Goal: Contribute content: Contribute content

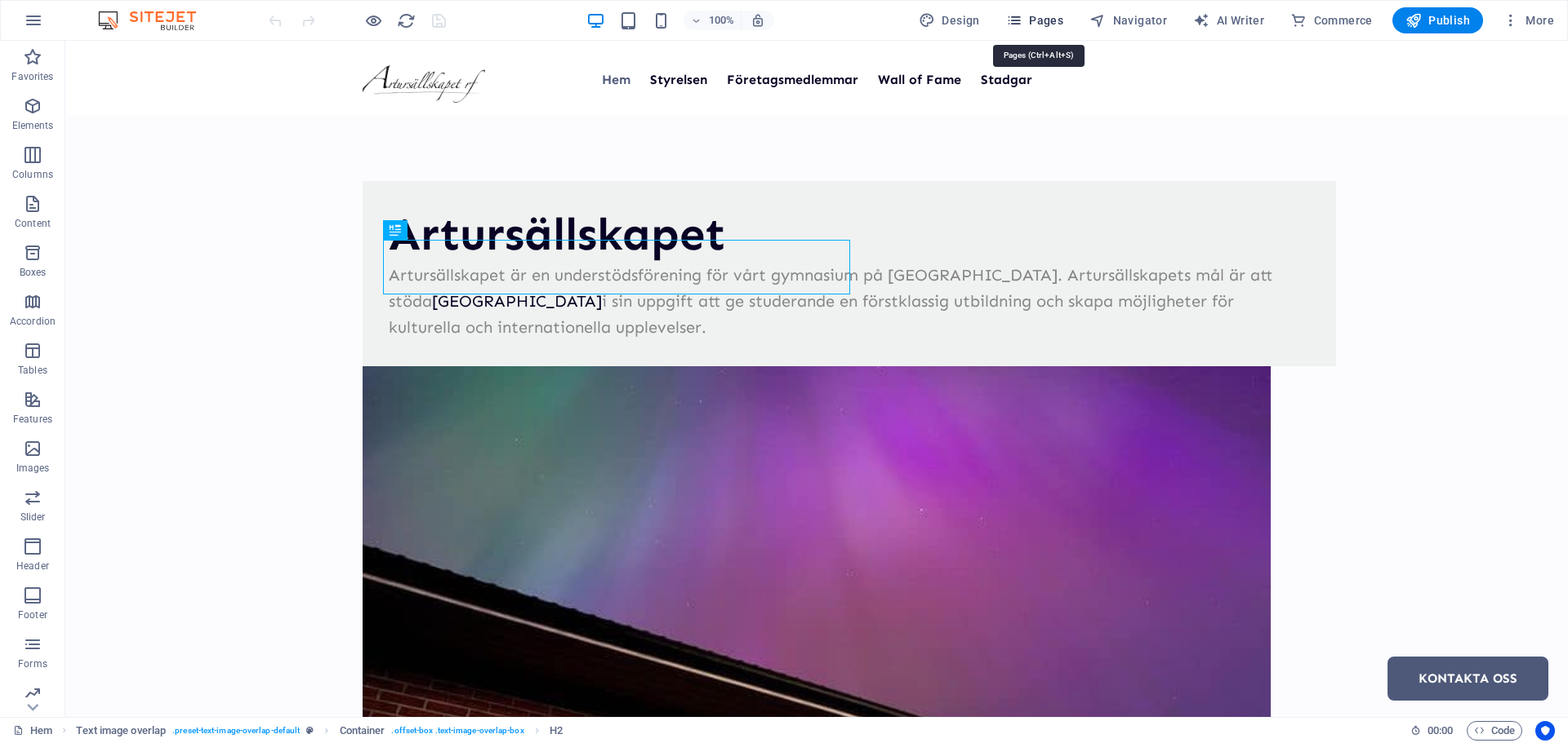
click at [1049, 23] on span "Pages" at bounding box center [1034, 20] width 57 height 16
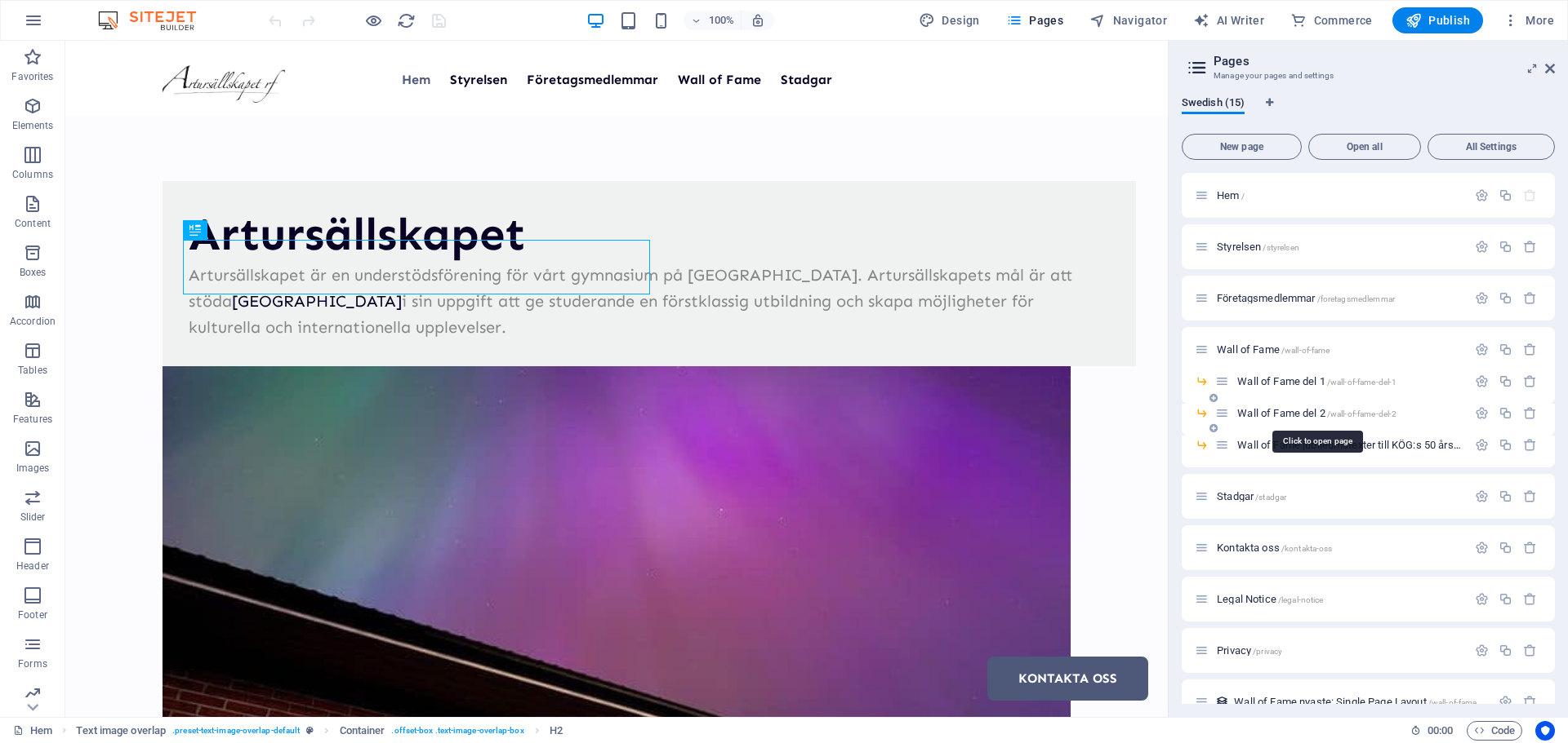
click at [1278, 410] on span "Wall of Fame del 2 /wall-of-fame-del-2" at bounding box center [1316, 412] width 159 height 12
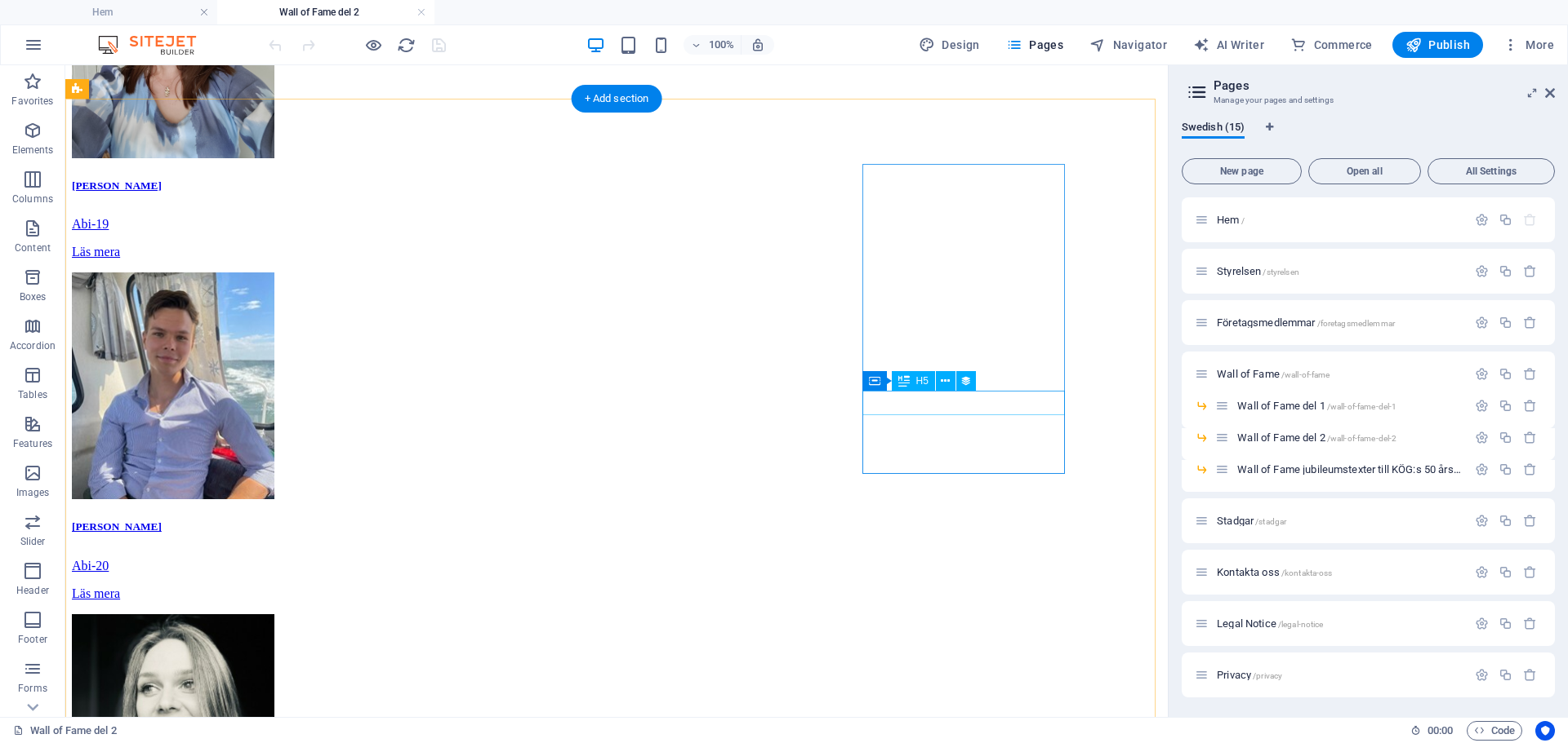
scroll to position [345, 0]
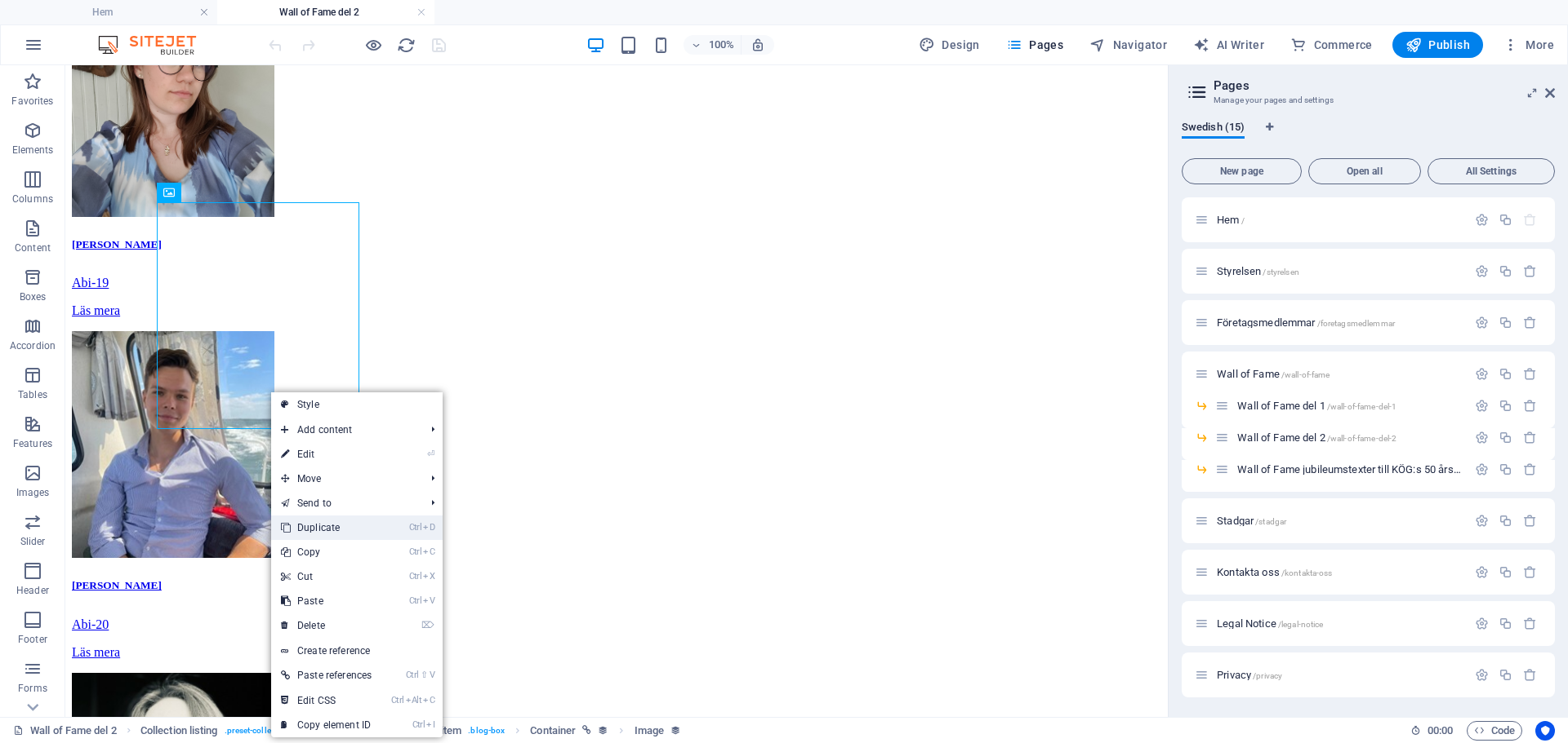
click at [310, 530] on link "Ctrl D Duplicate" at bounding box center [326, 528] width 111 height 25
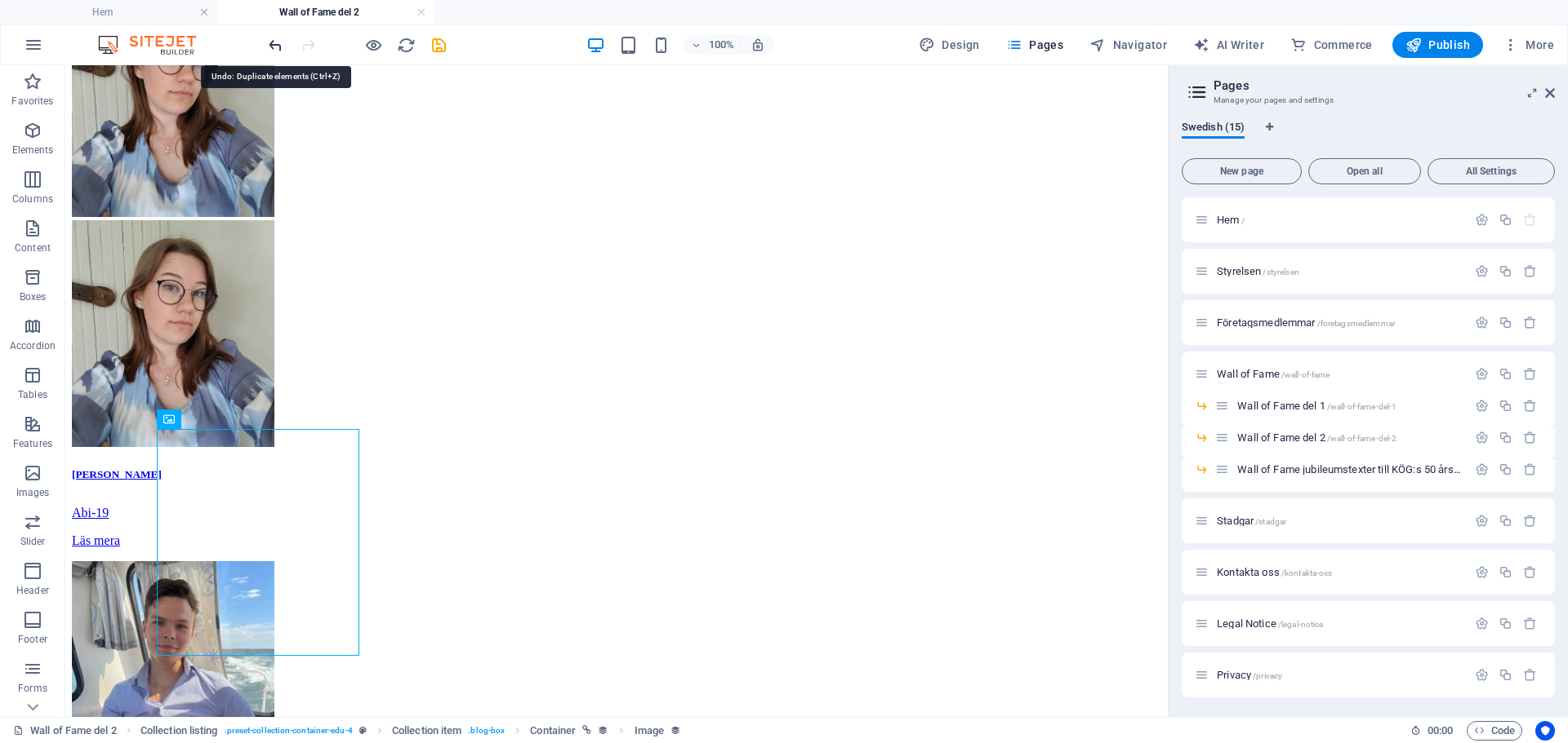
click at [276, 44] on icon "undo" at bounding box center [275, 46] width 19 height 19
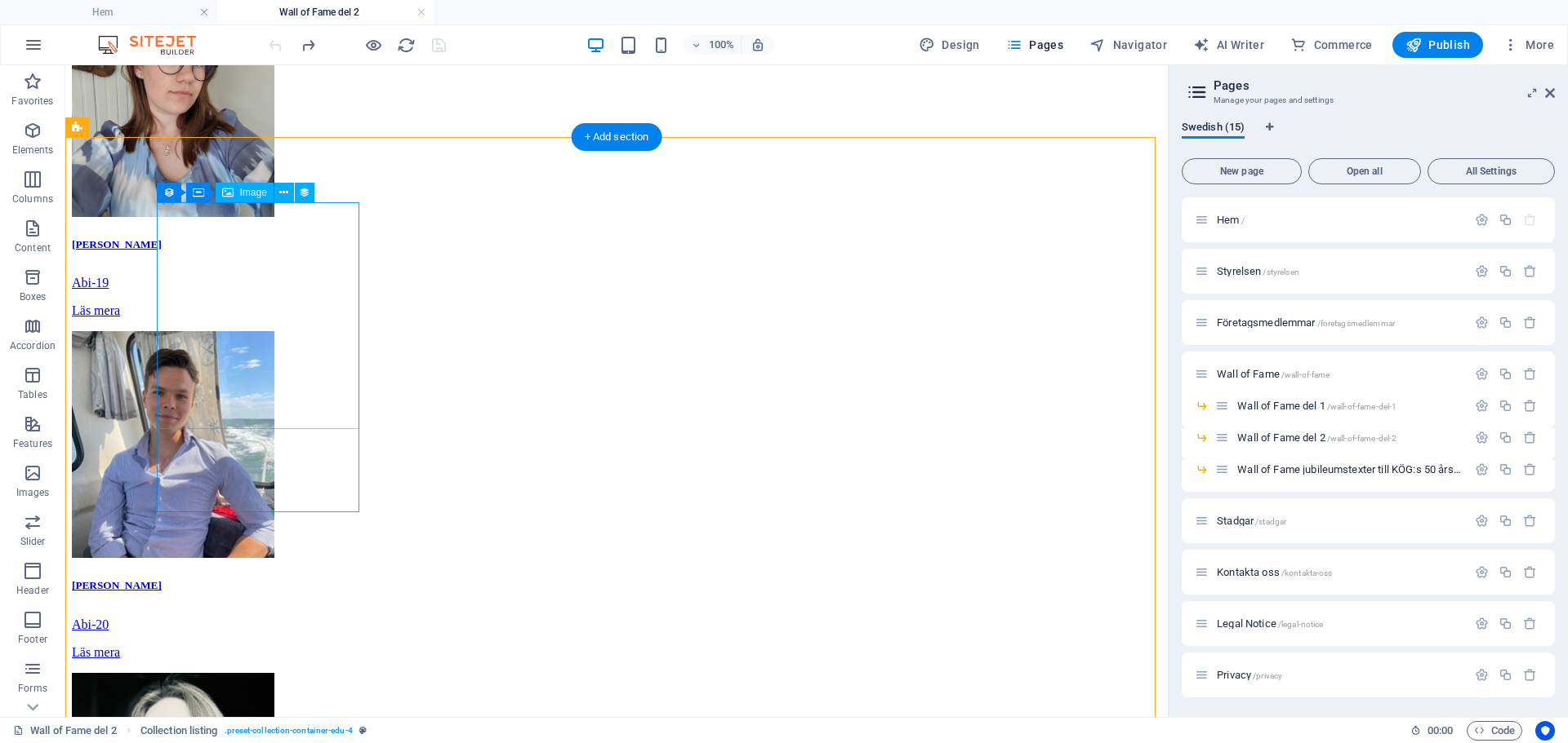
click at [290, 220] on figure at bounding box center [616, 106] width 1089 height 231
click at [283, 193] on icon at bounding box center [283, 193] width 9 height 17
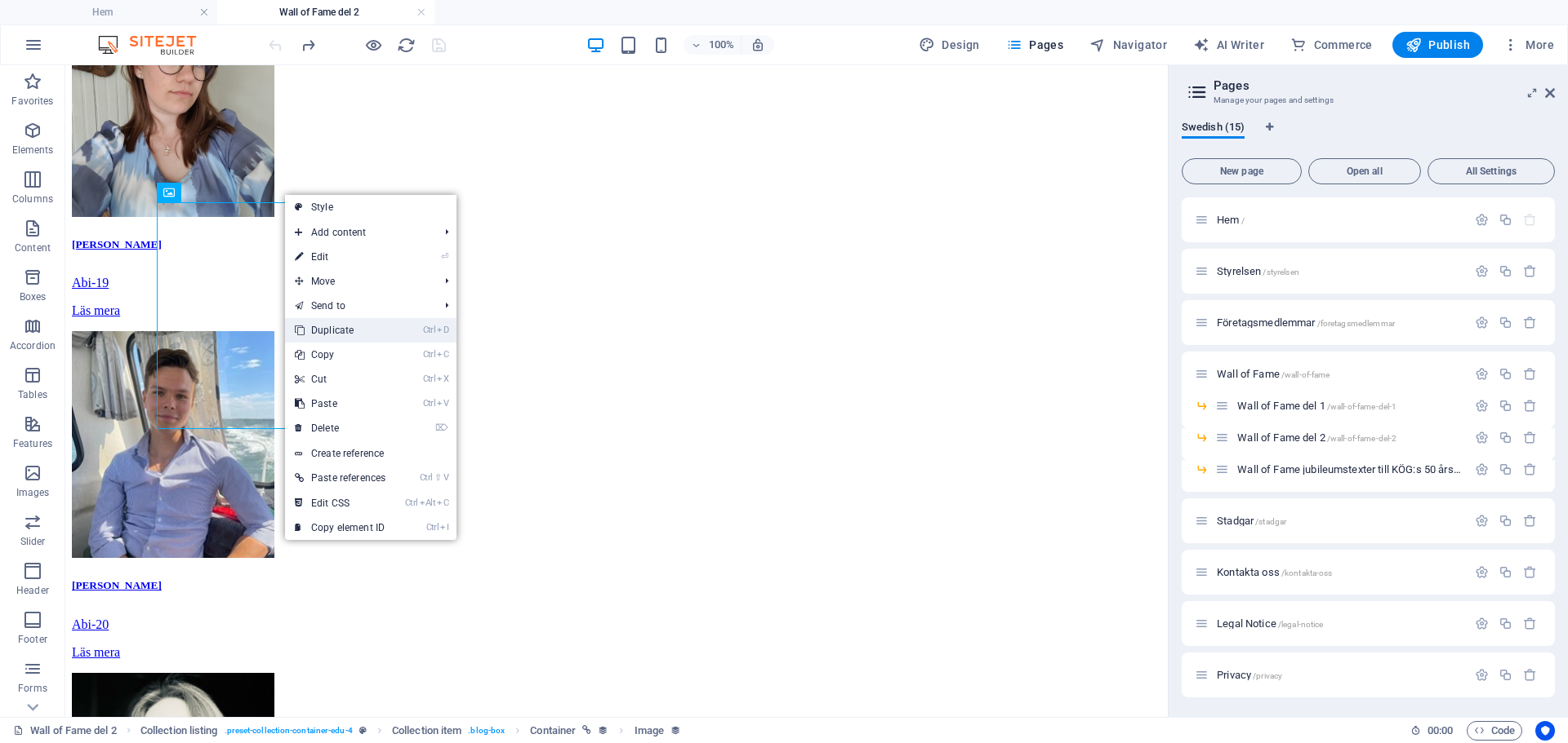
click at [322, 328] on link "Ctrl D Duplicate" at bounding box center [340, 331] width 111 height 25
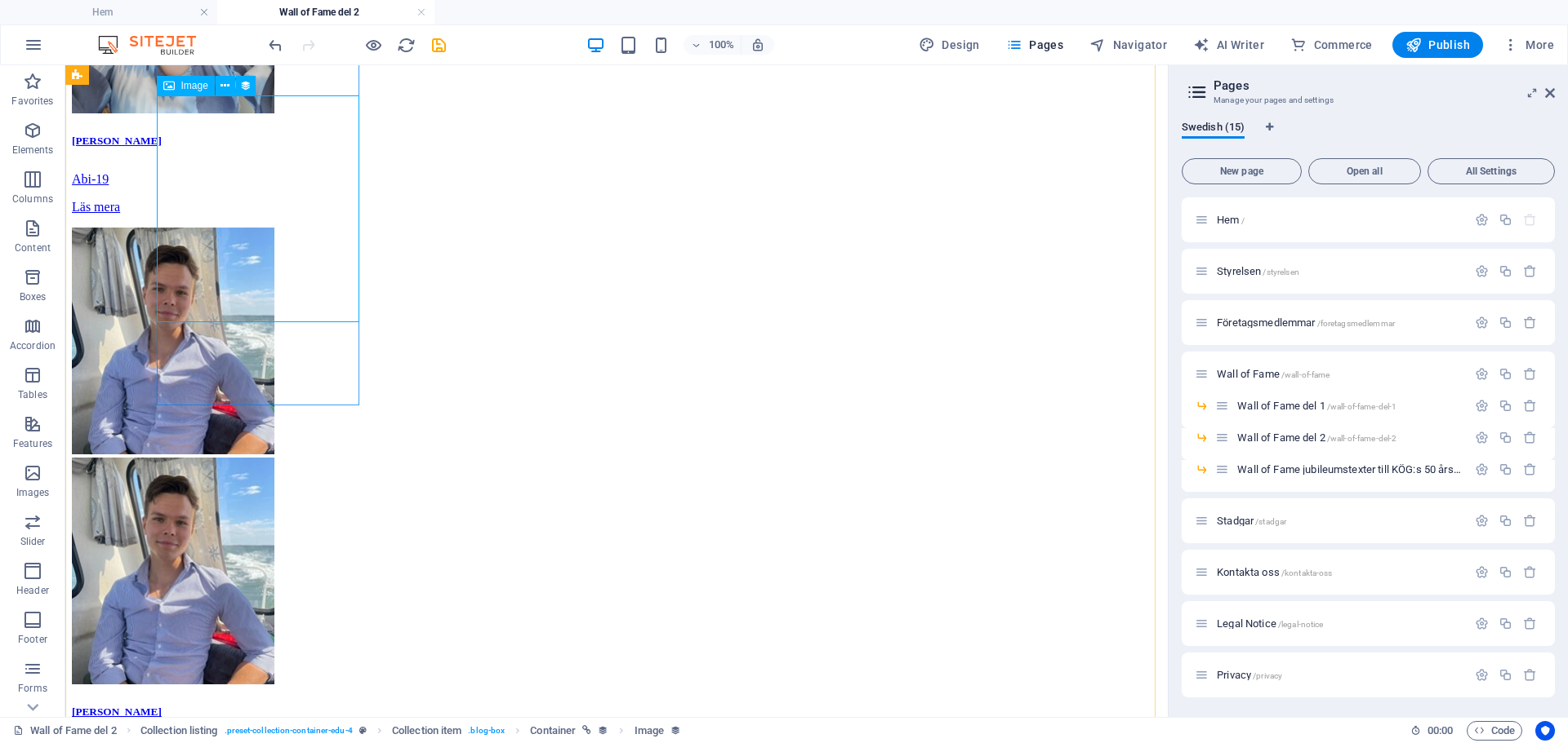
scroll to position [678, 0]
click at [277, 37] on icon "undo" at bounding box center [275, 46] width 19 height 19
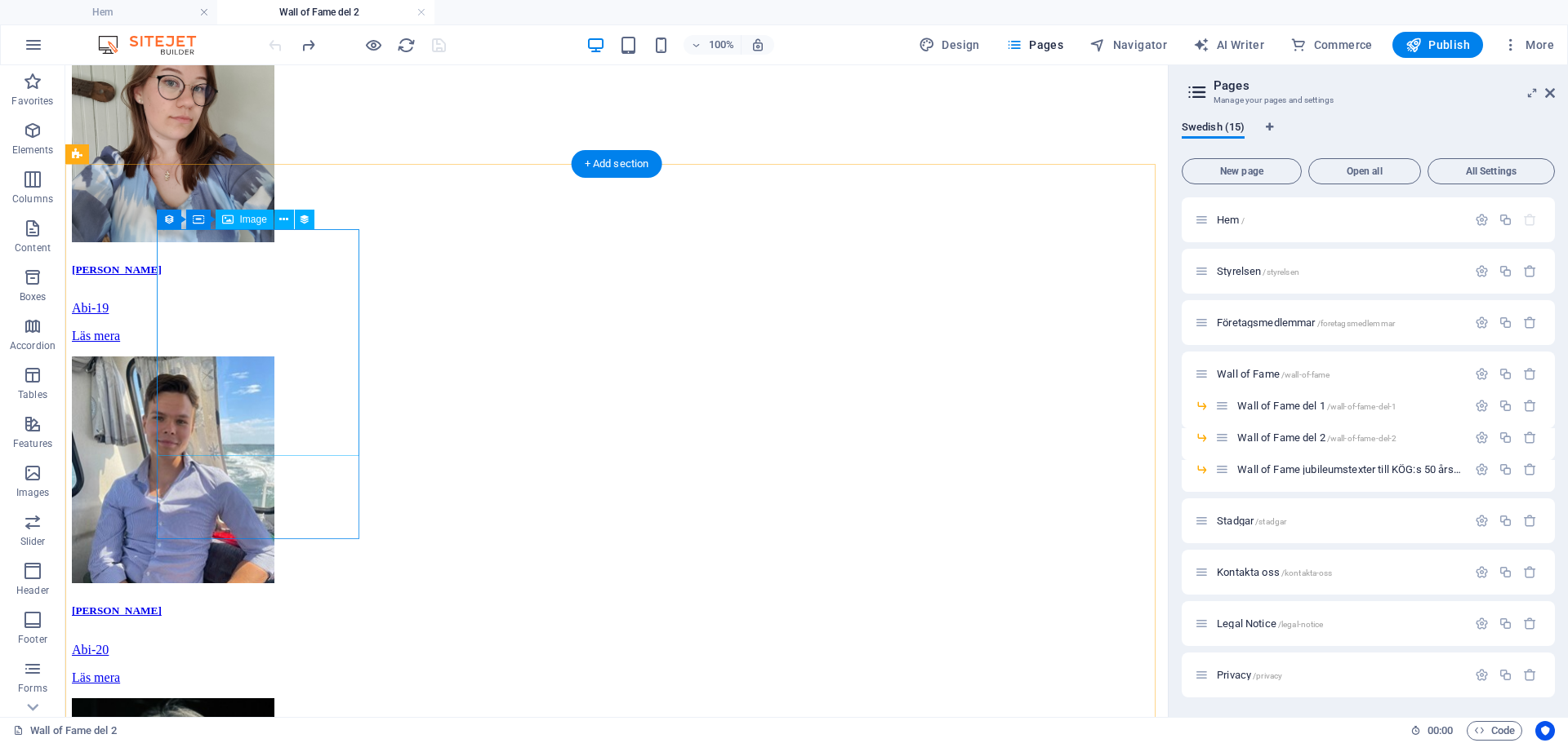
scroll to position [318, 0]
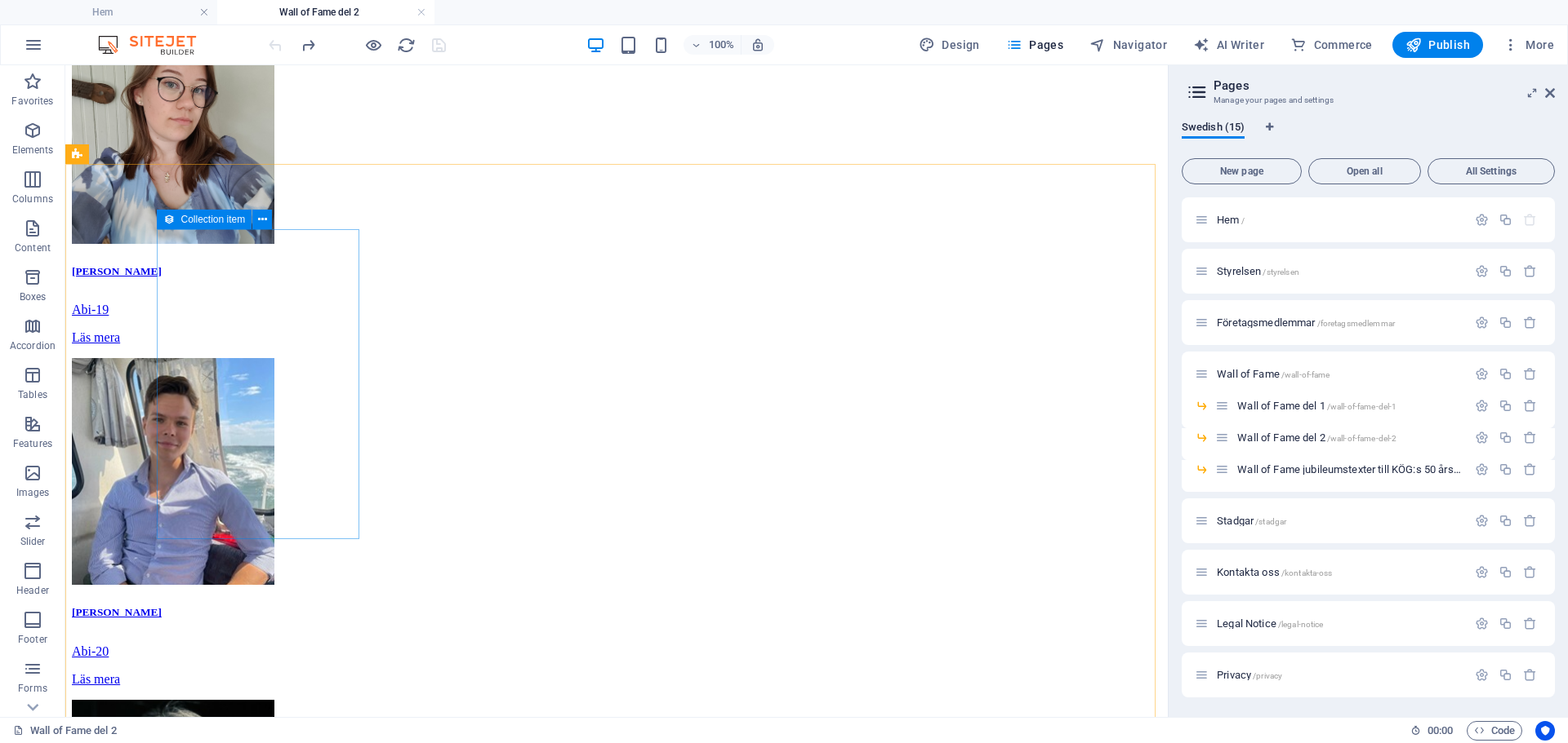
click at [196, 219] on span "Collection item" at bounding box center [214, 219] width 65 height 10
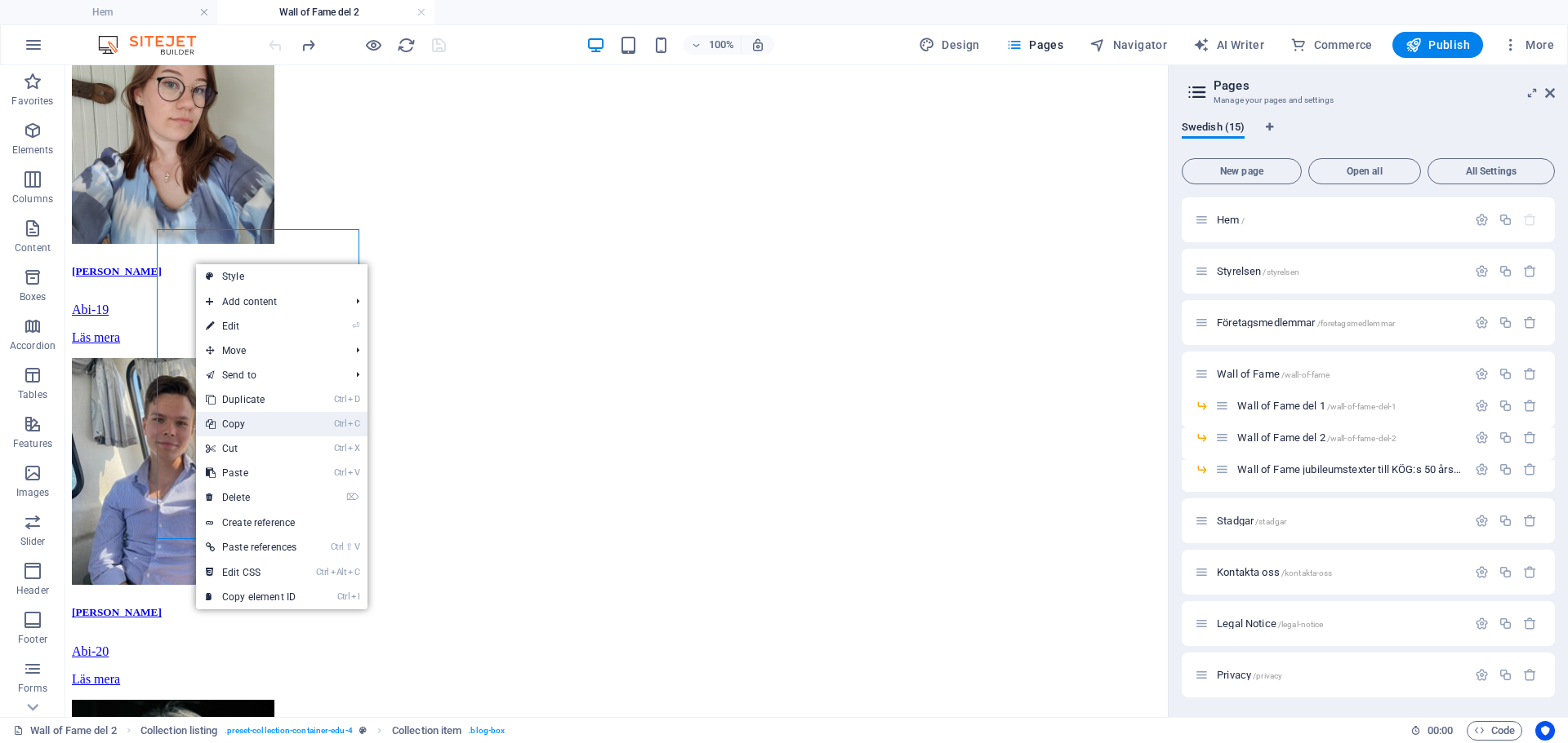
click at [243, 423] on link "Ctrl C Copy" at bounding box center [252, 425] width 111 height 25
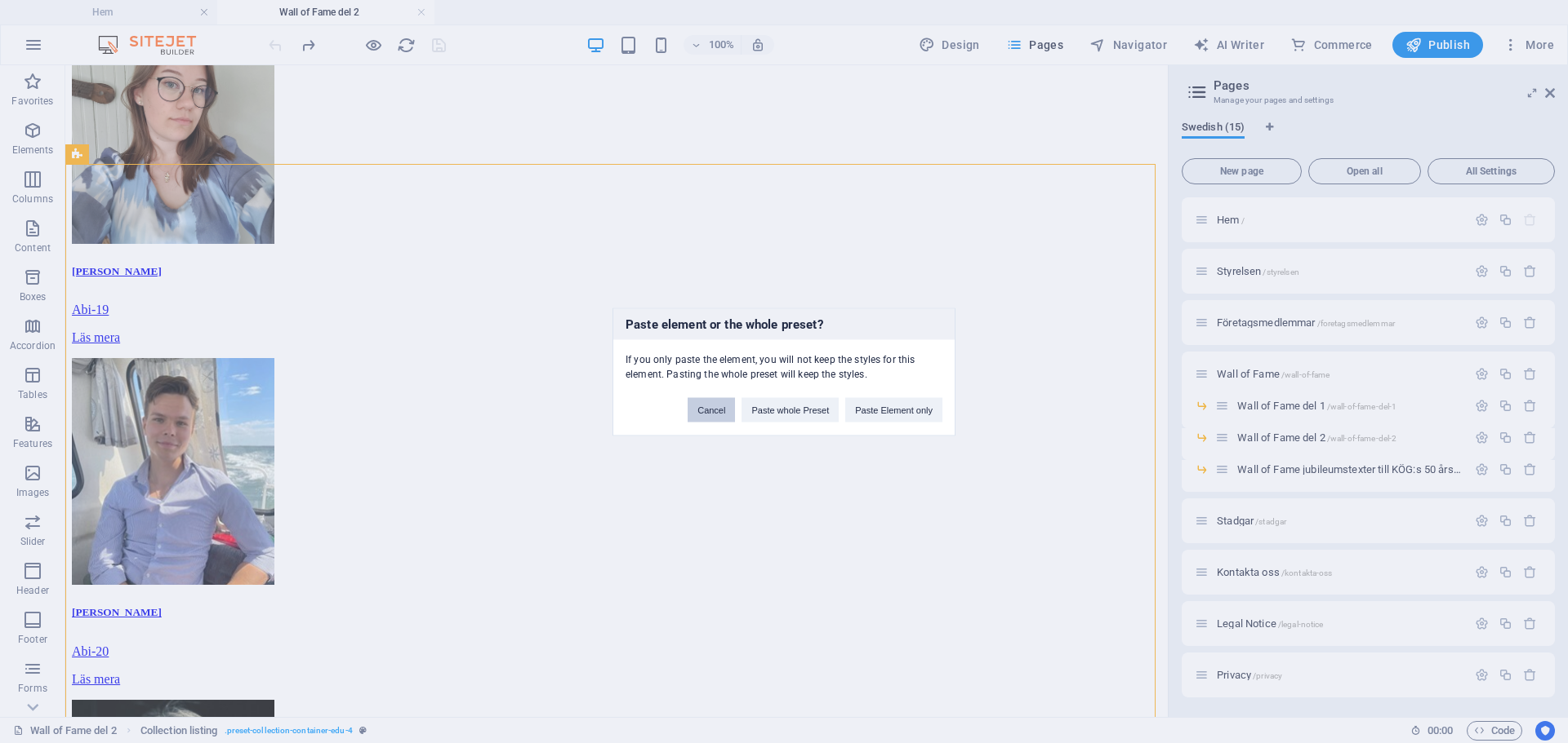
click at [706, 406] on button "Cancel" at bounding box center [711, 410] width 48 height 25
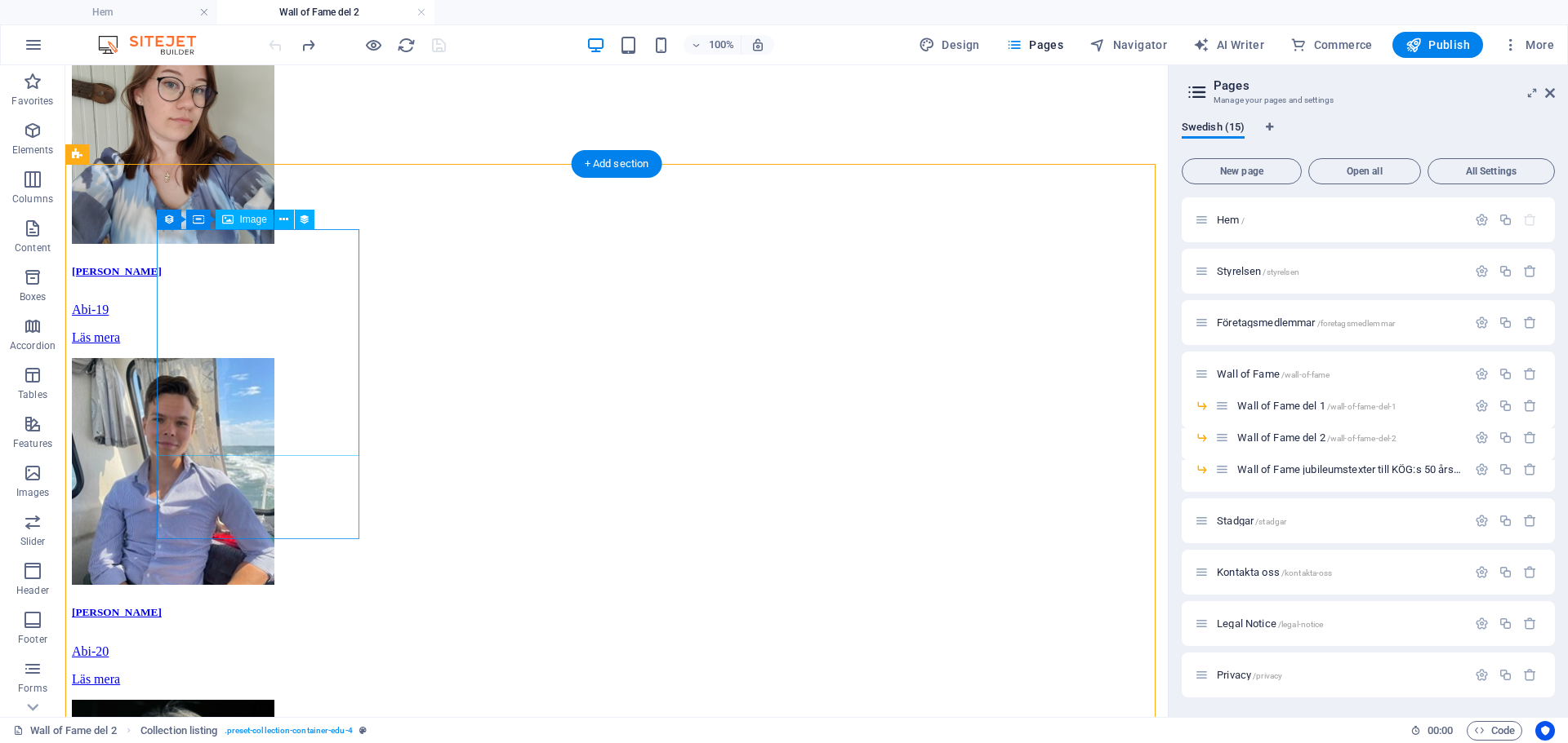
click at [282, 248] on figure at bounding box center [616, 132] width 1089 height 231
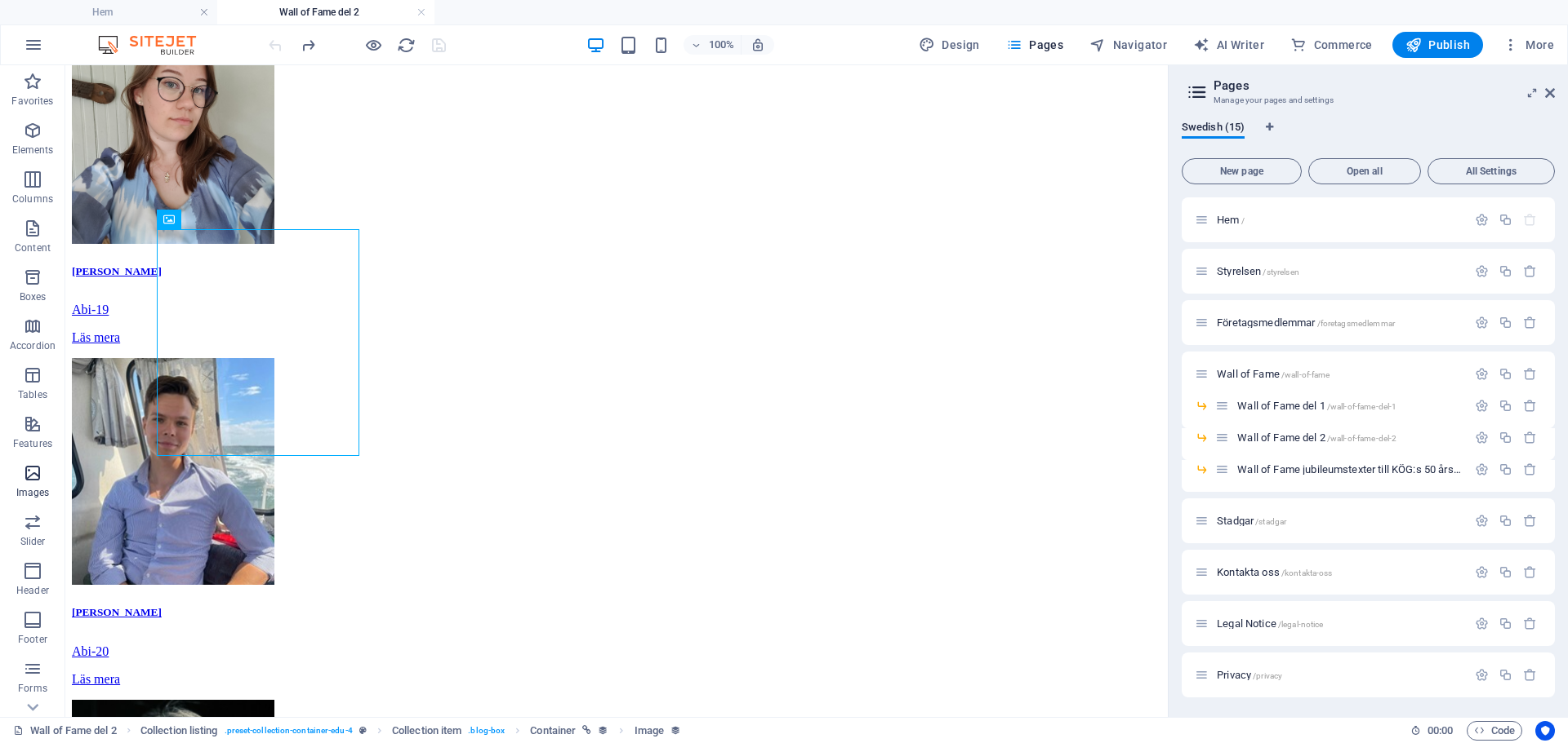
click at [31, 490] on p "Images" at bounding box center [32, 493] width 33 height 13
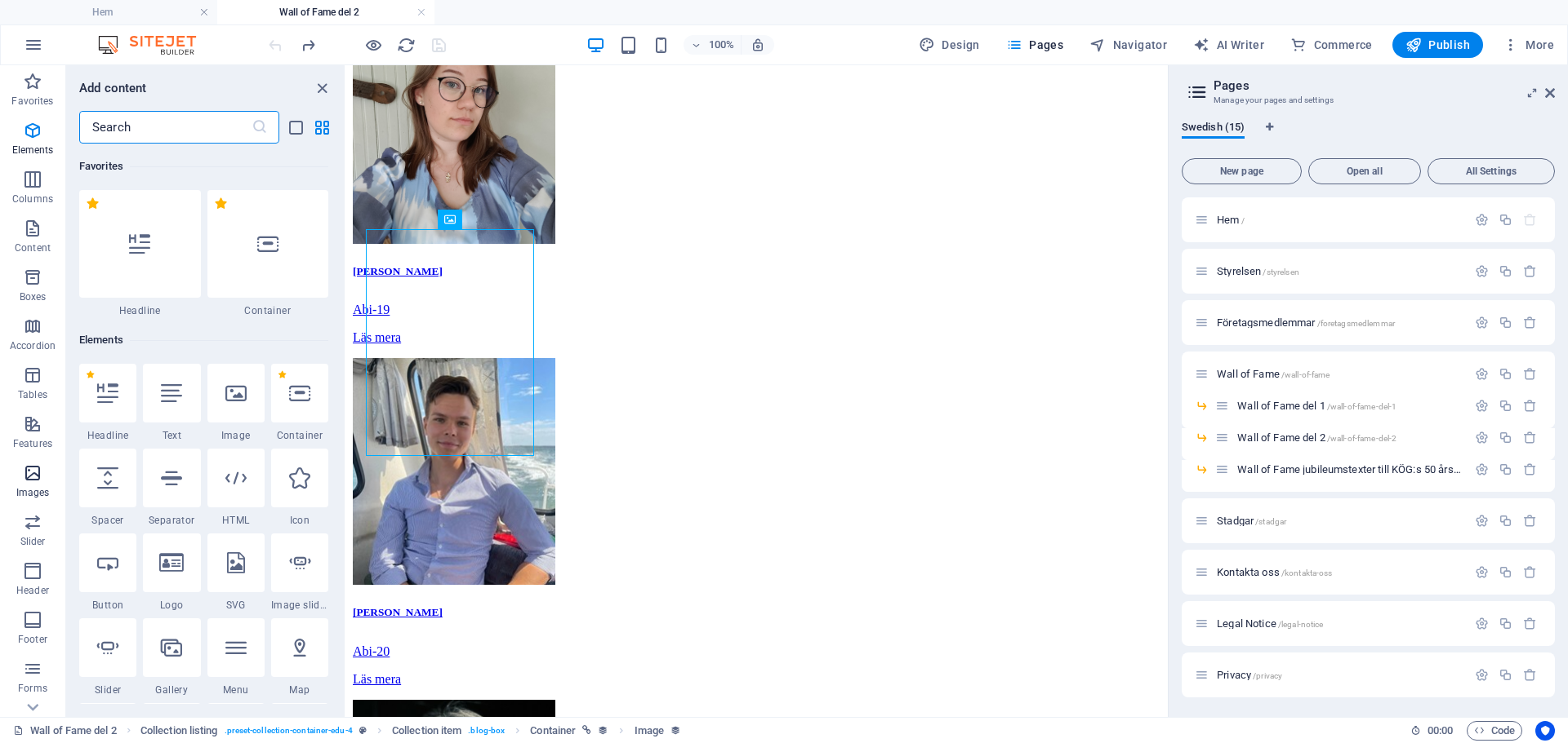
scroll to position [8274, 0]
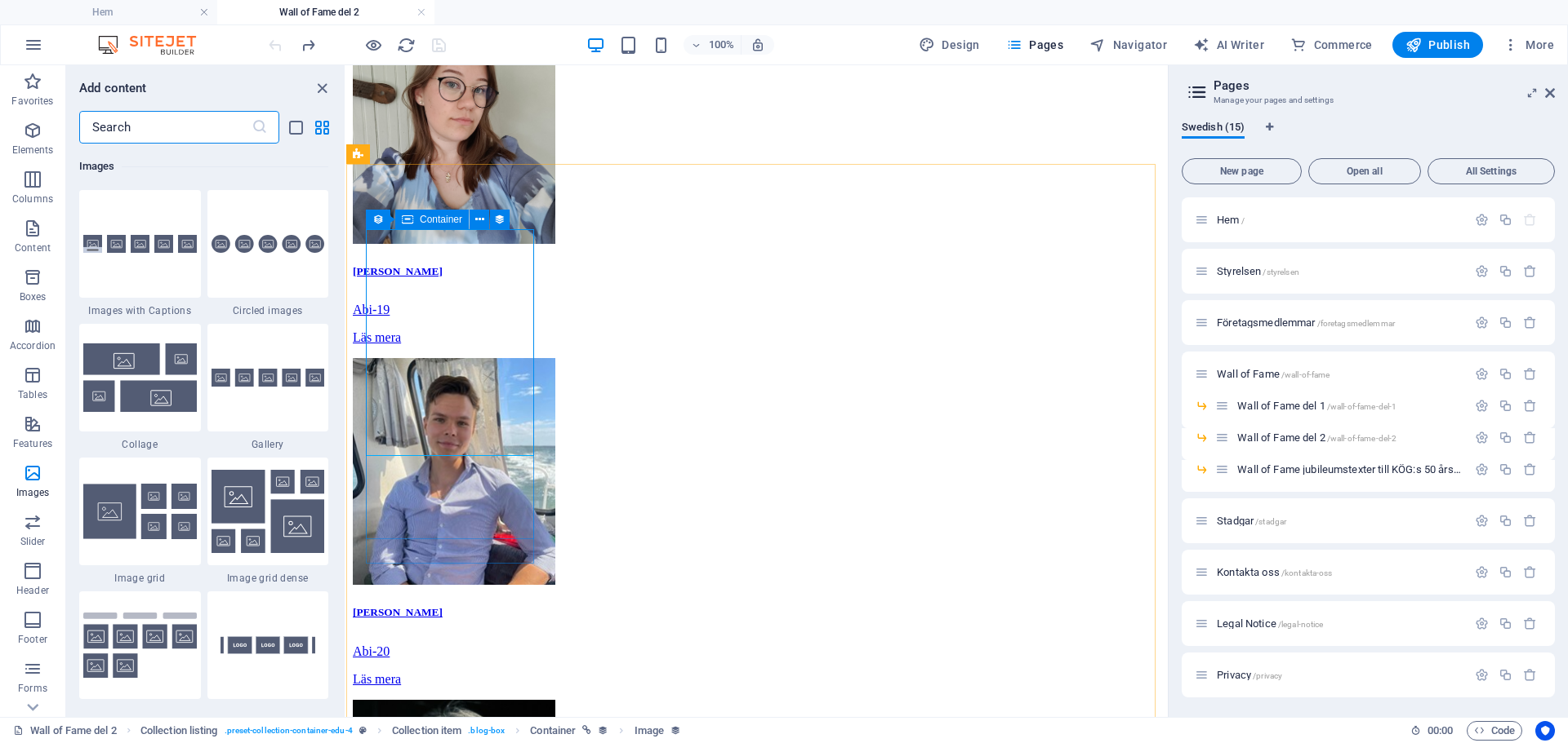
click at [435, 224] on span "Container" at bounding box center [440, 219] width 43 height 10
click at [487, 216] on button at bounding box center [479, 219] width 20 height 20
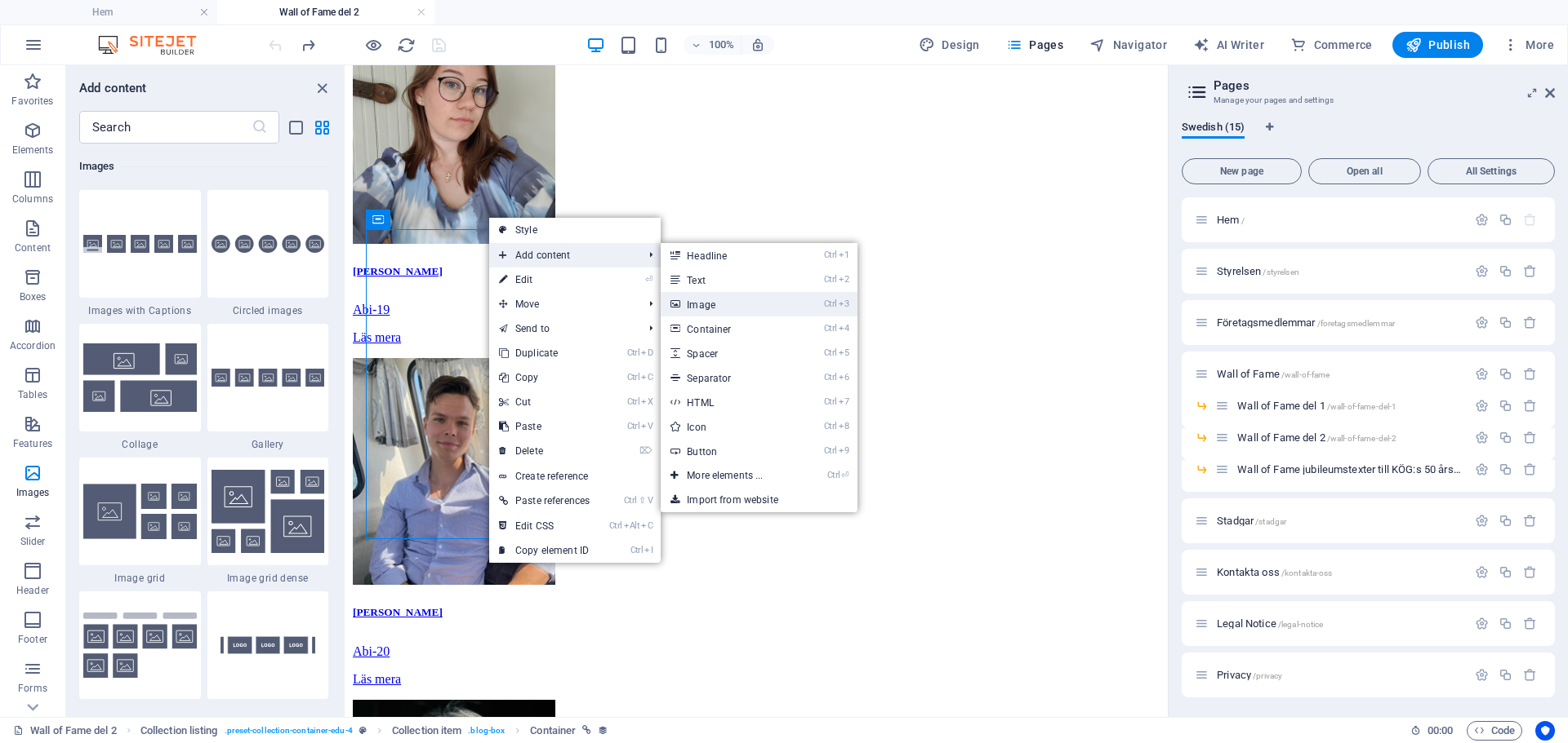
click at [713, 301] on link "Ctrl 3 Image" at bounding box center [727, 305] width 134 height 25
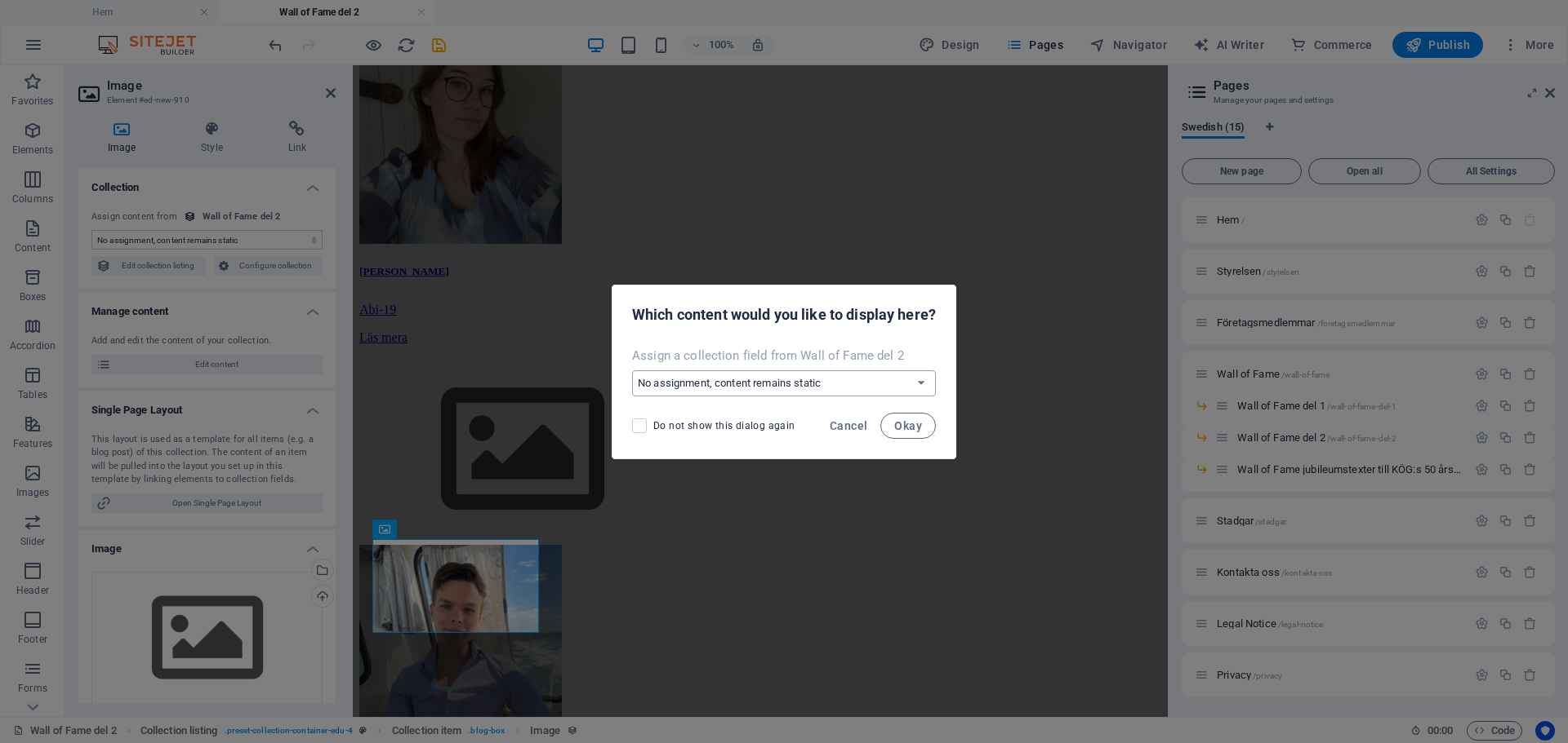
click at [761, 392] on select "No assignment, content remains static Create a new field Created at (Date) Upda…" at bounding box center [784, 383] width 304 height 26
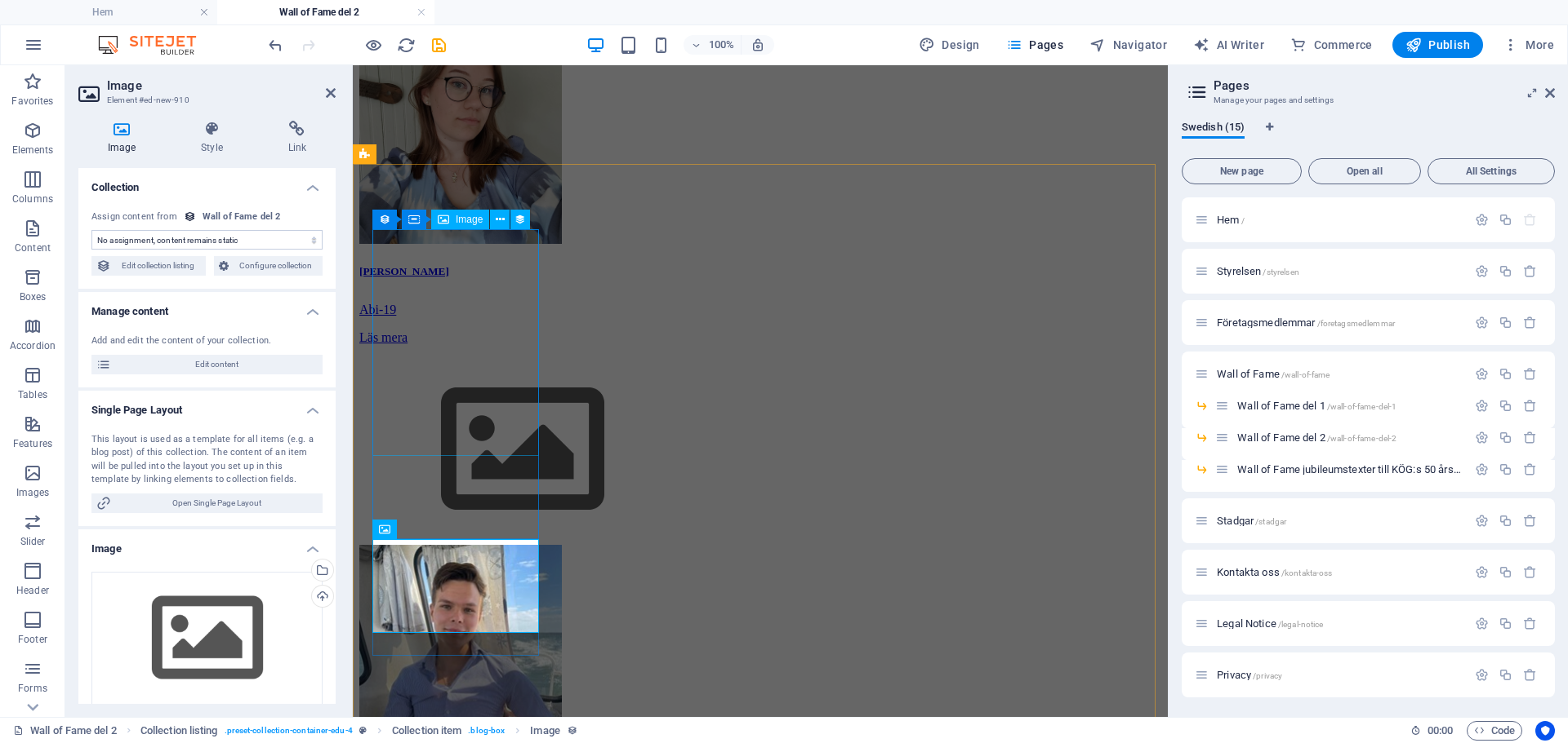
click at [457, 248] on figure at bounding box center [760, 132] width 802 height 231
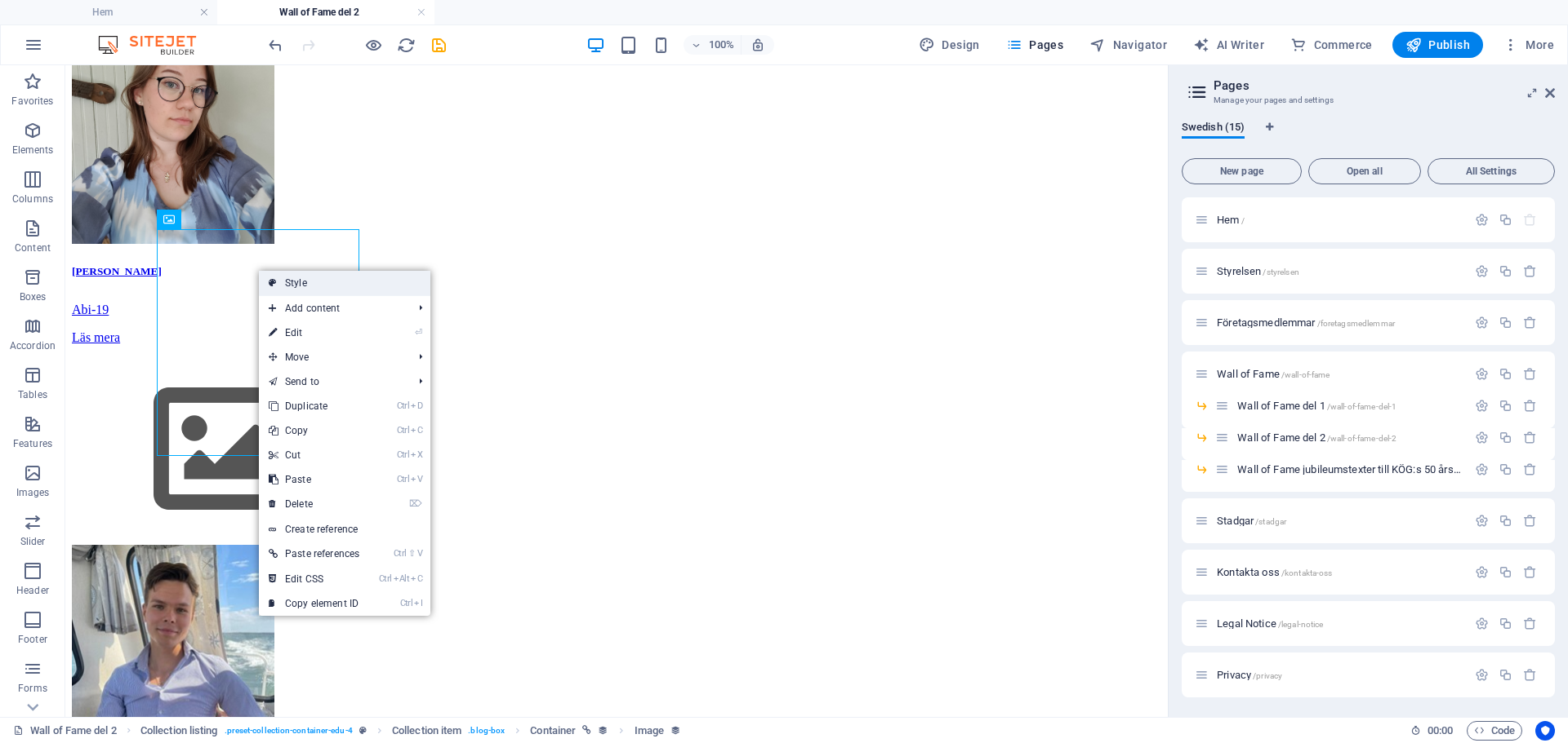
click at [285, 282] on link "Style" at bounding box center [345, 283] width 172 height 25
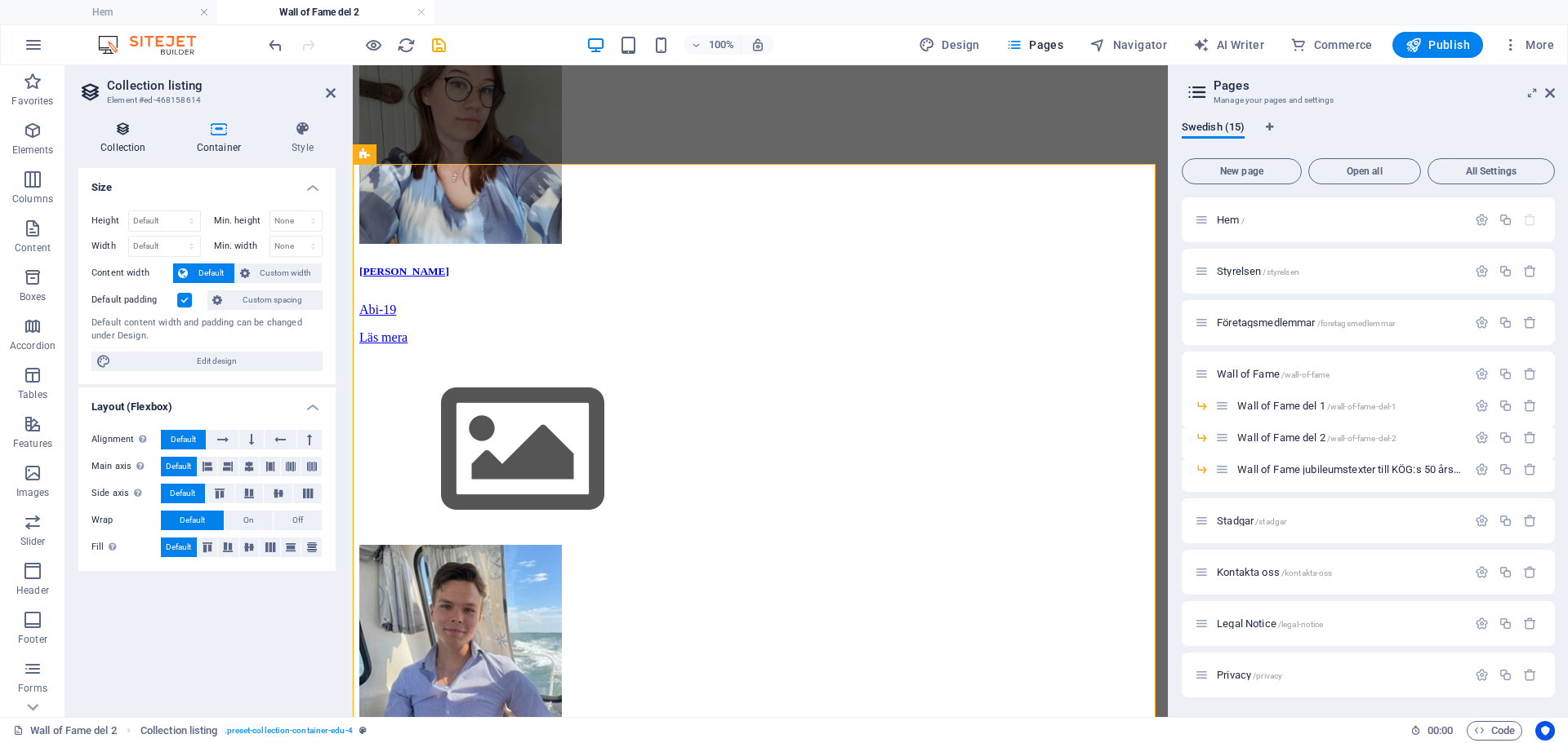
click at [126, 142] on h4 "Collection" at bounding box center [126, 138] width 96 height 34
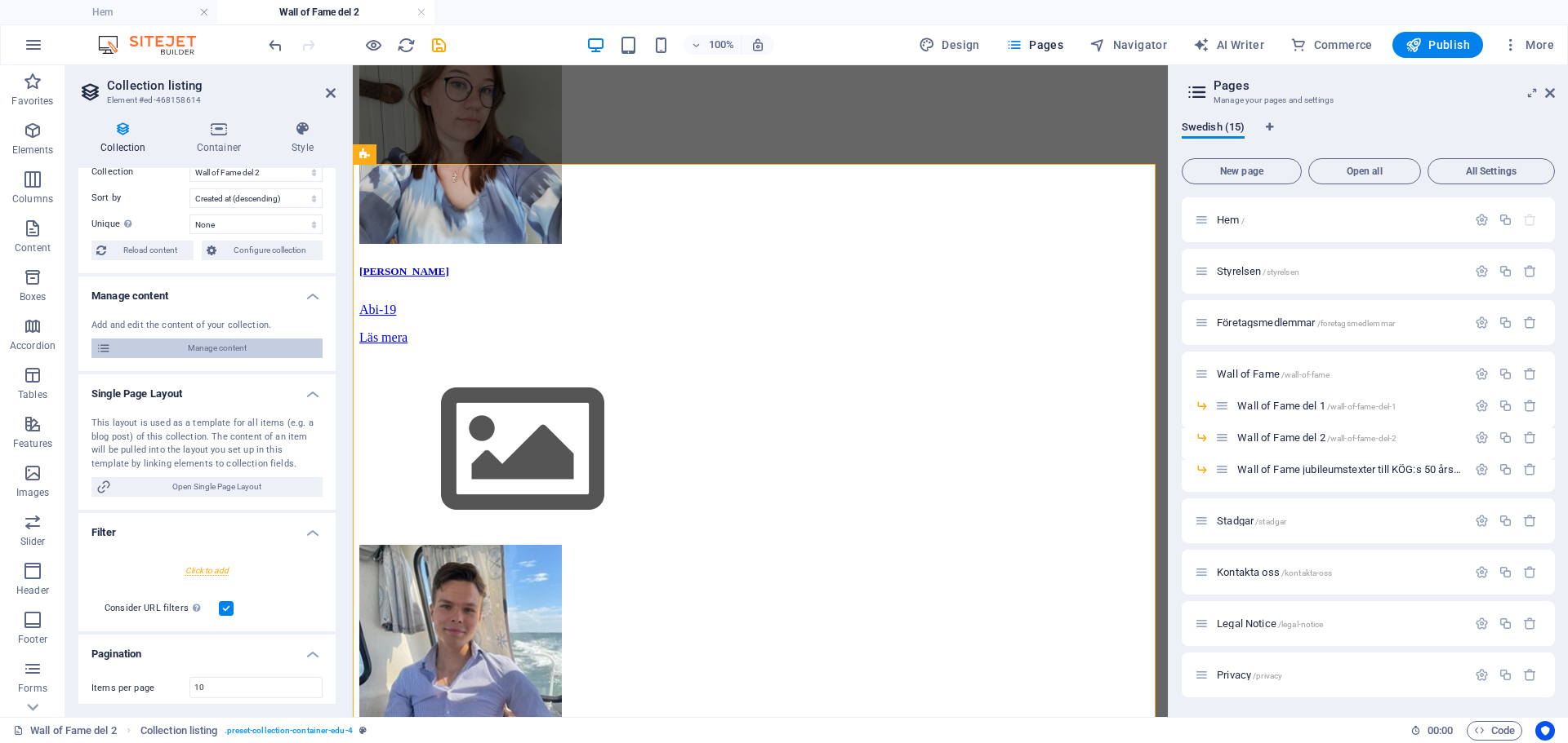
scroll to position [0, 0]
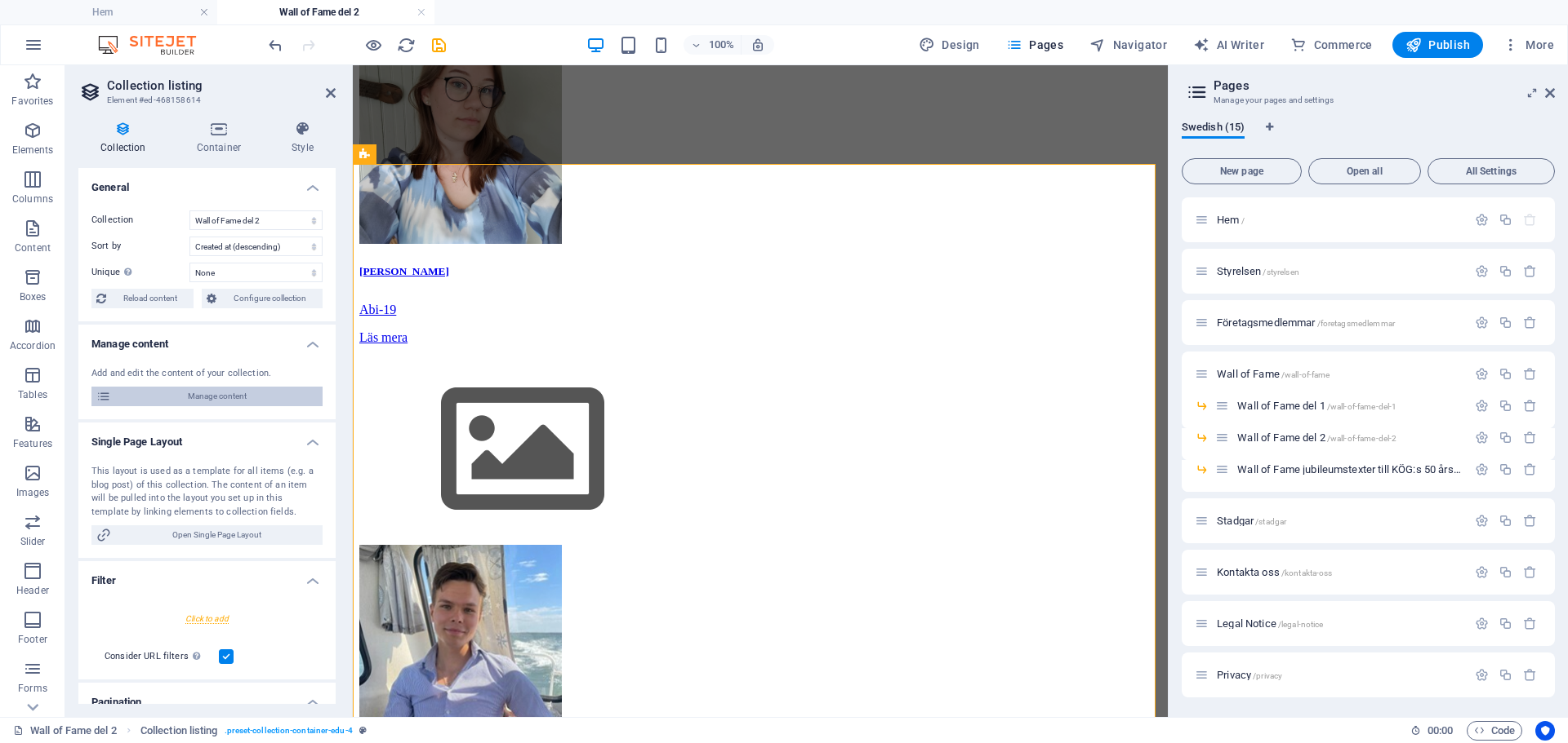
click at [215, 393] on span "Manage content" at bounding box center [217, 396] width 202 height 20
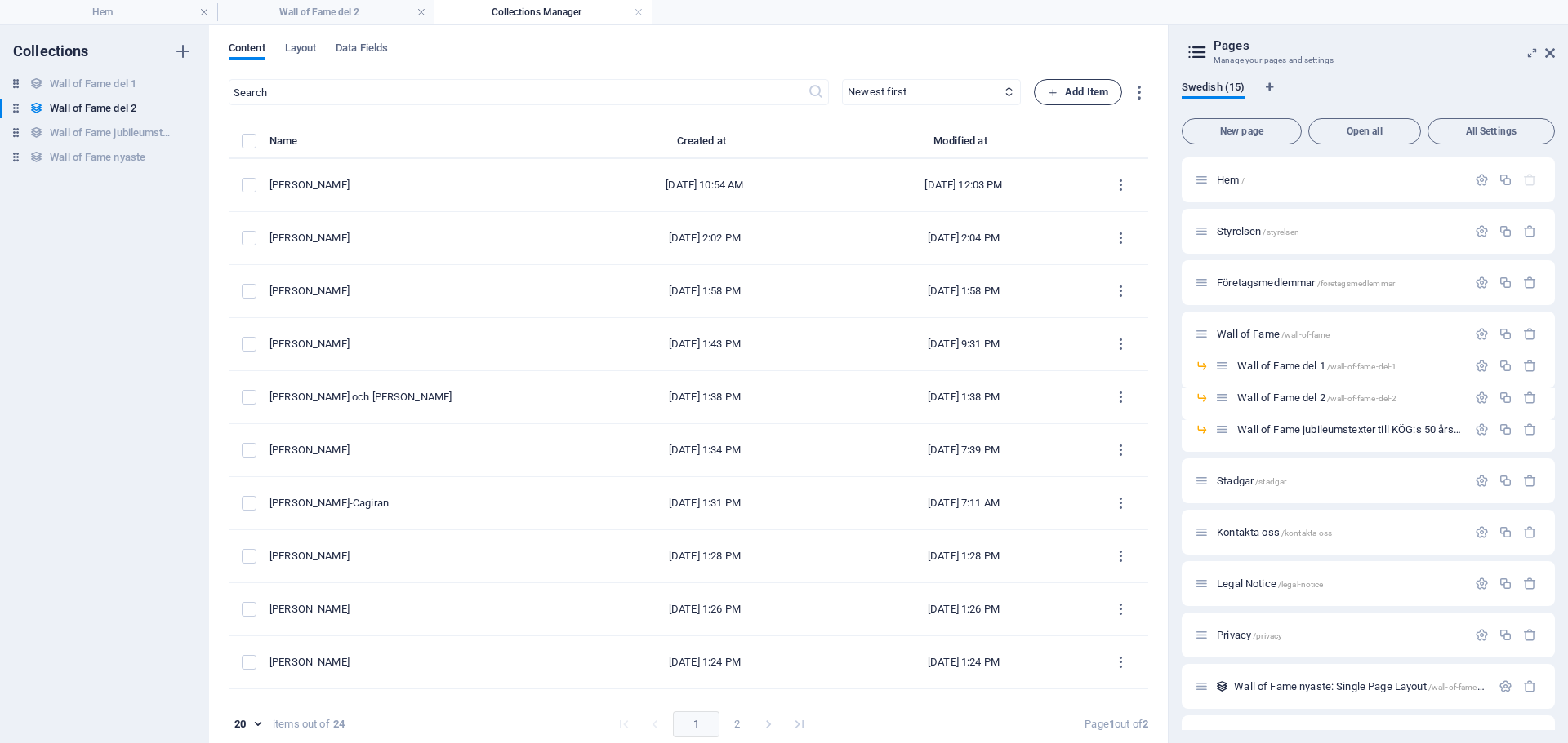
click at [1089, 86] on span "Add Item" at bounding box center [1077, 92] width 60 height 20
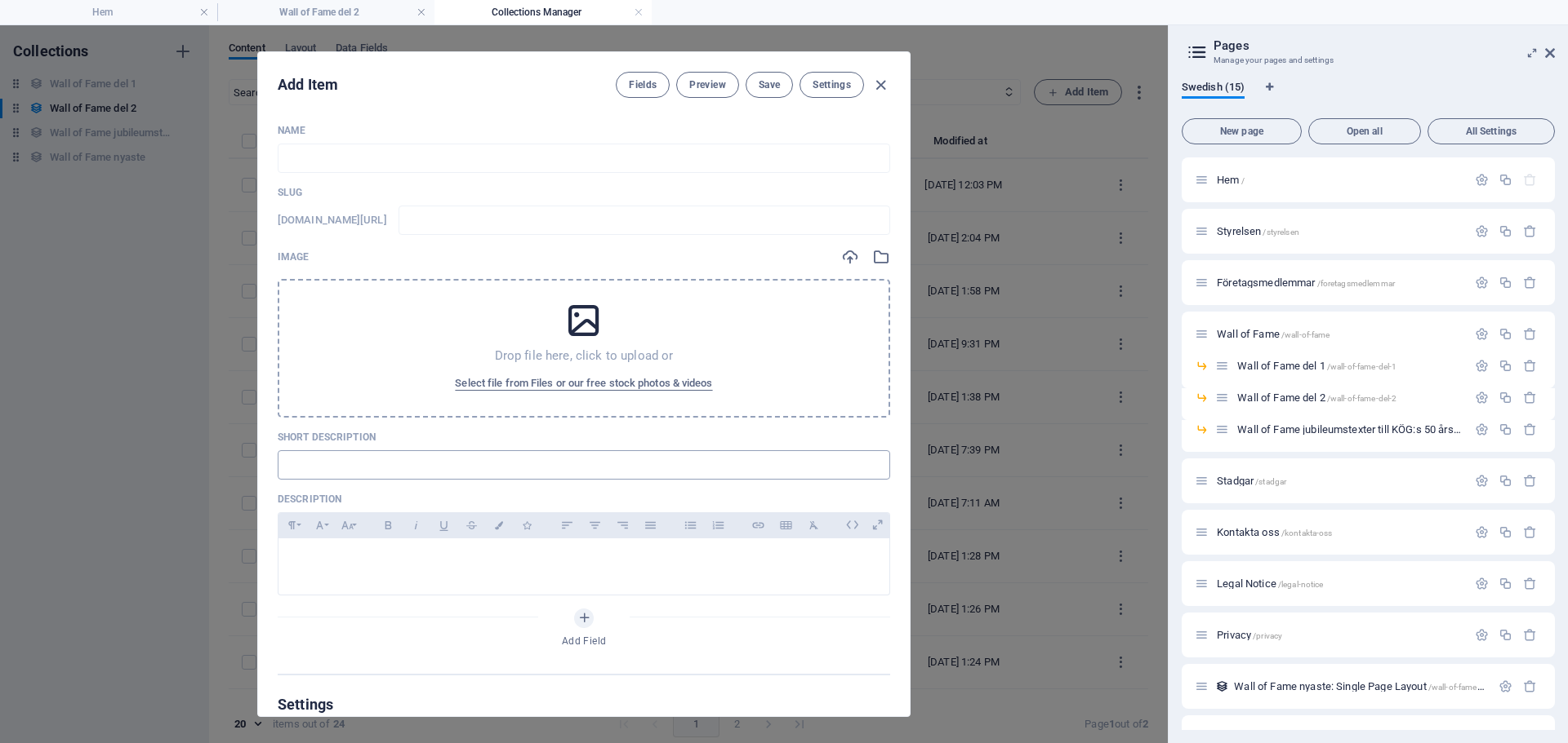
click at [309, 459] on input "text" at bounding box center [583, 465] width 612 height 30
type input "Abi-21"
click at [330, 549] on div at bounding box center [583, 562] width 611 height 49
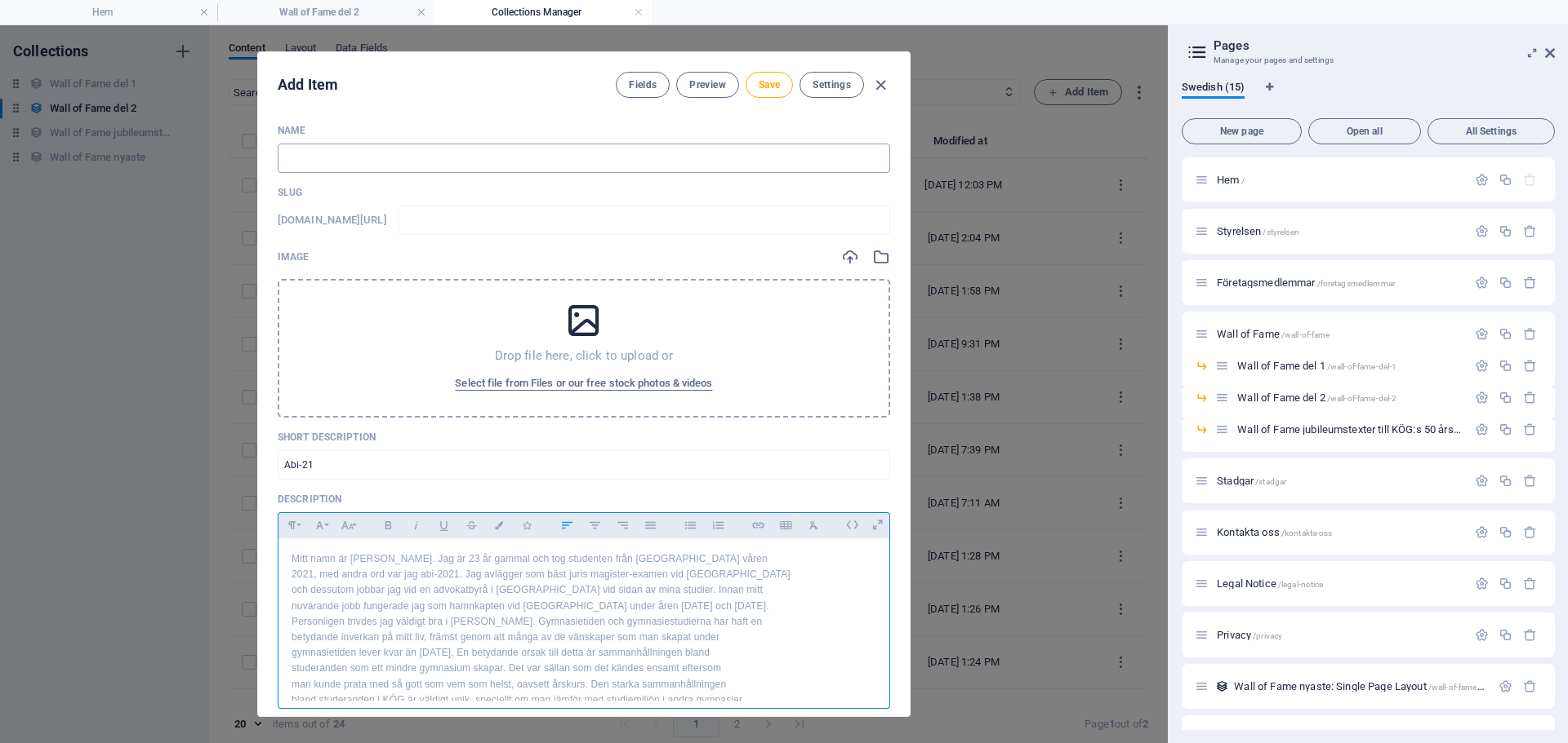
click at [499, 161] on input "text" at bounding box center [583, 158] width 612 height 30
type input "N"
type input "n"
type input "No"
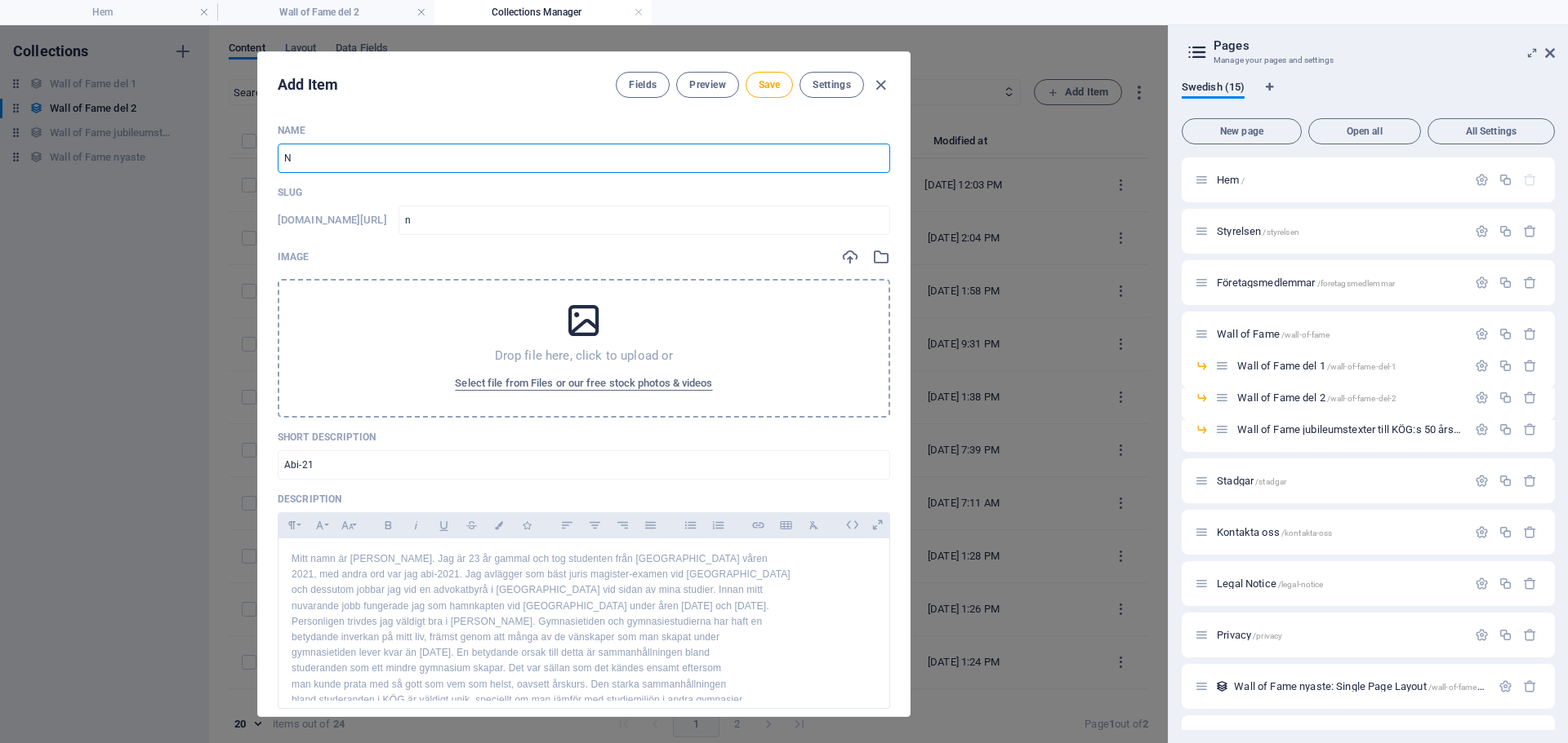
type input "no"
type input "Noa"
type input "noa"
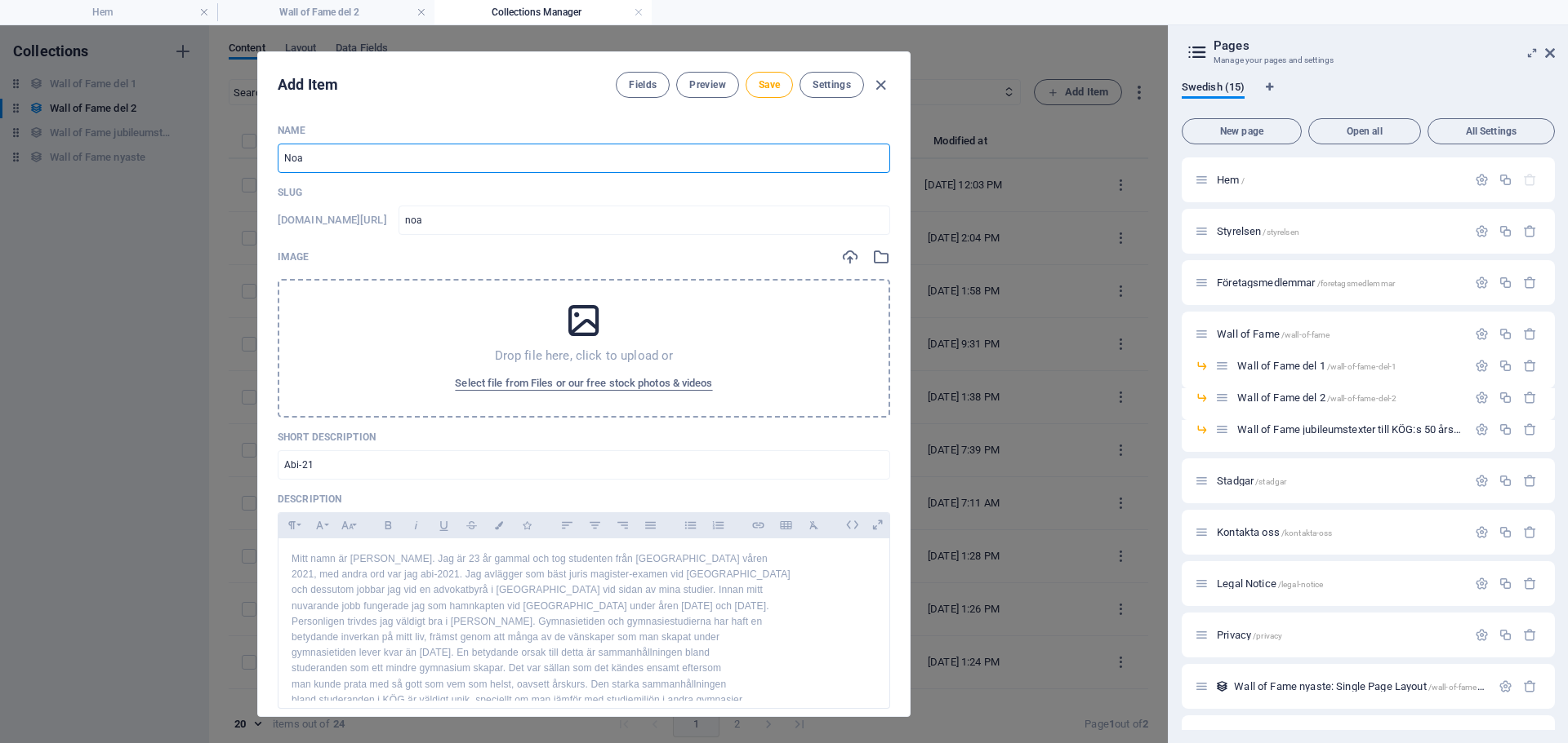
type input "Noah"
type input "noah"
type input "Noah K"
type input "noah-k"
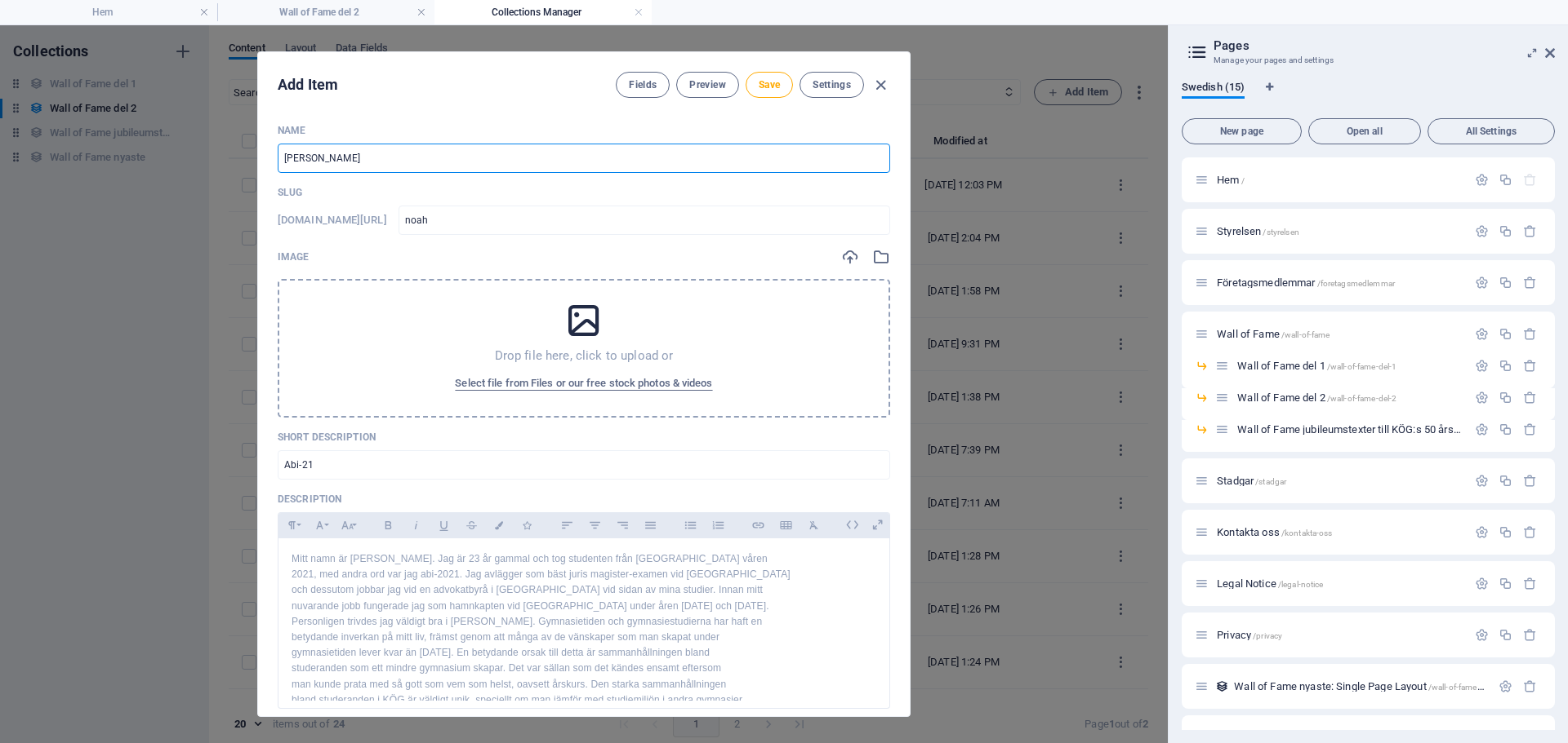
type input "noah-k"
type input "Noah Ko"
type input "noah-ko"
type input "Noah Koi"
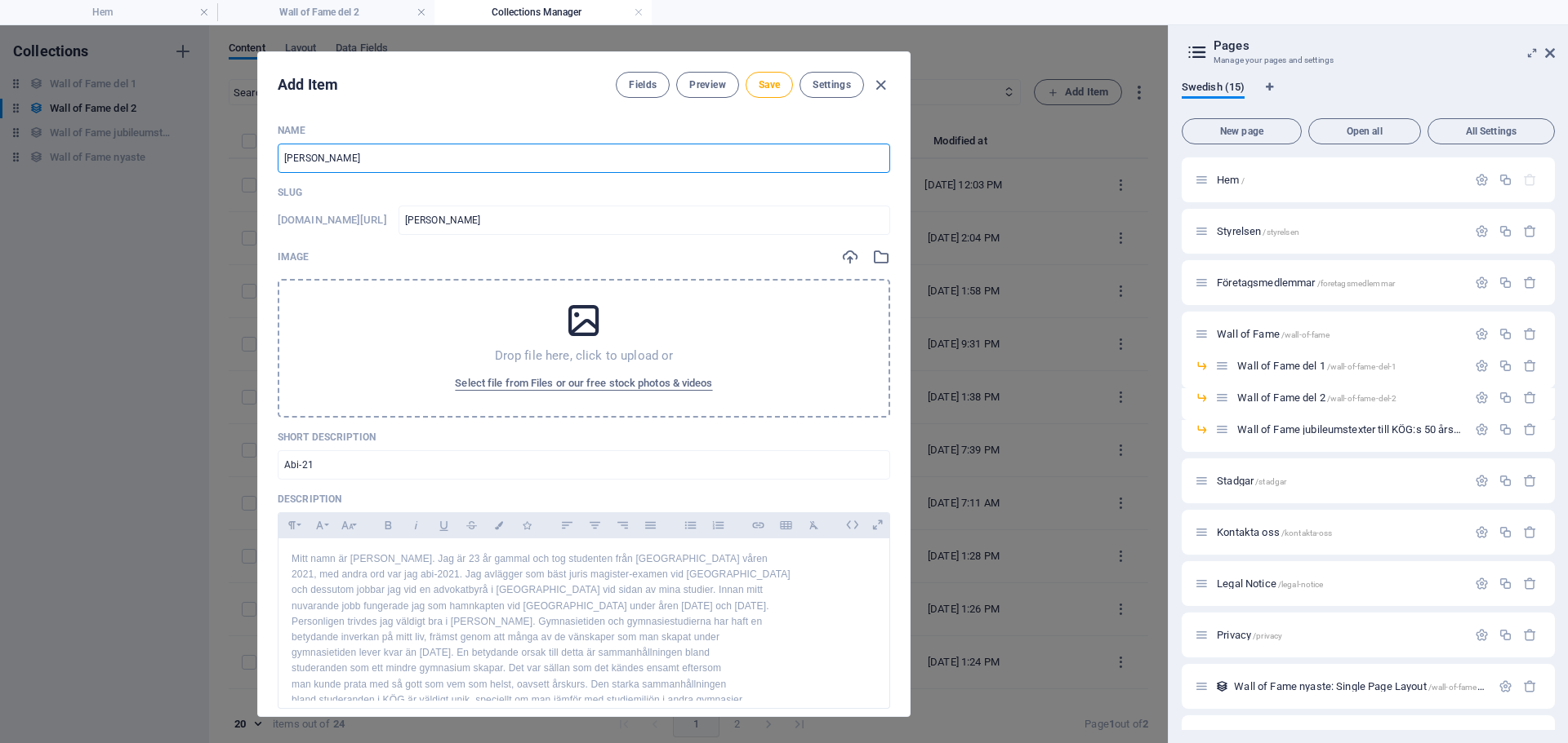
type input "noah-koi"
type input "Noah Koiv"
type input "noah-koiv"
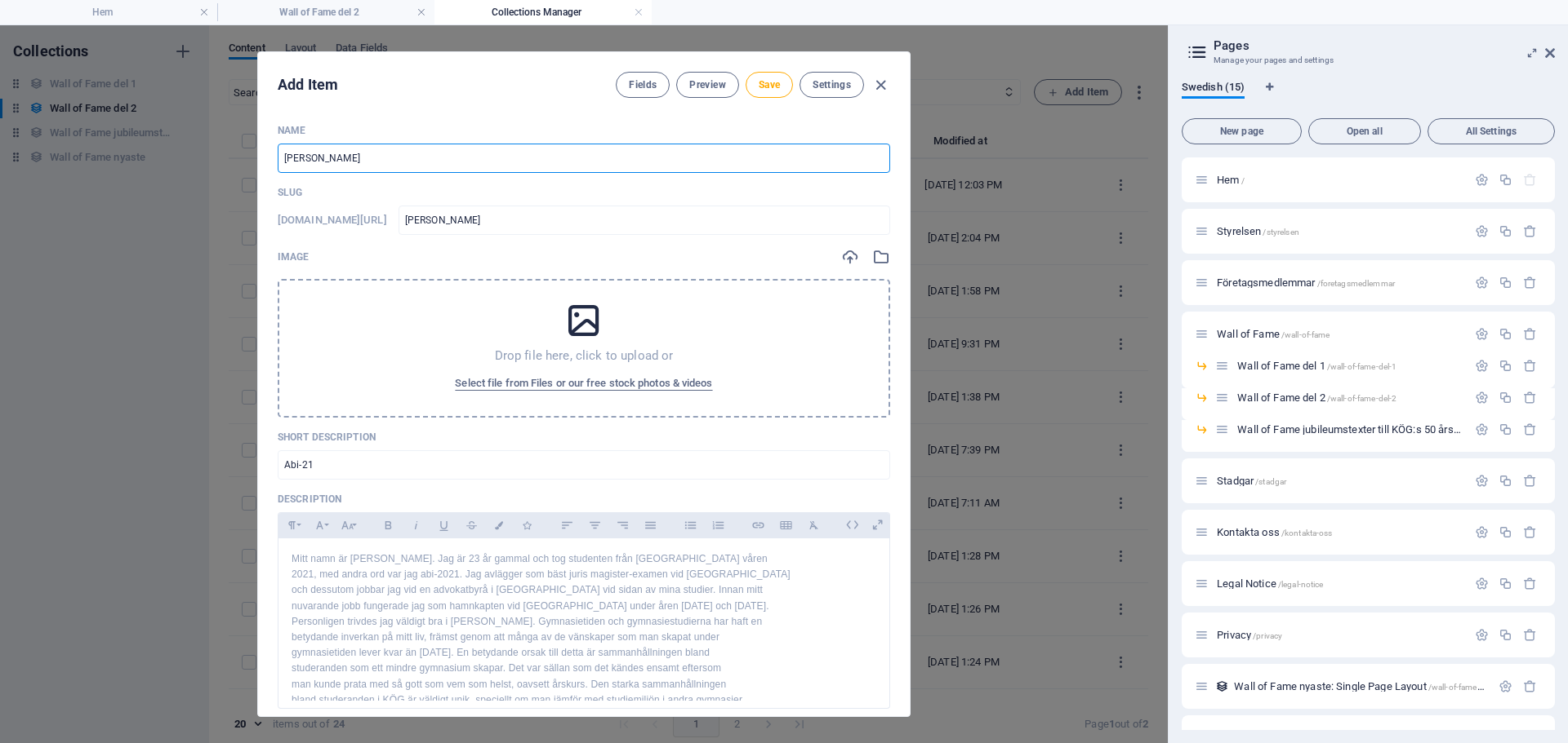
type input "Noah Koivi"
type input "noah-koivi"
type input "Noah Koivis"
type input "noah-koivis"
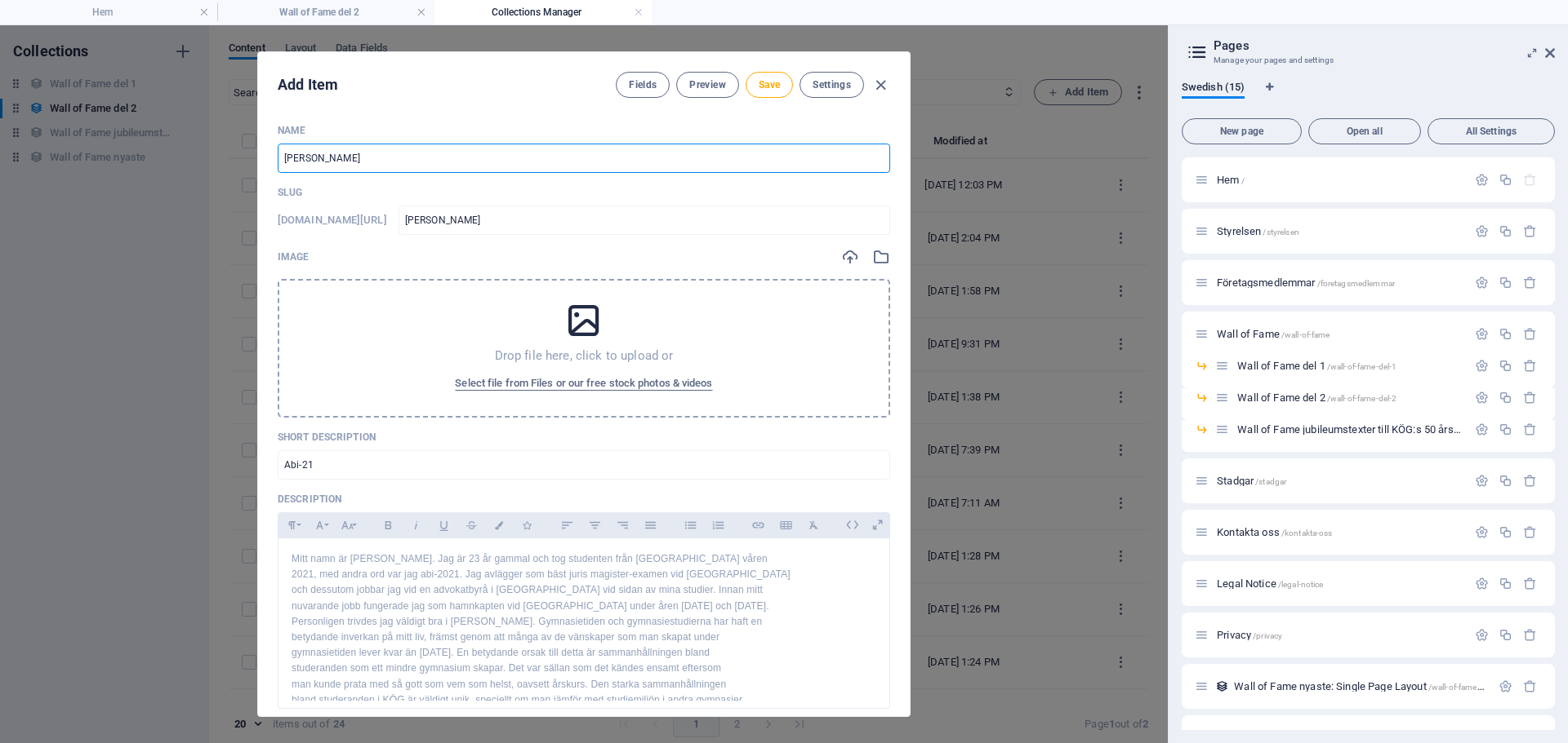
type input "noah-koivis"
type input "Noah Koivist"
type input "noah-koivist"
type input "[PERSON_NAME]"
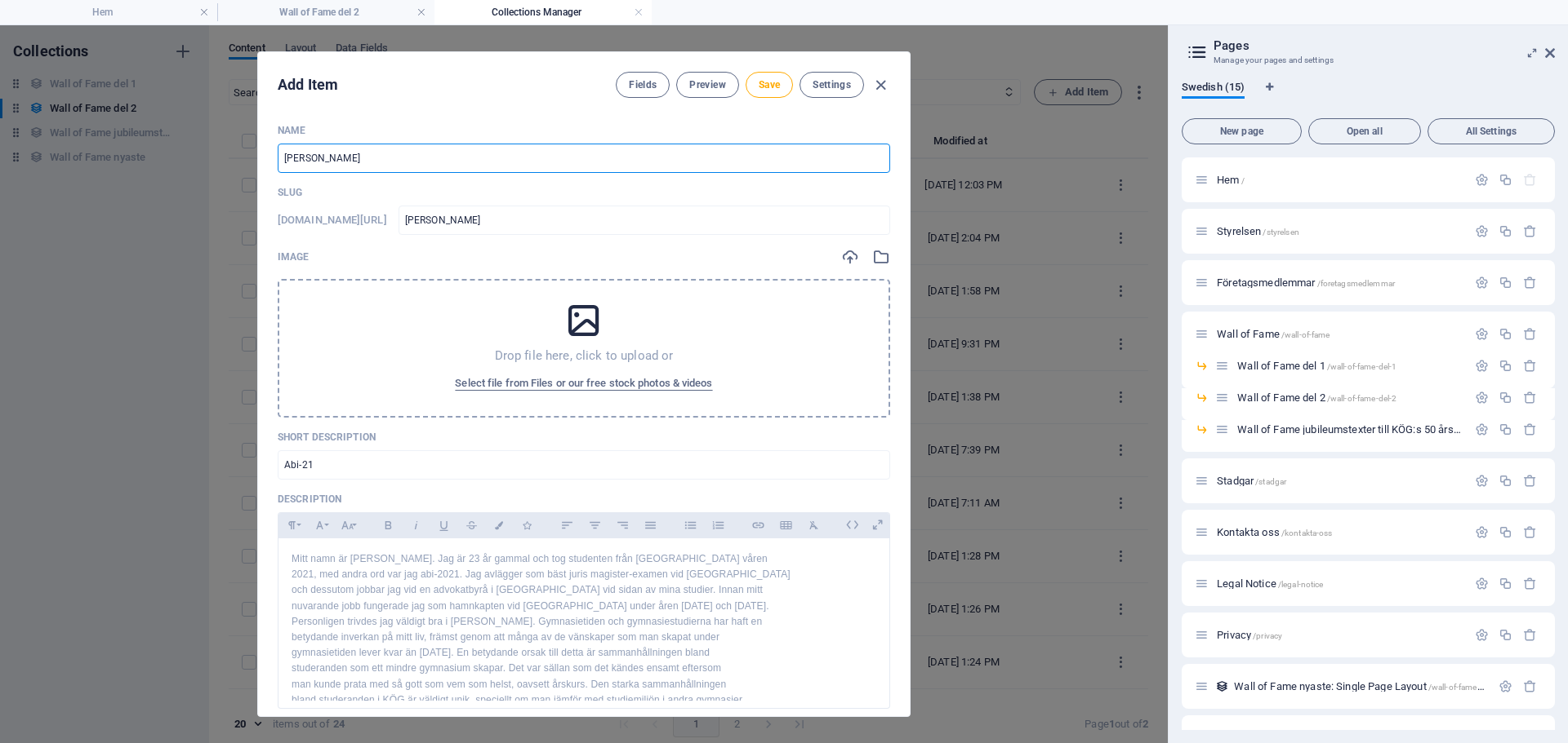
type input "[PERSON_NAME]"
click at [583, 325] on icon at bounding box center [583, 320] width 41 height 41
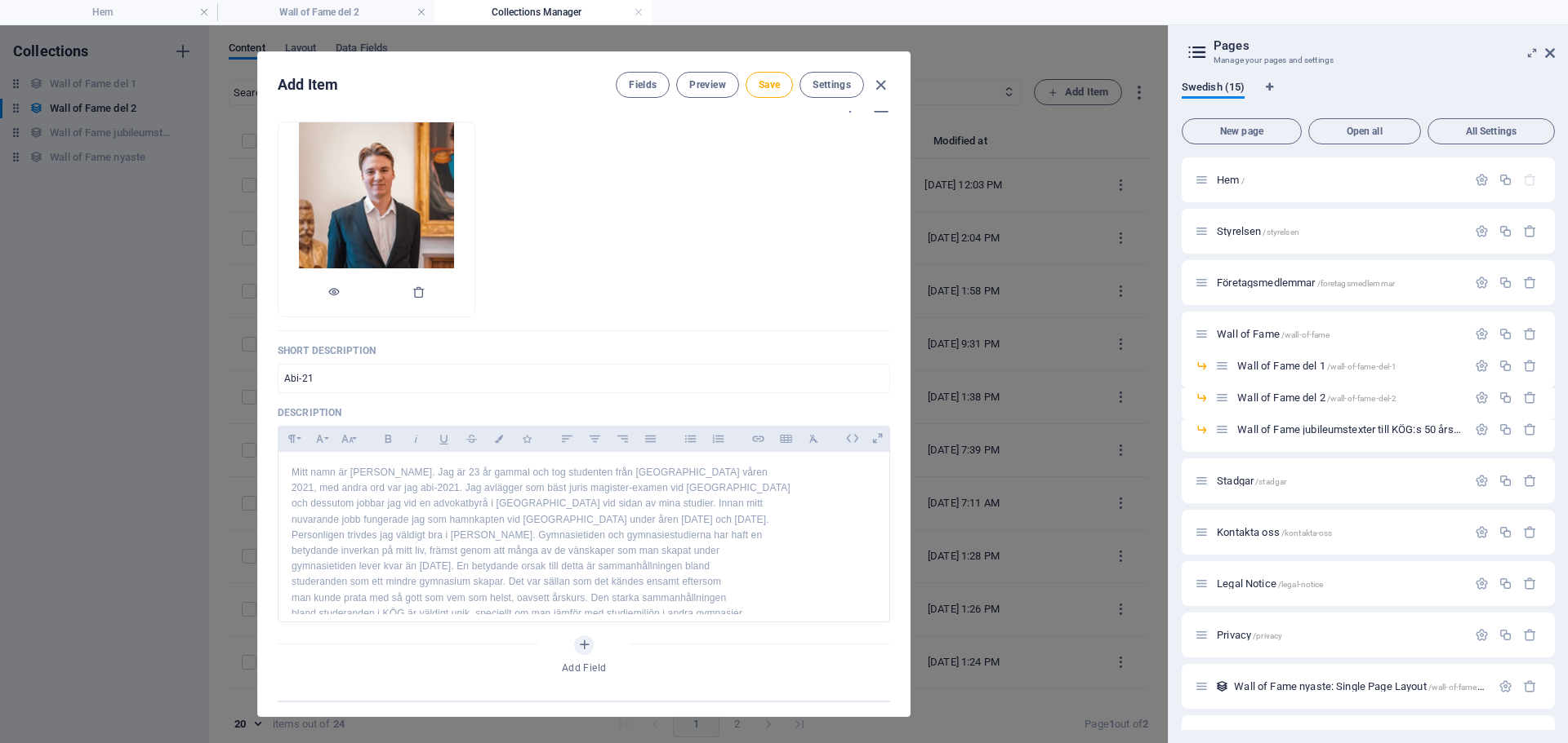
scroll to position [151, 0]
click at [761, 87] on span "Save" at bounding box center [769, 85] width 21 height 13
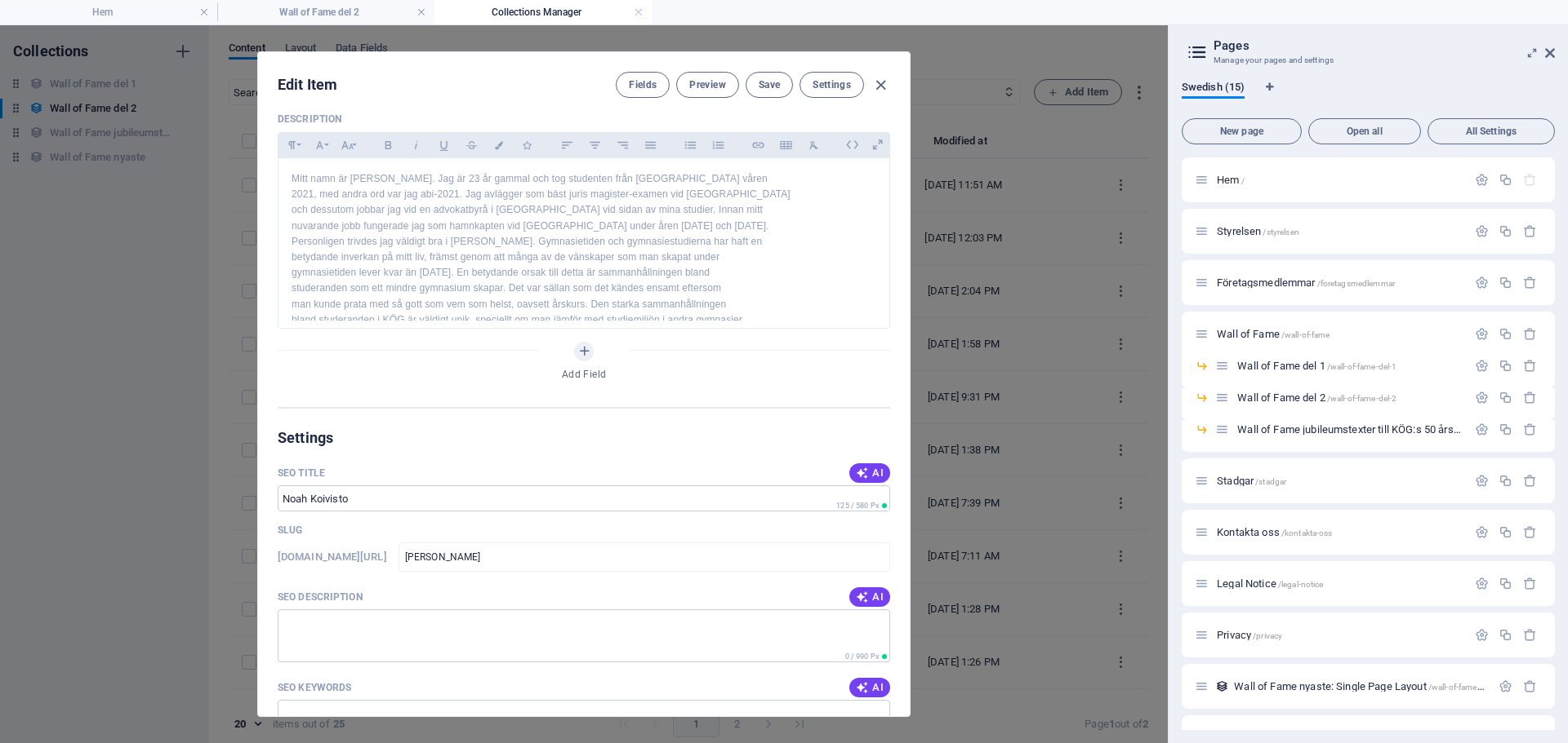
scroll to position [444, 0]
click at [763, 82] on span "Save" at bounding box center [769, 85] width 21 height 13
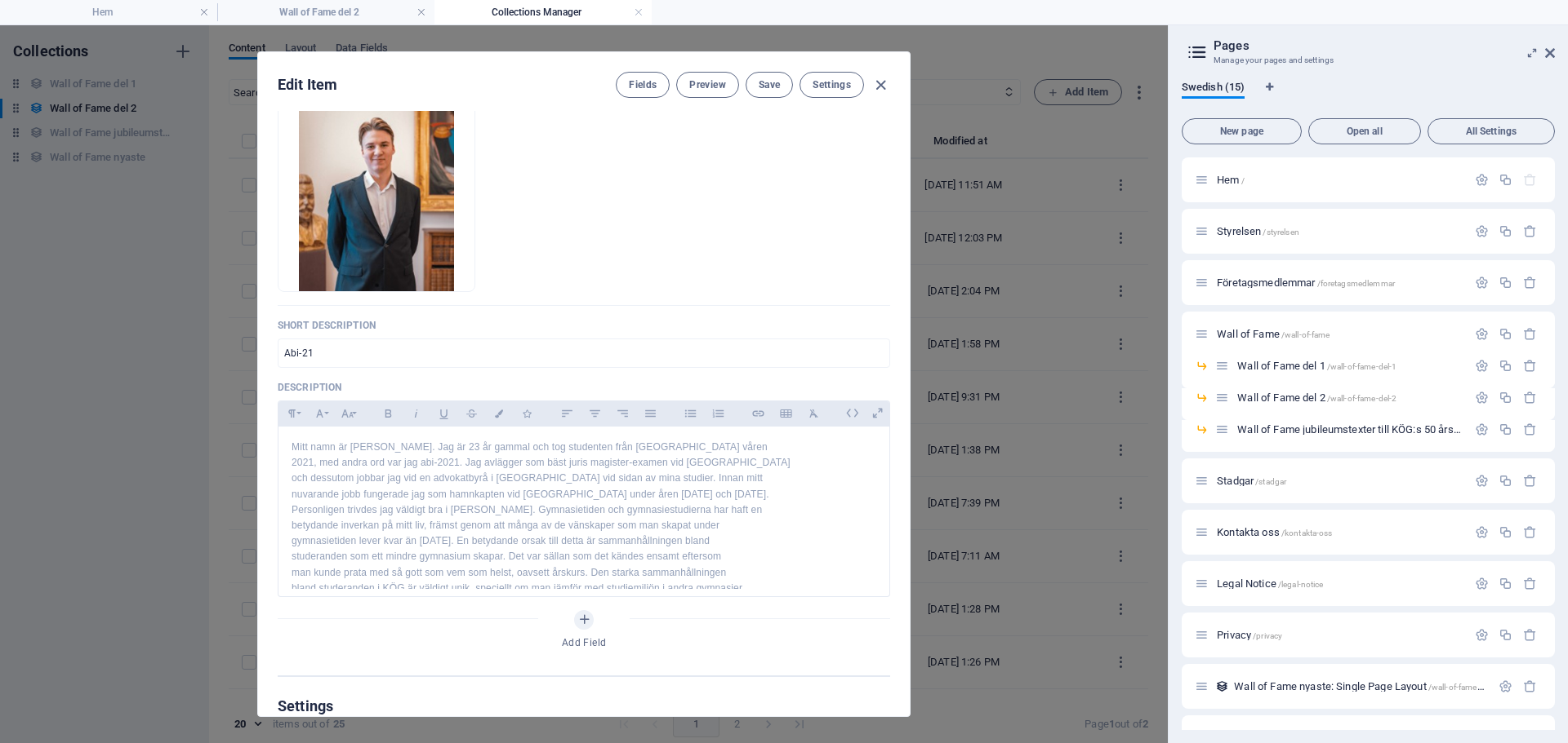
scroll to position [0, 0]
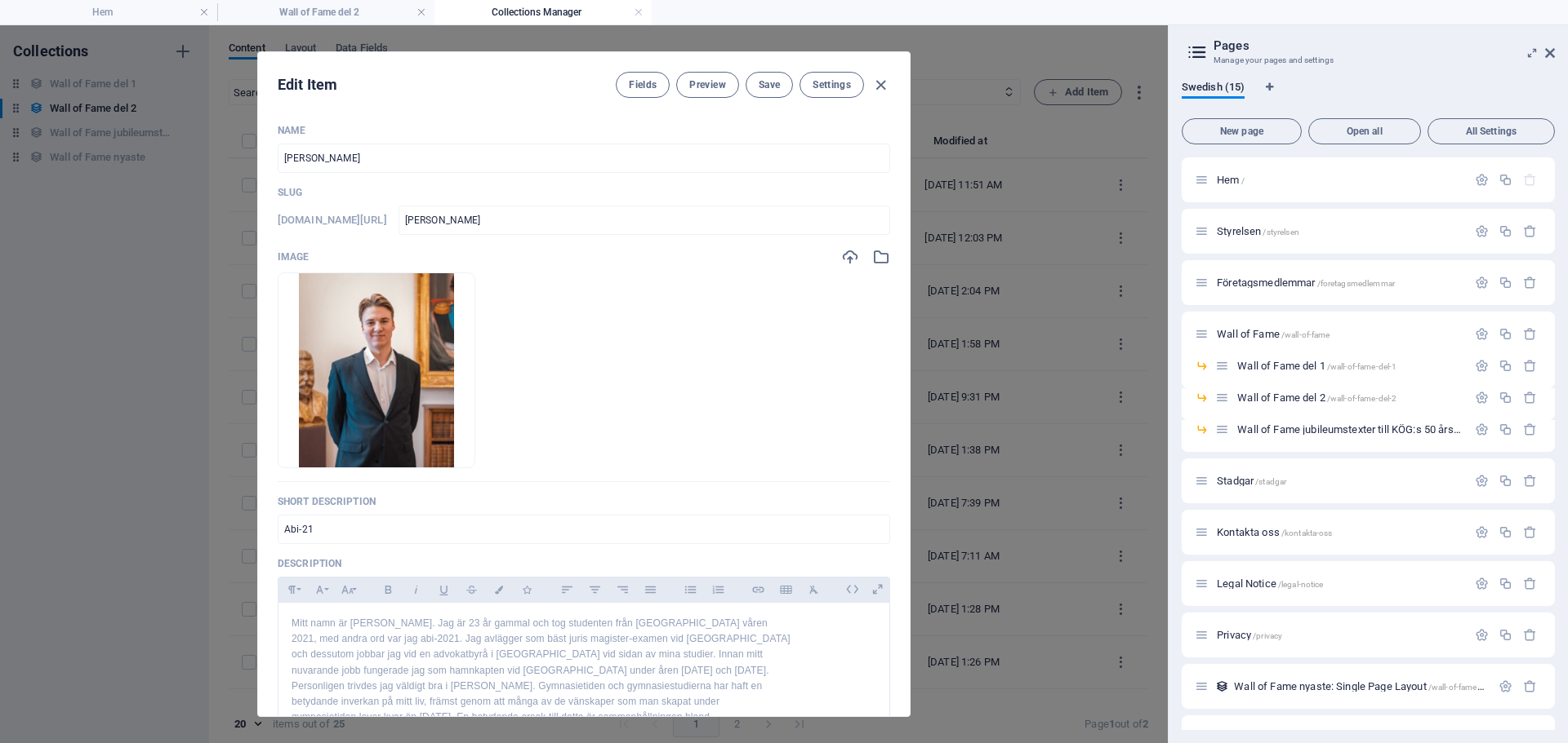
drag, startPoint x: 587, startPoint y: 90, endPoint x: 738, endPoint y: 189, distance: 180.6
click at [738, 189] on div "Edit Item Fields Preview Save Settings Name Noah Koivisto ​ Slug www.example.co…" at bounding box center [584, 384] width 652 height 664
click at [759, 92] on button "Save" at bounding box center [769, 84] width 48 height 26
click at [875, 85] on icon "button" at bounding box center [881, 86] width 19 height 19
type input "[PERSON_NAME]"
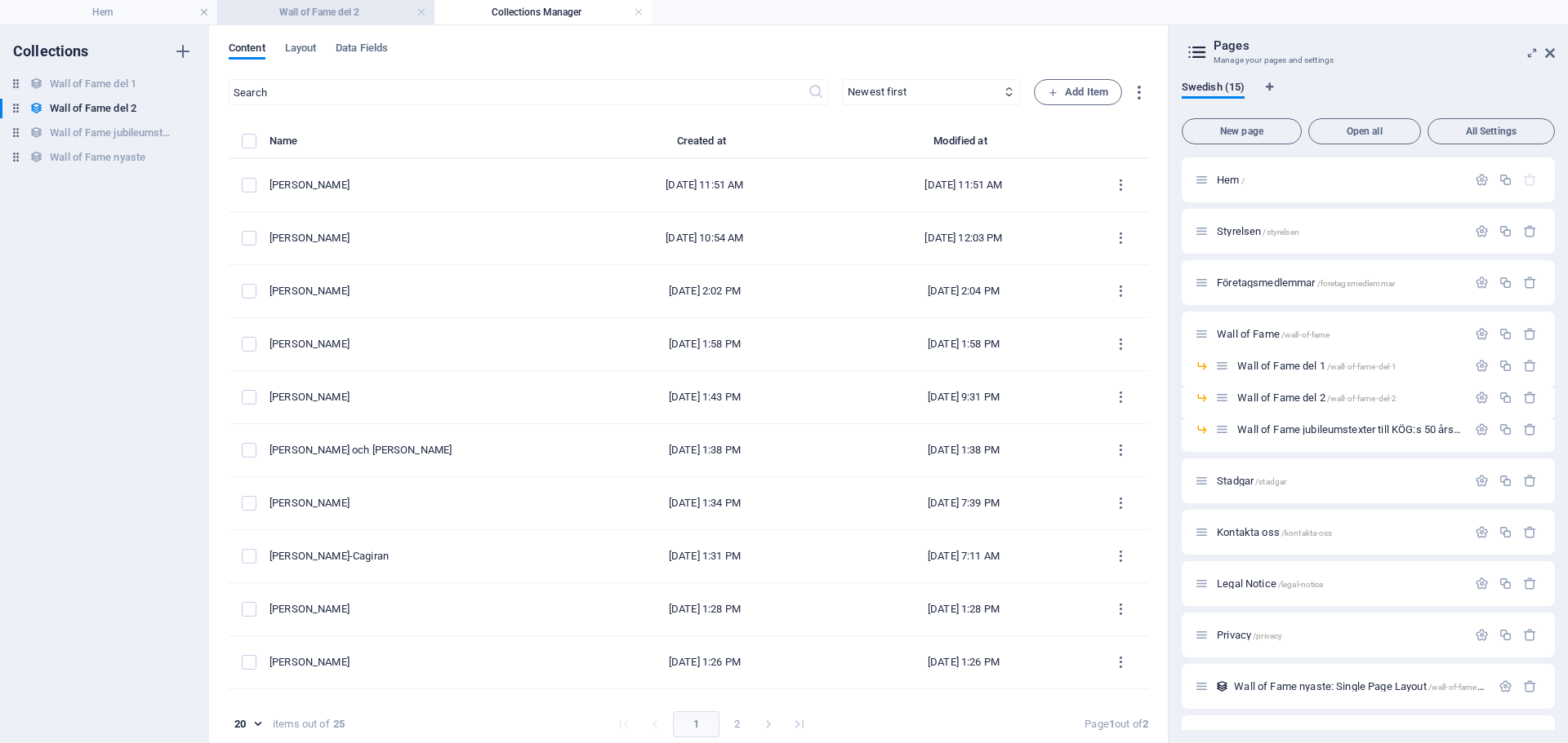
click at [334, 14] on h4 "Wall of Fame del 2" at bounding box center [326, 11] width 217 height 18
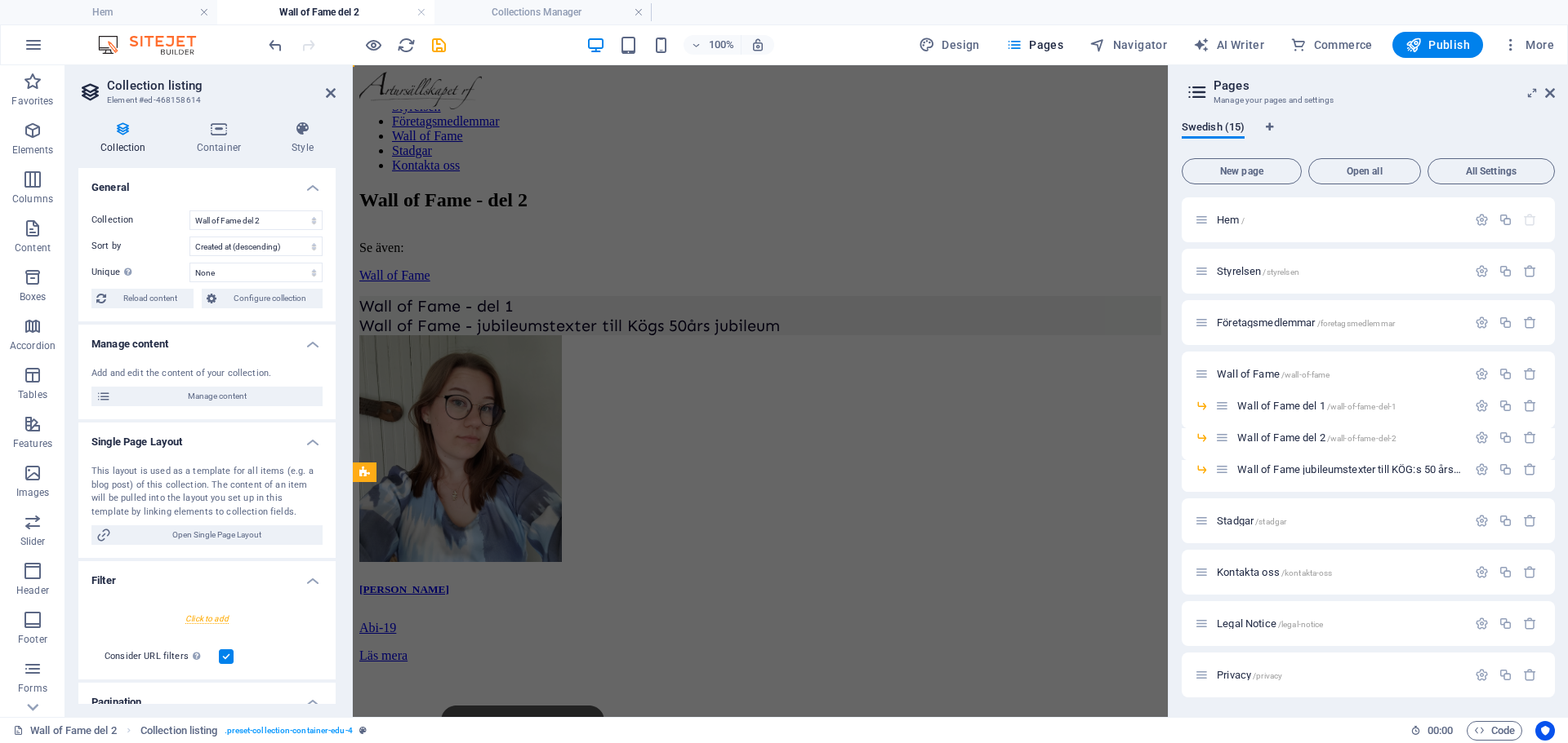
scroll to position [318, 0]
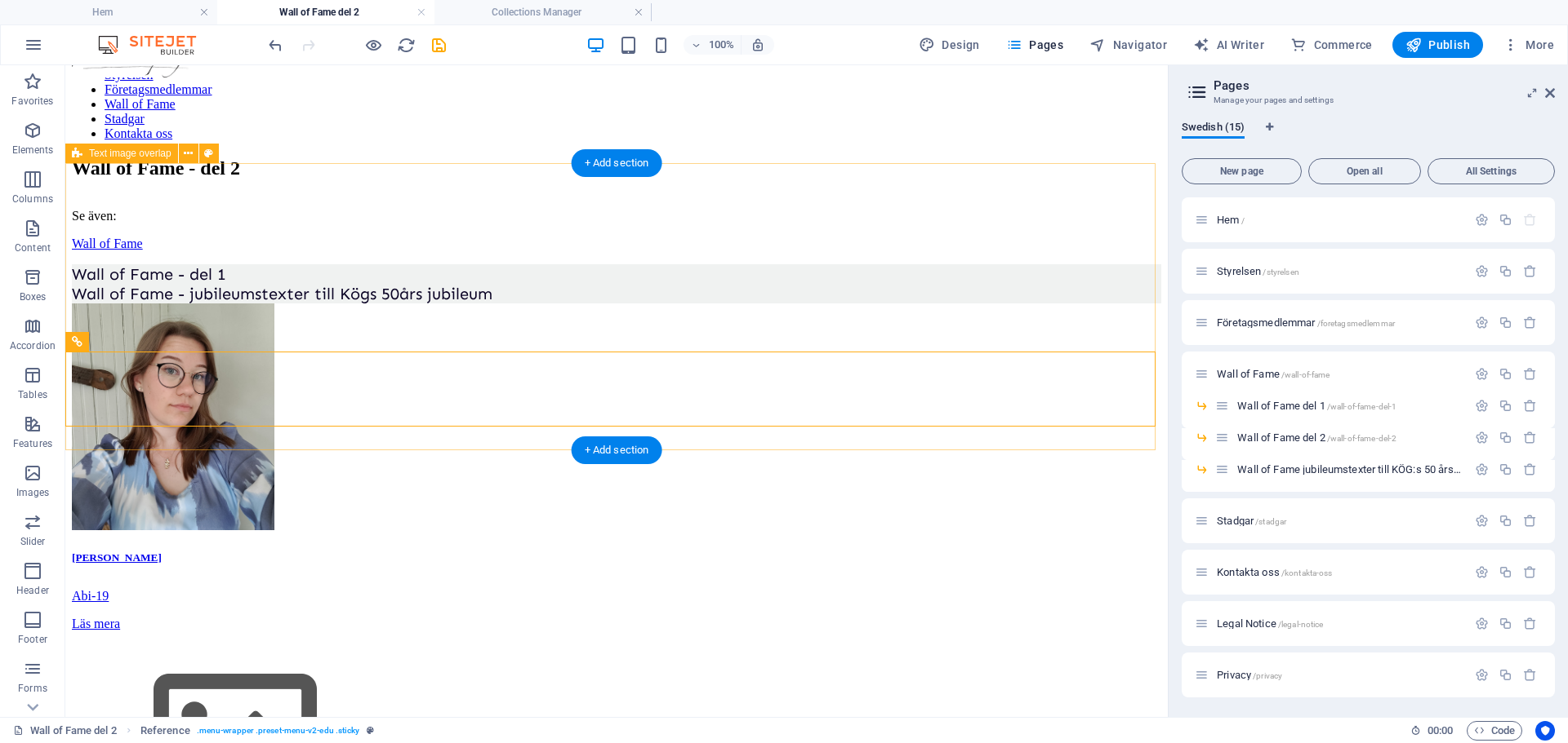
scroll to position [31, 0]
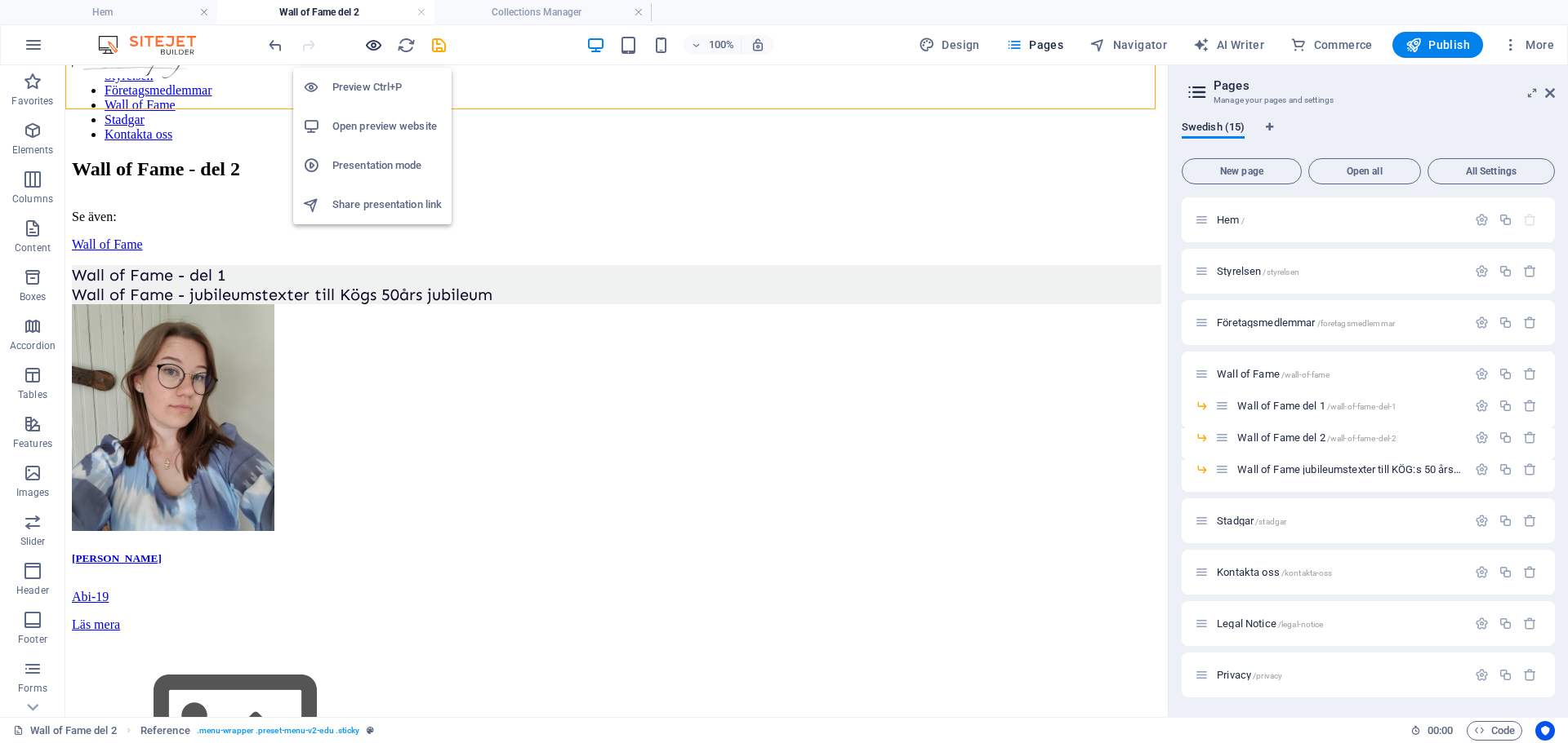
click at [371, 47] on icon "button" at bounding box center [374, 46] width 19 height 19
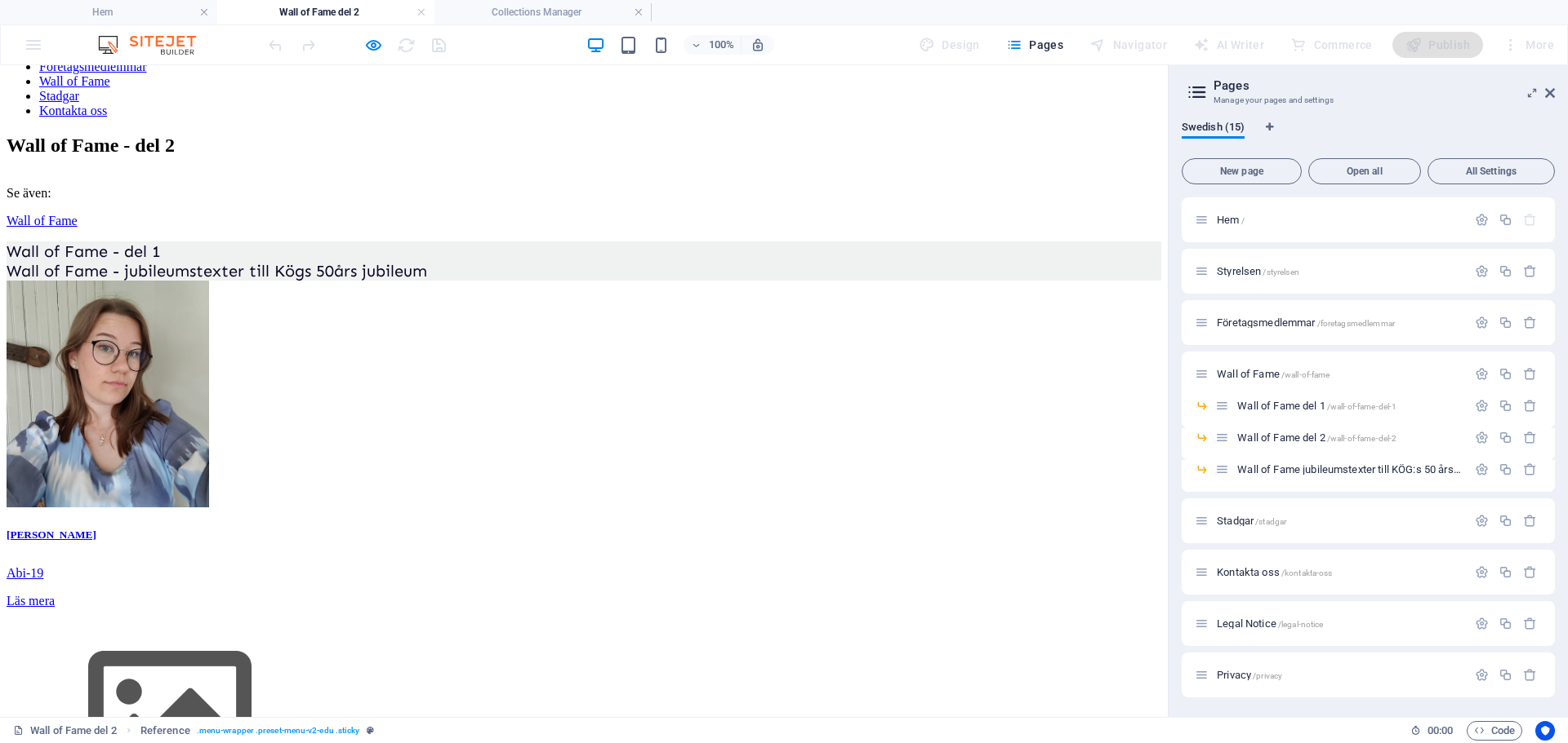
scroll to position [0, 0]
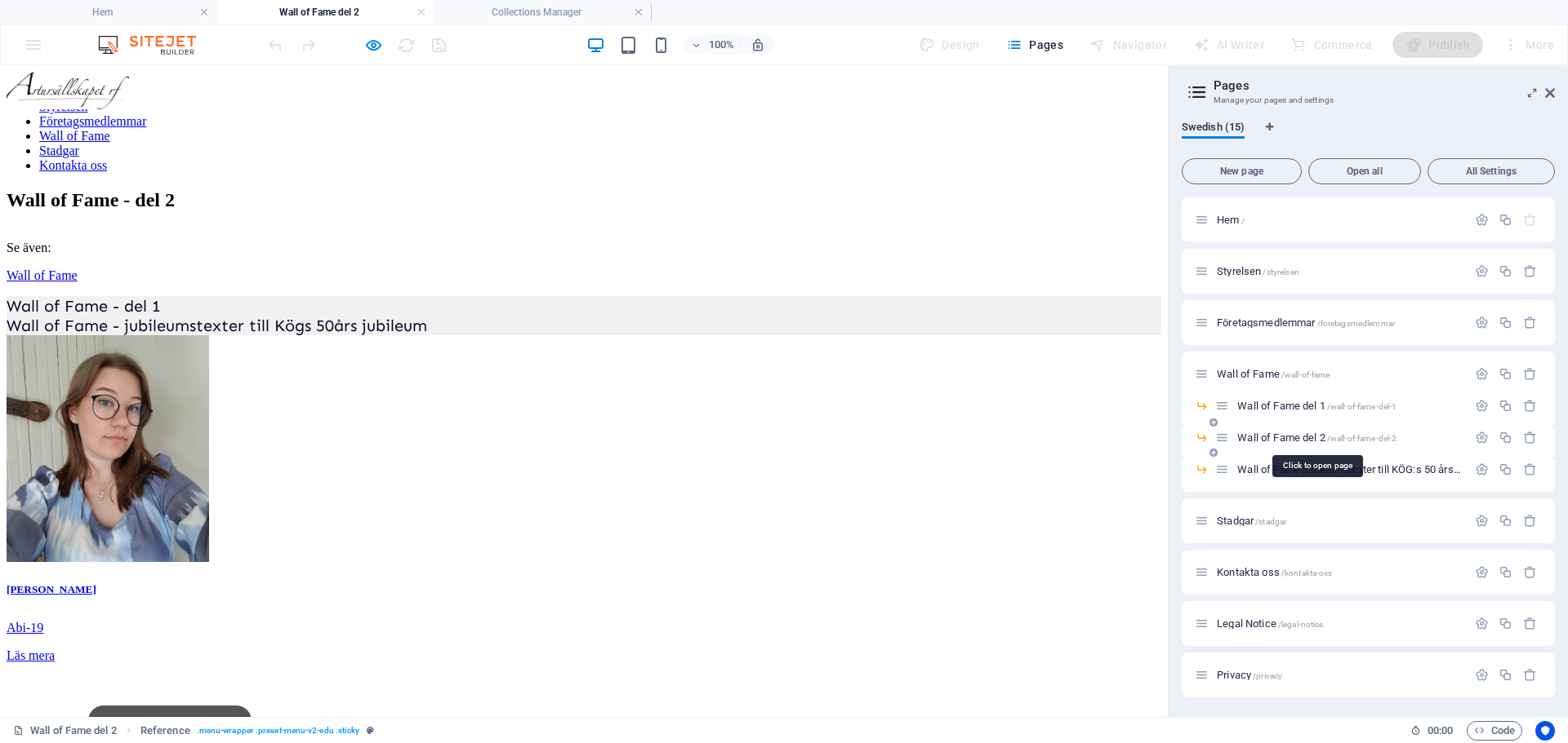
click at [1259, 436] on span "Wall of Fame del 2 /wall-of-fame-del-2" at bounding box center [1316, 437] width 159 height 12
click at [1259, 401] on span "Wall of Fame del 1 /wall-of-fame-del-1" at bounding box center [1316, 406] width 159 height 12
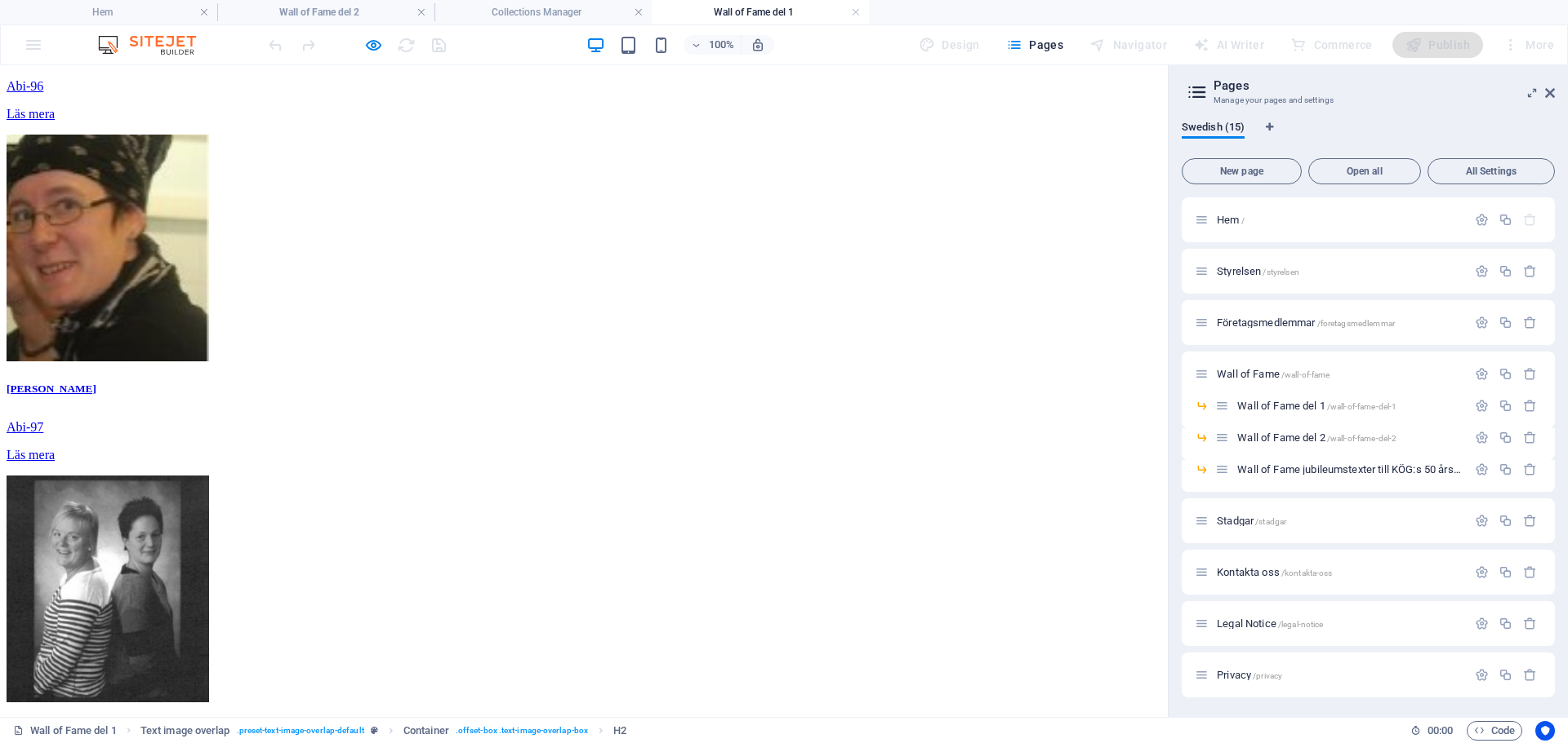
scroll to position [1290, 0]
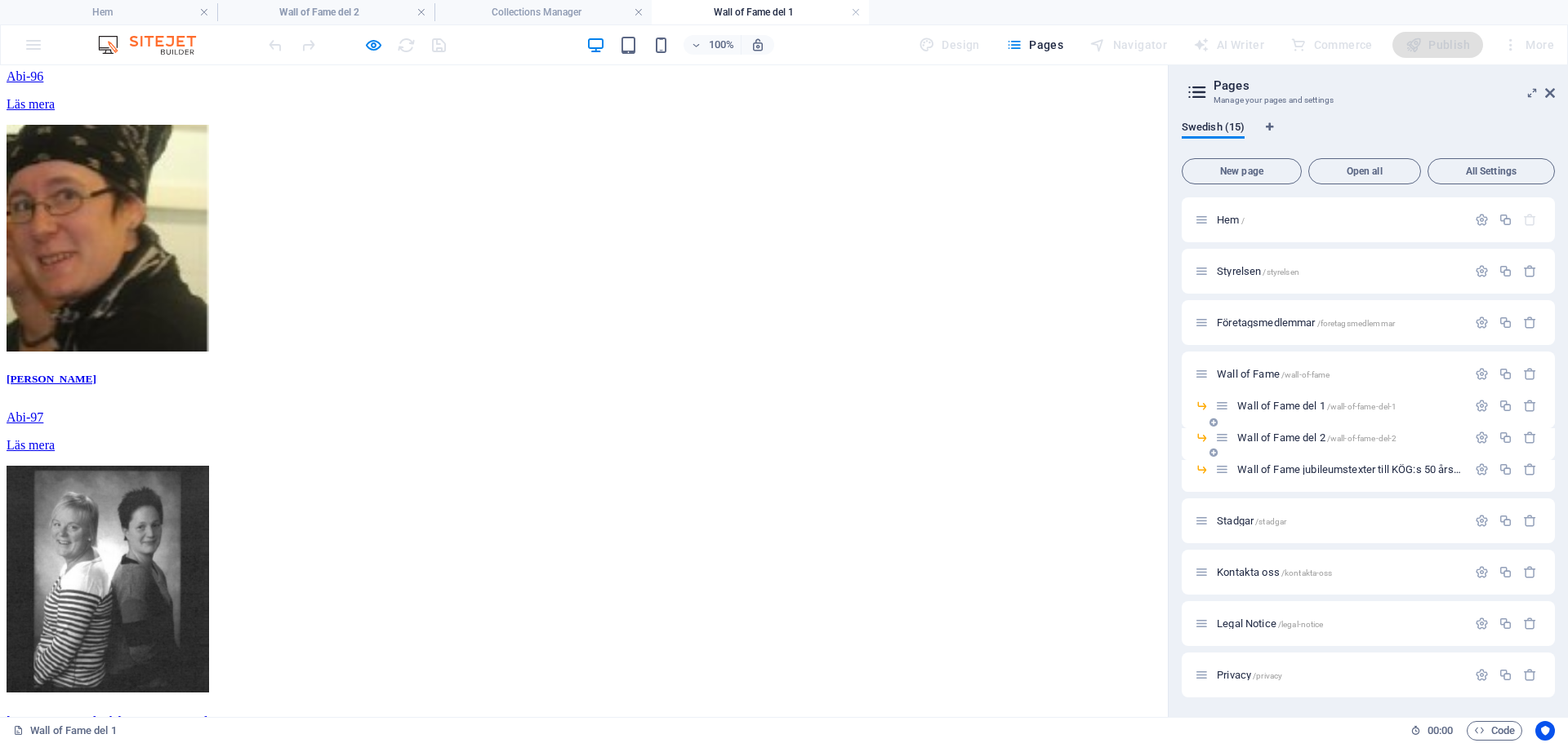
click at [1275, 435] on span "Wall of Fame del 2 /wall-of-fame-del-2" at bounding box center [1316, 437] width 159 height 12
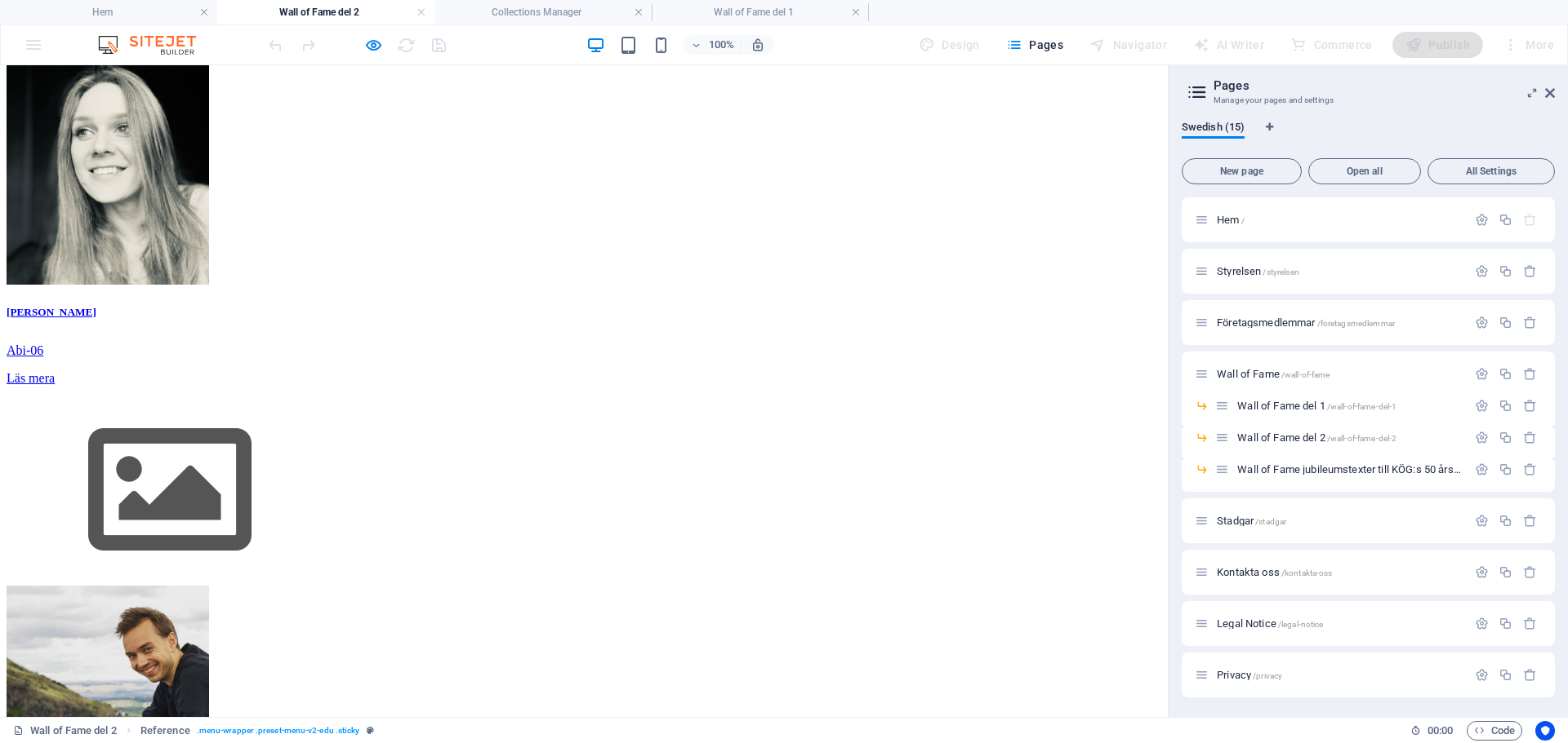
scroll to position [1335, 0]
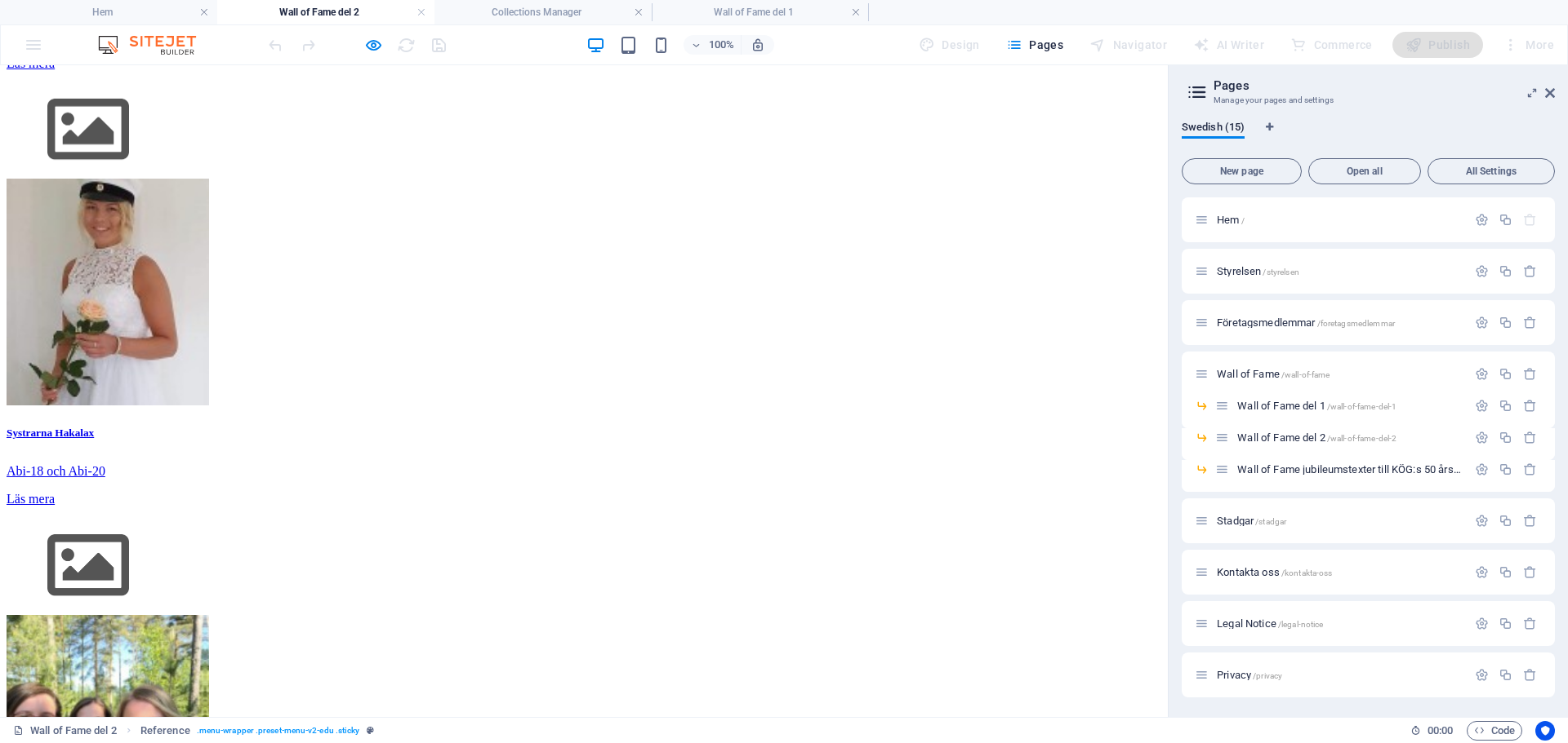
scroll to position [1130, 0]
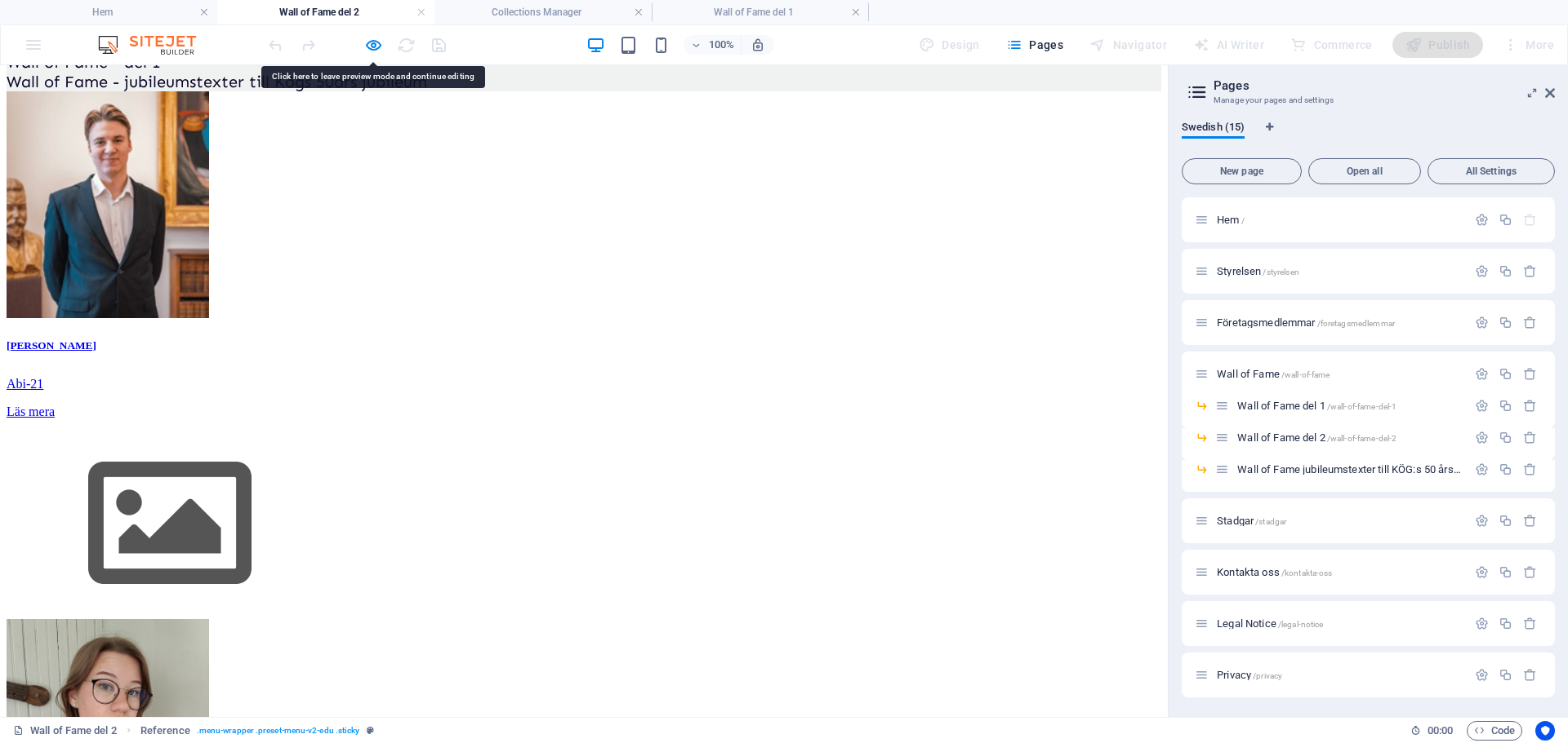
scroll to position [293, 0]
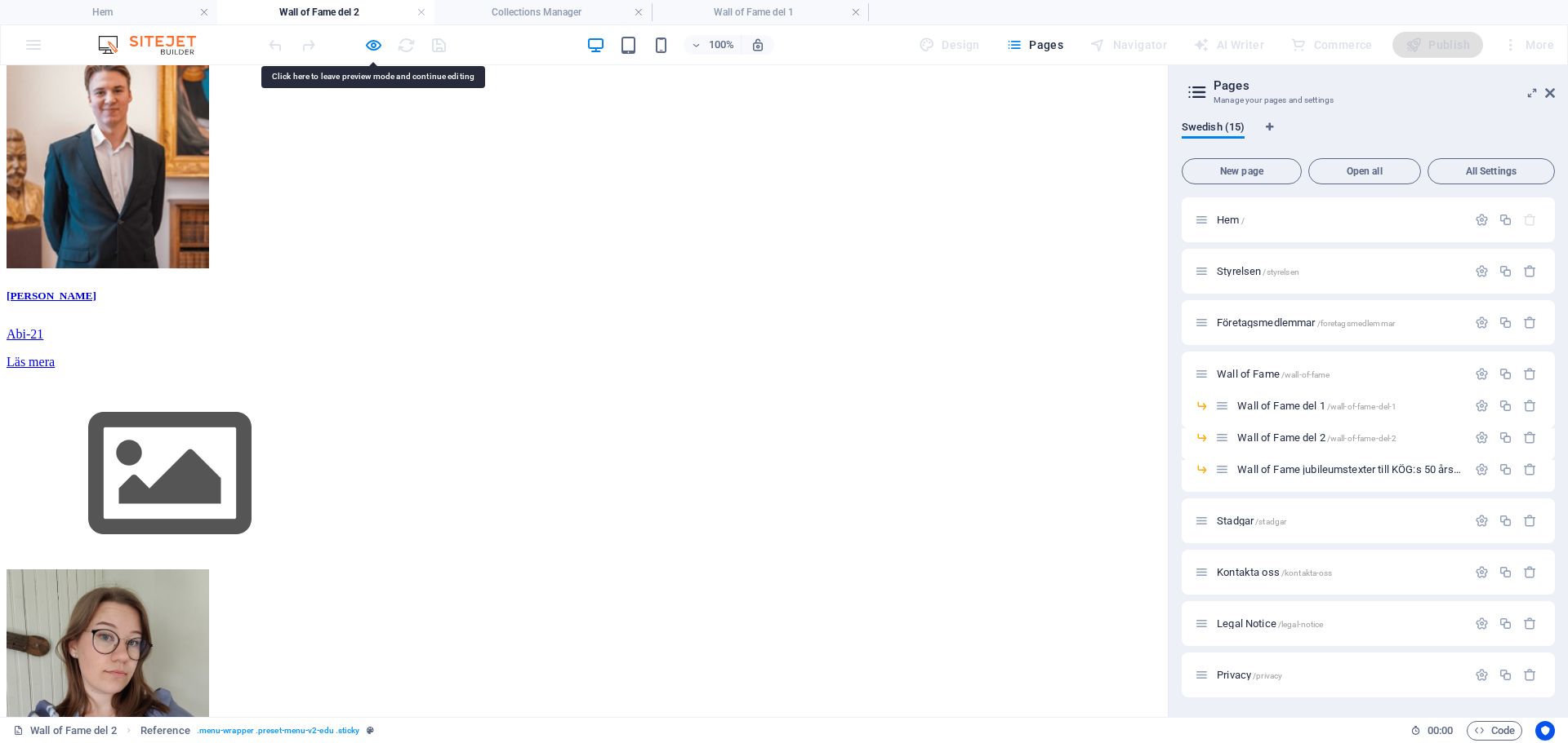
click at [54, 369] on u "Läs mera" at bounding box center [31, 362] width 49 height 14
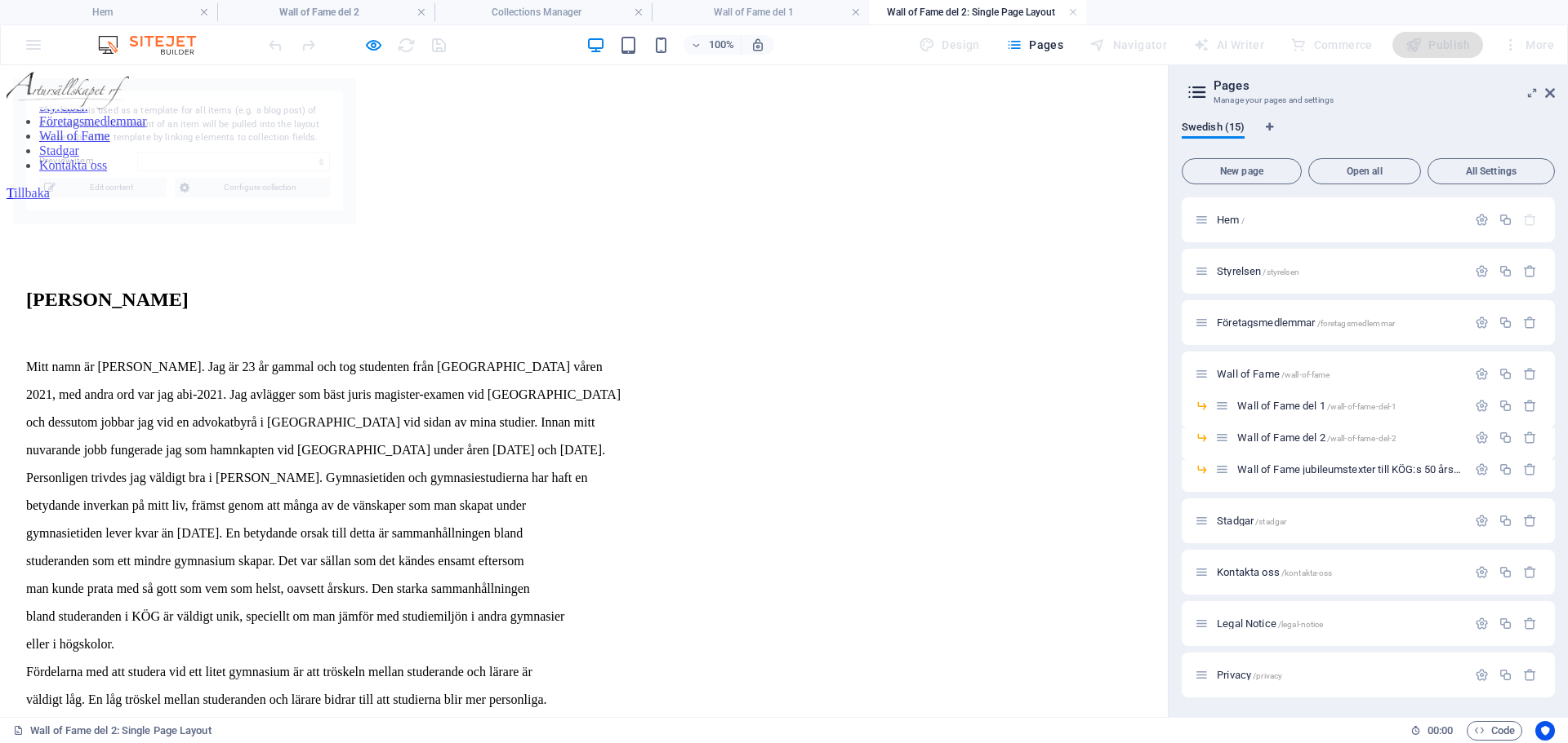
scroll to position [0, 0]
select select "68de3d0d47b0e6821e0b7897"
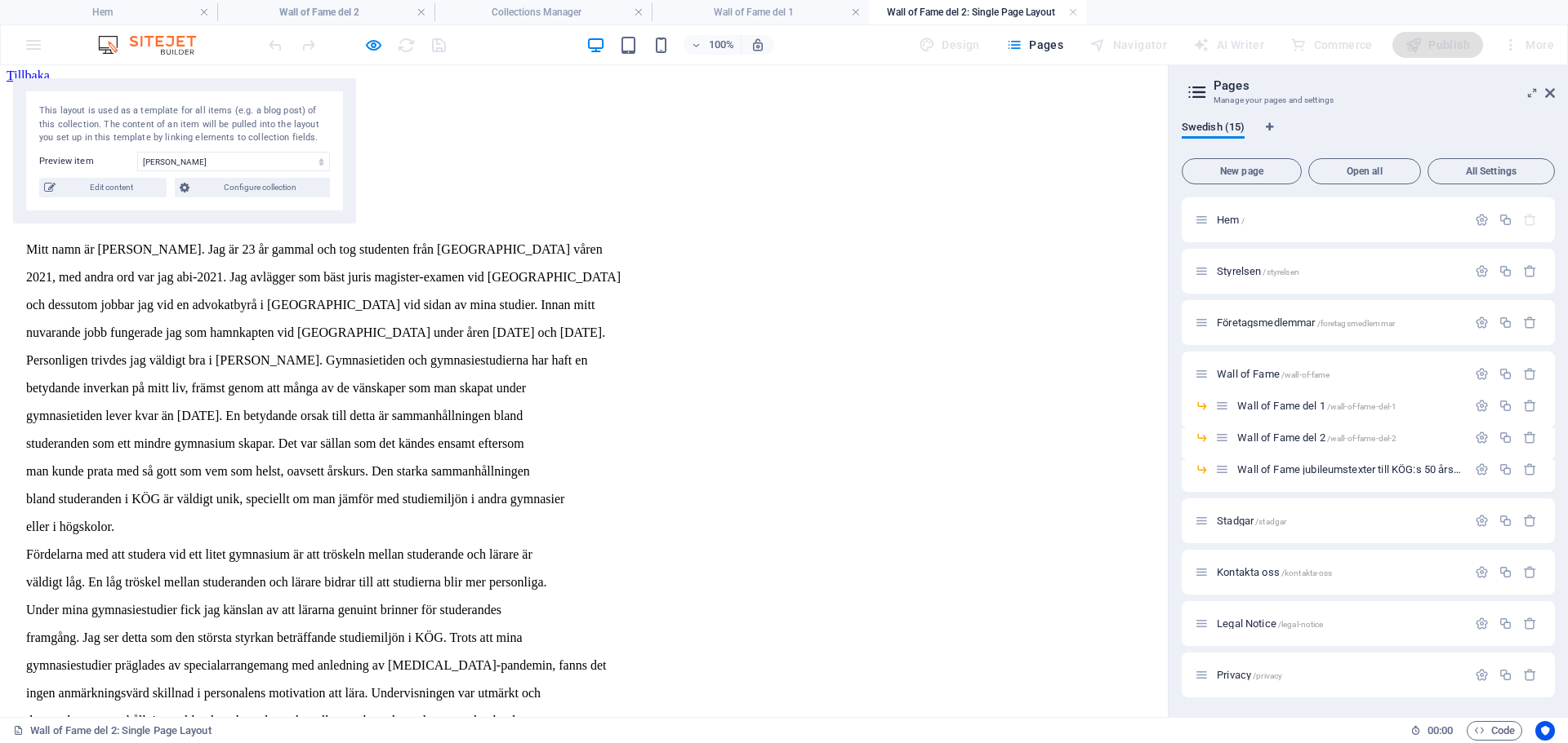
scroll to position [118, 0]
click at [117, 190] on span "Edit content" at bounding box center [111, 188] width 101 height 20
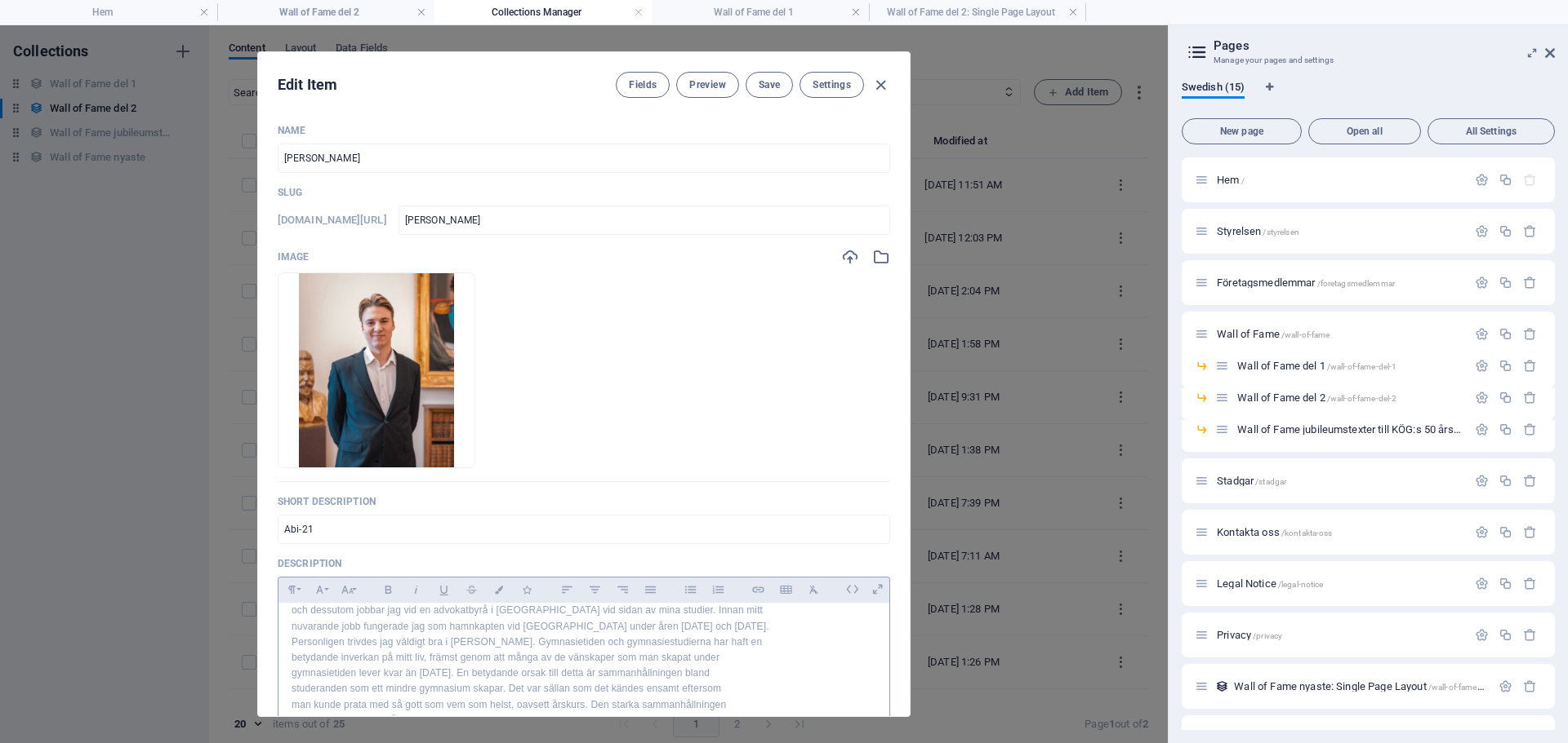
scroll to position [0, 0]
click at [761, 618] on p "Mitt namn är Noah Koivisto. Jag är 23 år gammal och tog studenten från Kimitoön…" at bounding box center [583, 624] width 584 height 15
click at [644, 636] on p "Mitt namn är Noah Koivisto. Jag är 23 år gammal och tog studenten från Kimitoön…" at bounding box center [583, 632] width 584 height 31
click at [508, 650] on p "Mitt namn är Noah Koivisto. Jag är 23 år gammal och tog studenten från Kimitoön…" at bounding box center [583, 640] width 584 height 48
click at [408, 668] on p "Mitt namn är Noah Koivisto. Jag är 23 år gammal och tog studenten från Kimitoön…" at bounding box center [583, 648] width 584 height 63
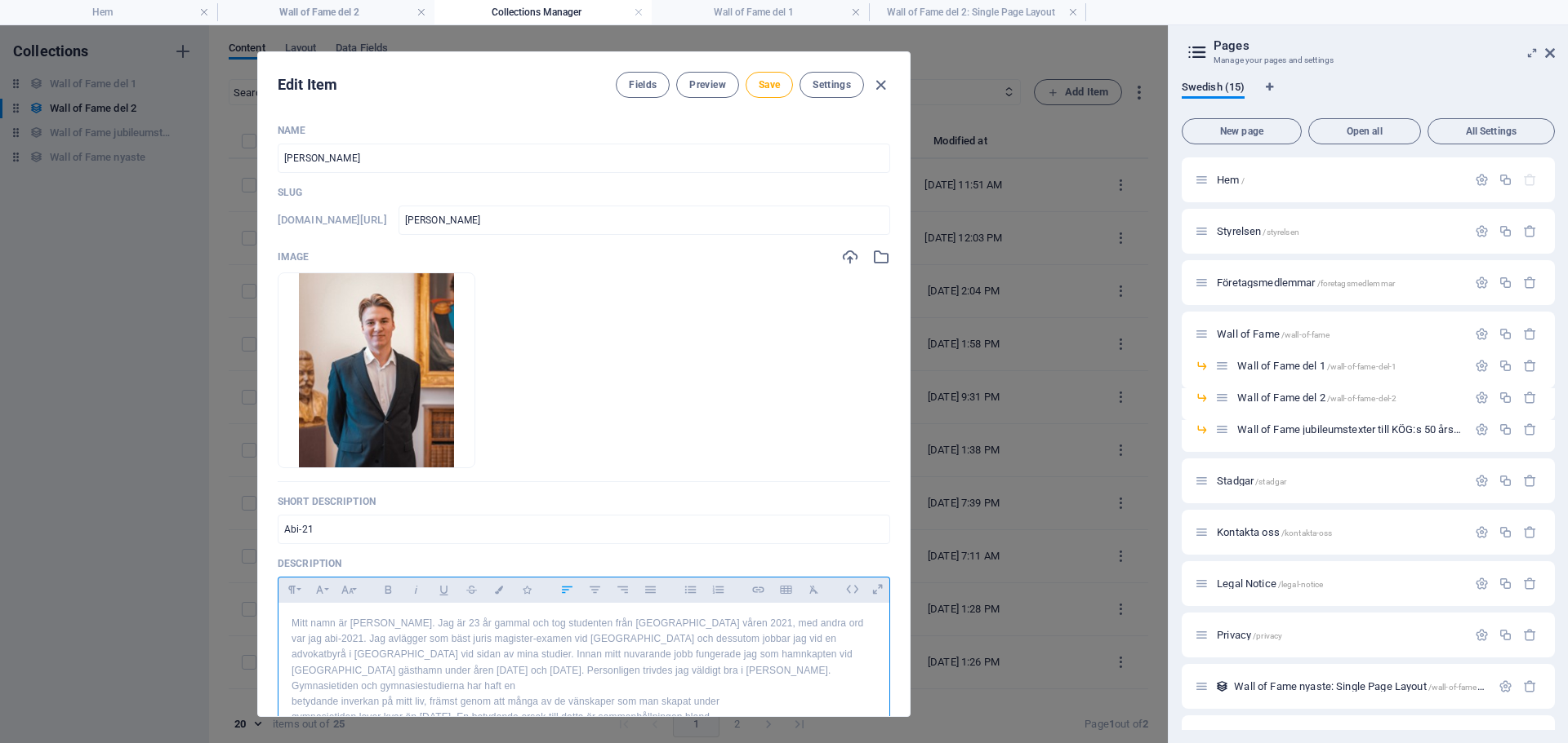
click at [804, 665] on p "Mitt namn är Noah Koivisto. Jag är 23 år gammal och tog studenten från Kimitoön…" at bounding box center [583, 655] width 584 height 78
click at [686, 682] on p "Mitt namn är Noah Koivisto. Jag är 23 år gammal och tog studenten från Kimitoön…" at bounding box center [583, 663] width 584 height 94
click at [547, 708] on p "Mitt namn är Noah Koivisto. Jag är 23 år gammal och tog studenten från Kimitoön…" at bounding box center [583, 663] width 584 height 94
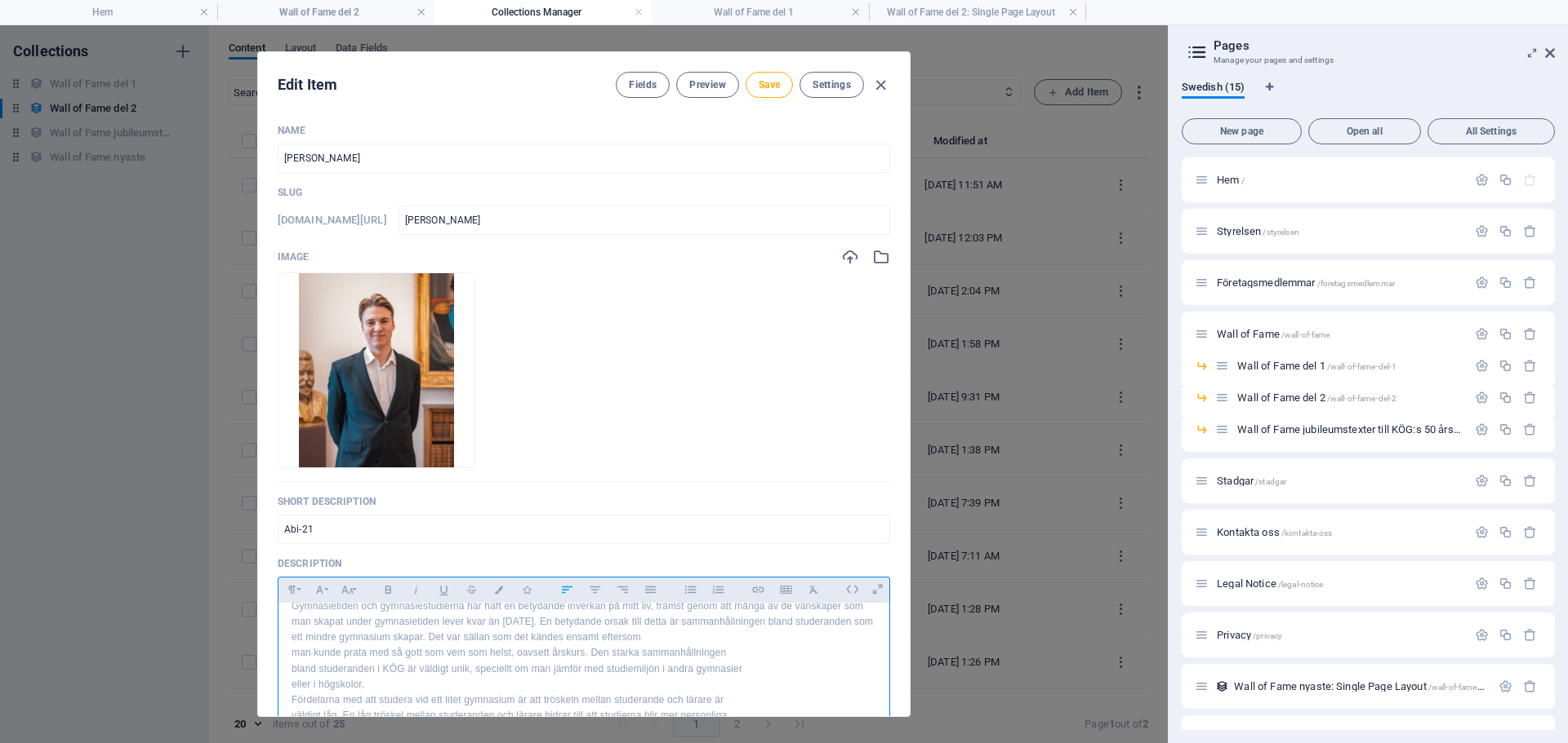
scroll to position [76, 0]
click at [430, 634] on p "Mitt namn är Noah Koivisto. Jag är 23 år gammal och tog studenten från Kimitoön…" at bounding box center [583, 594] width 584 height 110
click at [429, 639] on p "Mitt namn är Noah Koivisto. Jag är 23 år gammal och tog studenten från Kimitoön…" at bounding box center [583, 594] width 584 height 110
click at [785, 666] on p "bland studeranden i KÖG är väldigt unik, speciellt om man jämför med studiemilj…" at bounding box center [583, 673] width 584 height 15
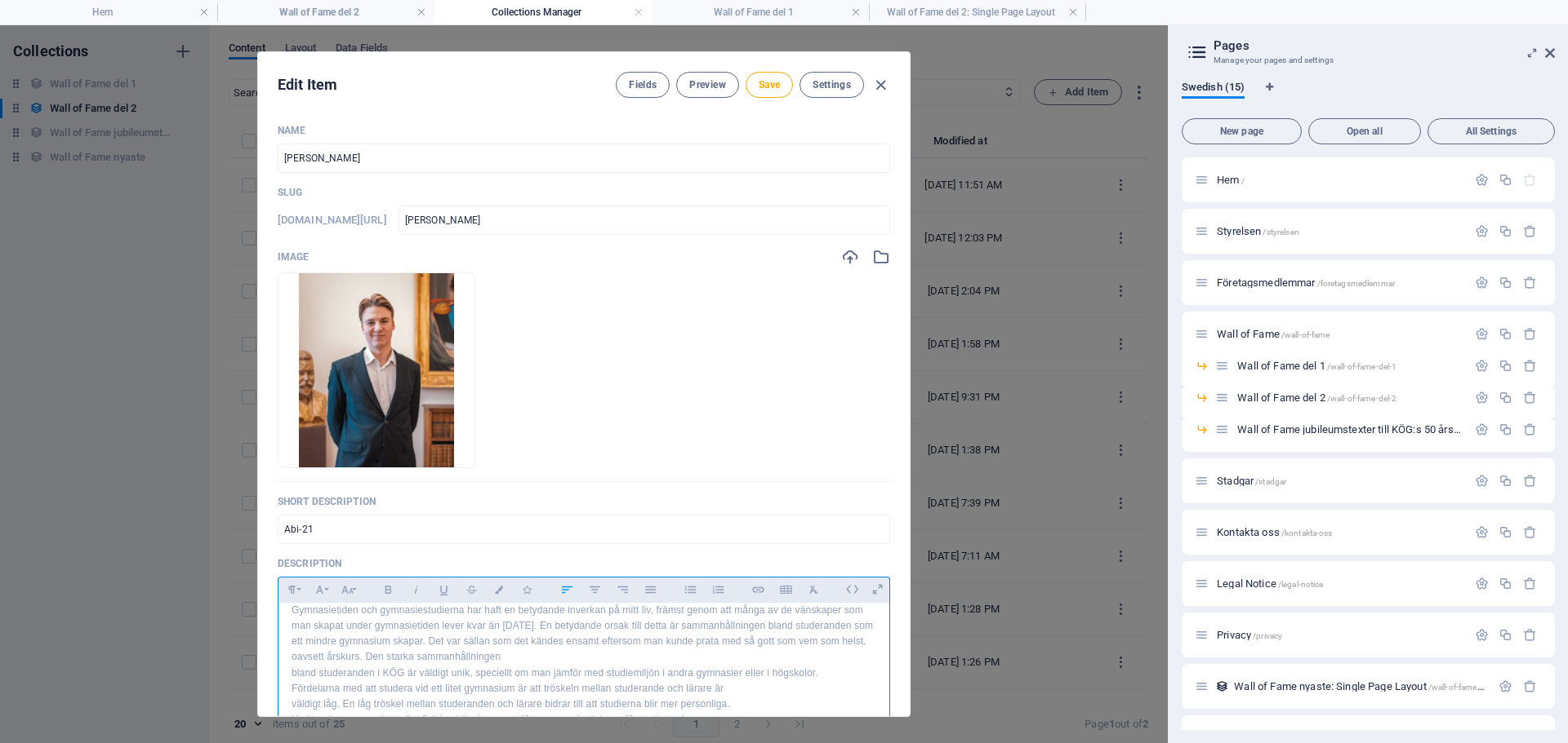
click at [728, 681] on p "Fördelarna med att studera vid ett litet gymnasium är att tröskeln mellan stude…" at bounding box center [583, 689] width 584 height 15
click at [630, 685] on p "Fördelarna med att studera vid ett litet gymnasium är att tröskeln mellan stude…" at bounding box center [583, 696] width 584 height 31
click at [534, 697] on p "Fördelarna med att studera vid ett litet gymnasium är att tröskeln mellan stude…" at bounding box center [583, 705] width 584 height 48
click at [372, 657] on p "Fördelarna med att studera vid ett litet gymnasium är att tröskeln mellan stude…" at bounding box center [583, 641] width 584 height 48
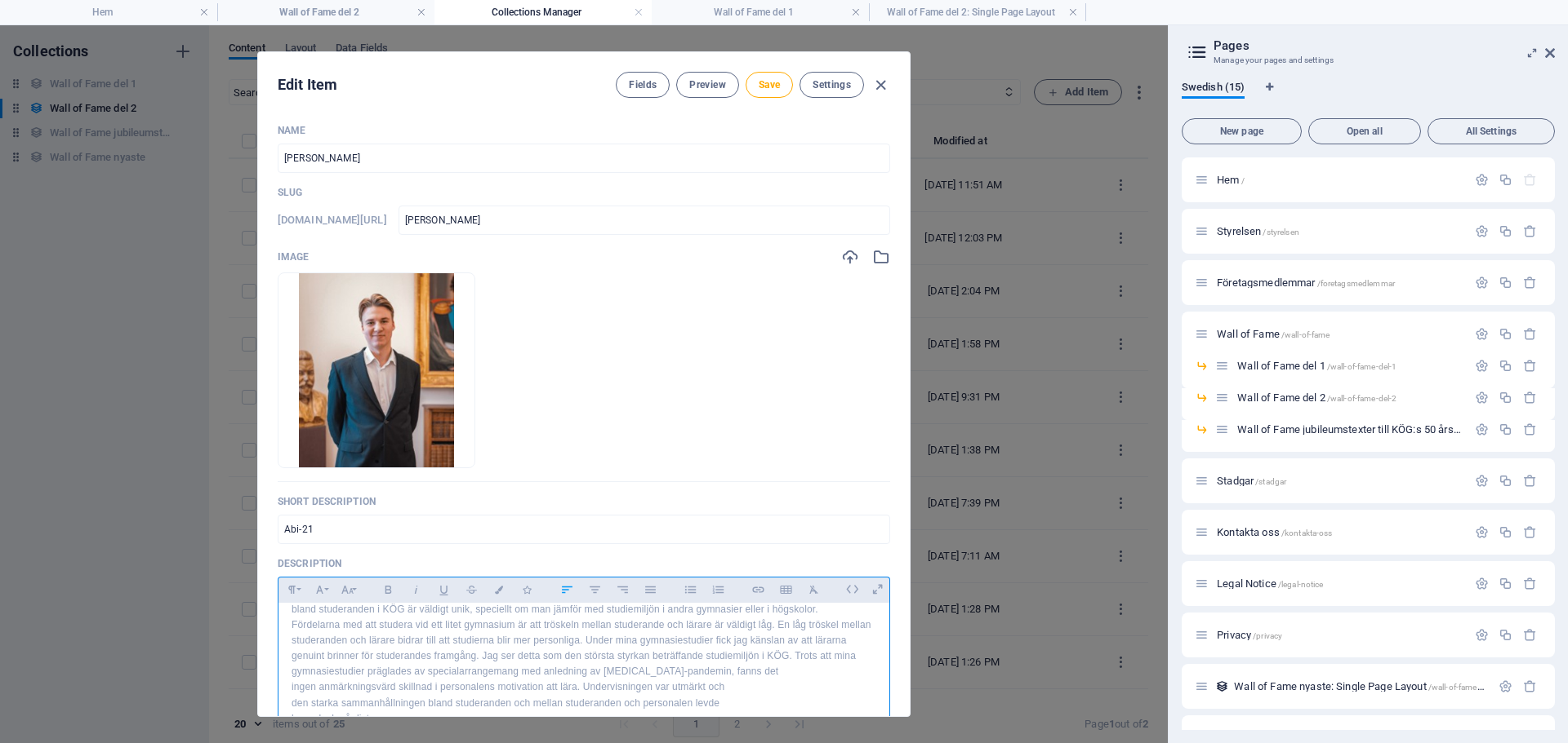
click at [784, 662] on p "Fördelarna med att studera vid ett litet gymnasium är att tröskeln mellan stude…" at bounding box center [583, 649] width 584 height 63
click at [721, 672] on p "Fördelarna med att studera vid ett litet gymnasium är att tröskeln mellan stude…" at bounding box center [583, 656] width 584 height 78
click at [559, 684] on p "Fördelarna med att studera vid ett litet gymnasium är att tröskeln mellan stude…" at bounding box center [583, 664] width 584 height 94
click at [663, 685] on p "Fördelarna med att studera vid ett litet gymnasium är att tröskeln mellan stude…" at bounding box center [583, 664] width 584 height 94
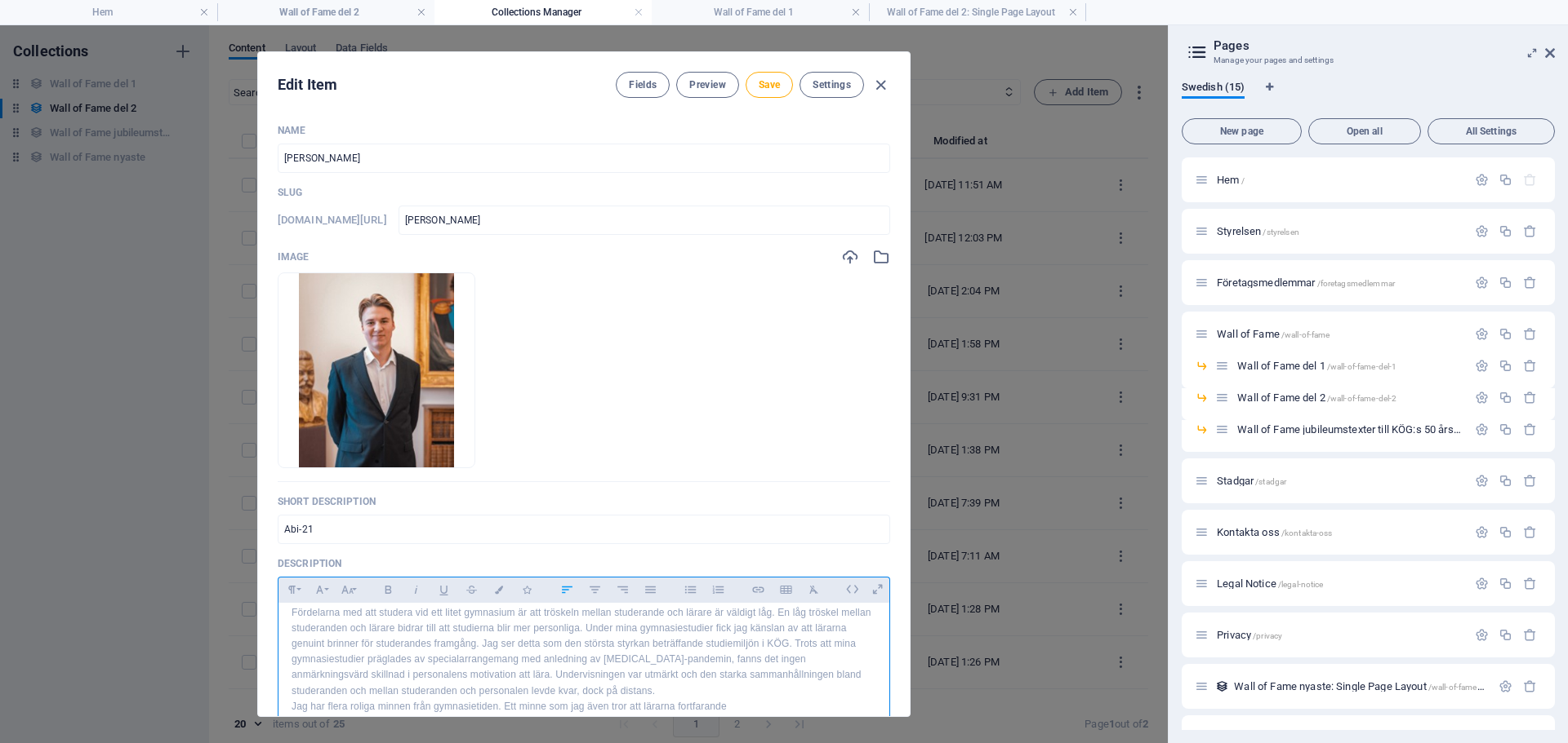
click at [743, 699] on p "Jag har flera roliga minnen från gymnasietiden. Ett minne som jag även tror att…" at bounding box center [583, 707] width 584 height 15
click at [600, 657] on p "Jag har flera roliga minnen från gymnasietiden. Ett minne som jag även tror att…" at bounding box center [583, 667] width 584 height 31
click at [413, 673] on p "Jag har flera roliga minnen från gymnasietiden. Ett minne som jag även tror att…" at bounding box center [583, 675] width 584 height 48
click at [558, 670] on p "Jag har flera roliga minnen från gymnasietiden. Ett minne som jag även tror att…" at bounding box center [583, 675] width 584 height 48
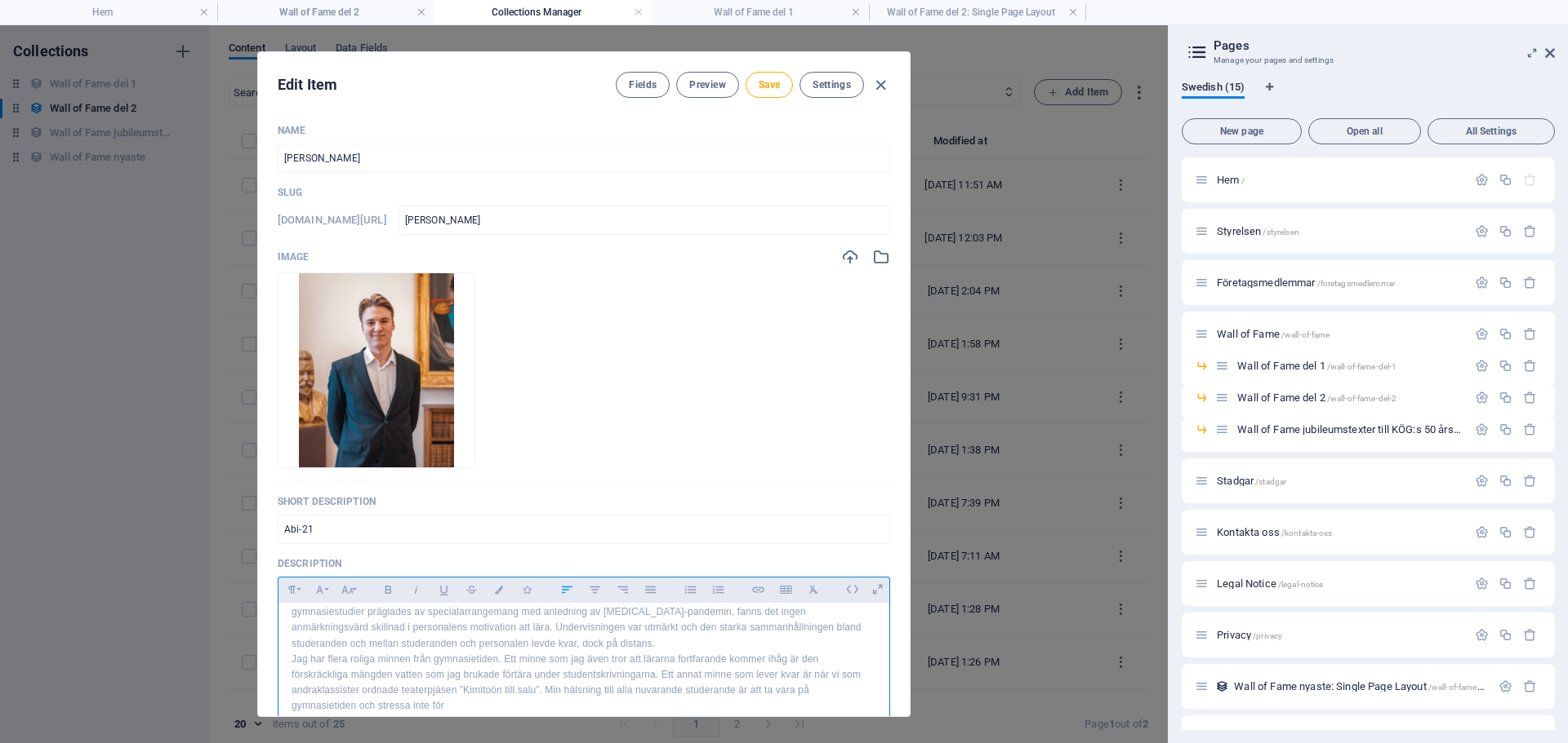
click at [477, 693] on p "Jag har flera roliga minnen från gymnasietiden. Ett minne som jag även tror att…" at bounding box center [583, 683] width 584 height 63
click at [417, 673] on p "Jag har flera roliga minnen från gymnasietiden. Ett minne som jag även tror att…" at bounding box center [583, 656] width 584 height 78
click at [494, 695] on p "stanna kvar ytterligare tre år på Kimitoön." at bounding box center [583, 703] width 584 height 15
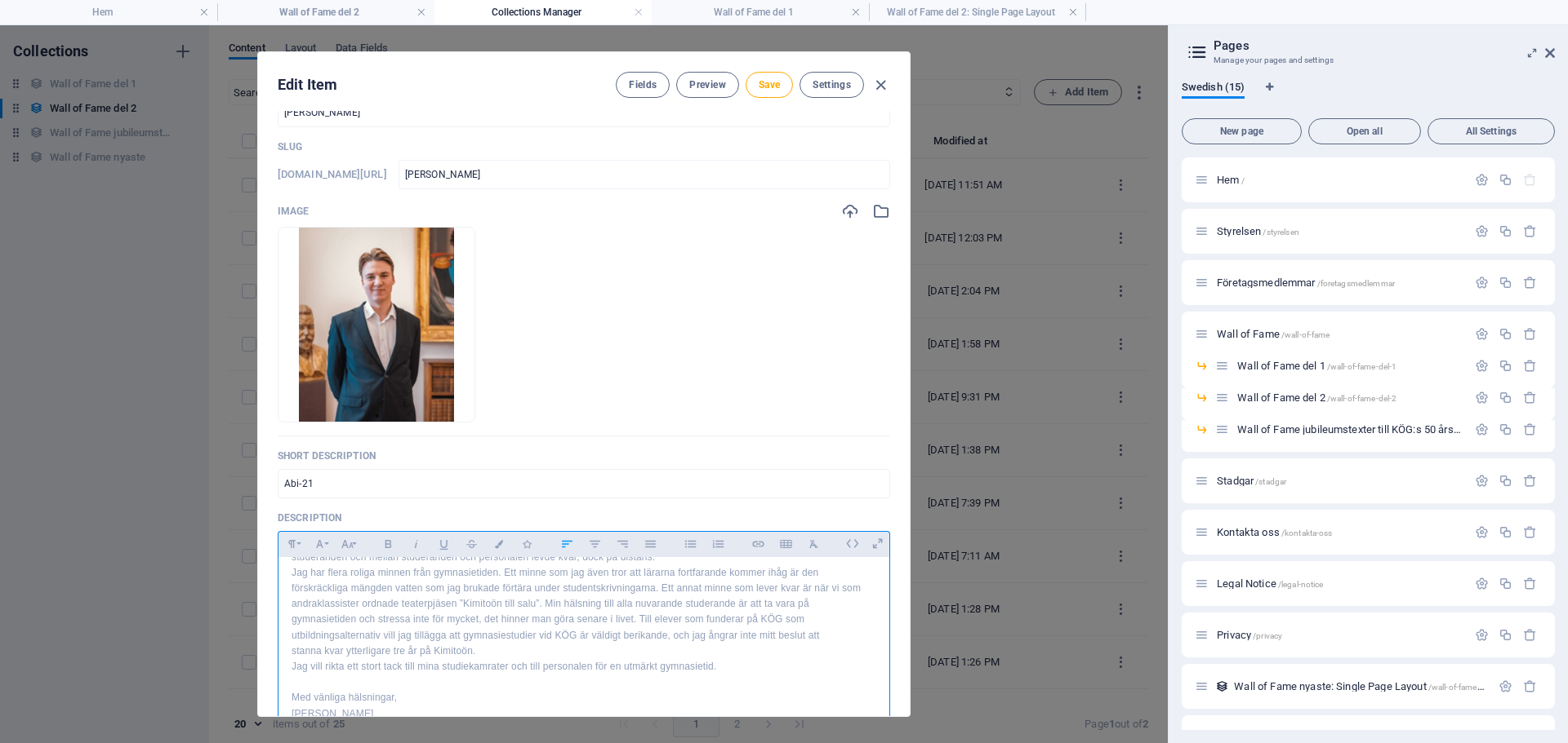
scroll to position [78, 0]
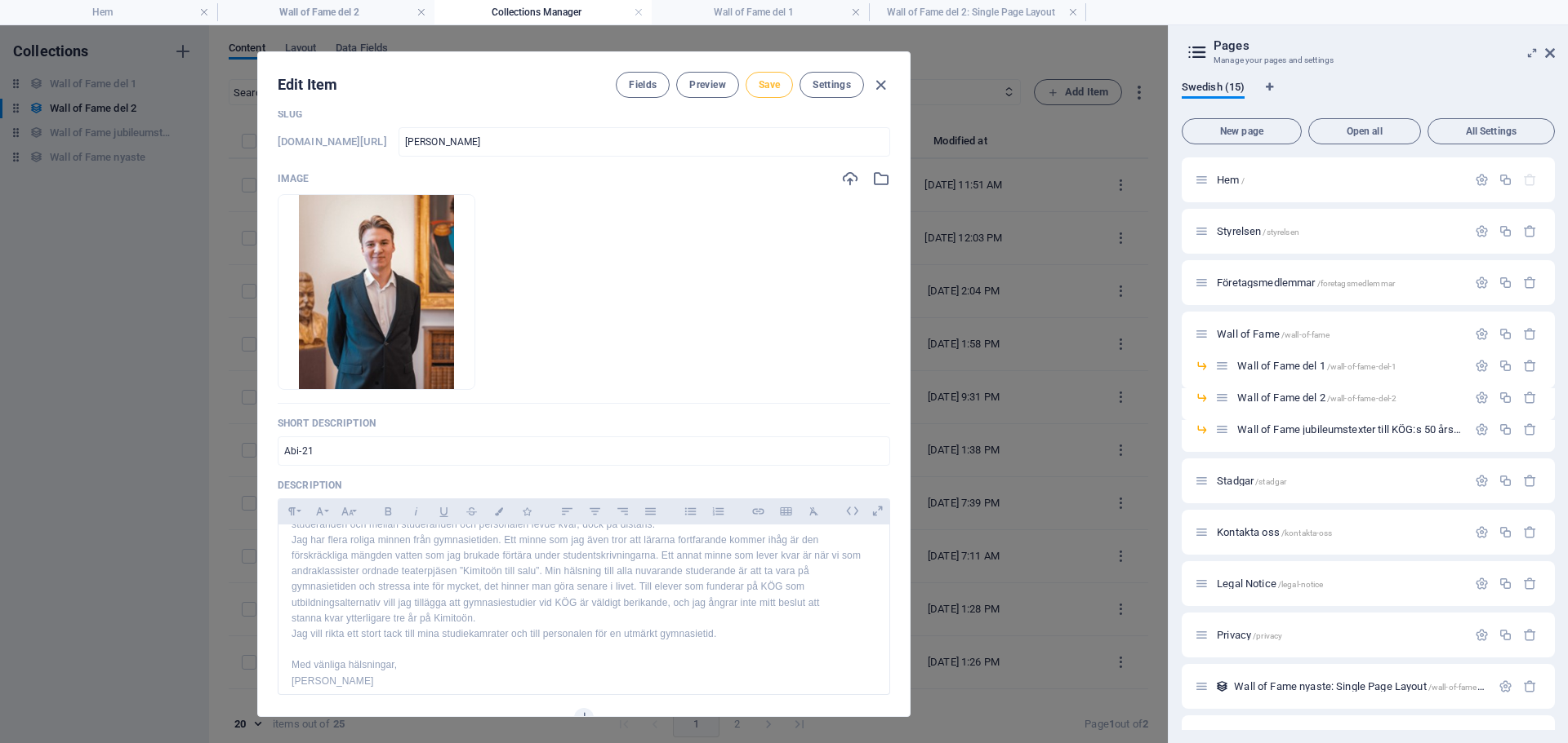
click at [766, 88] on span "Save" at bounding box center [769, 85] width 21 height 13
click at [881, 91] on icon "button" at bounding box center [881, 86] width 19 height 19
type input "[PERSON_NAME]"
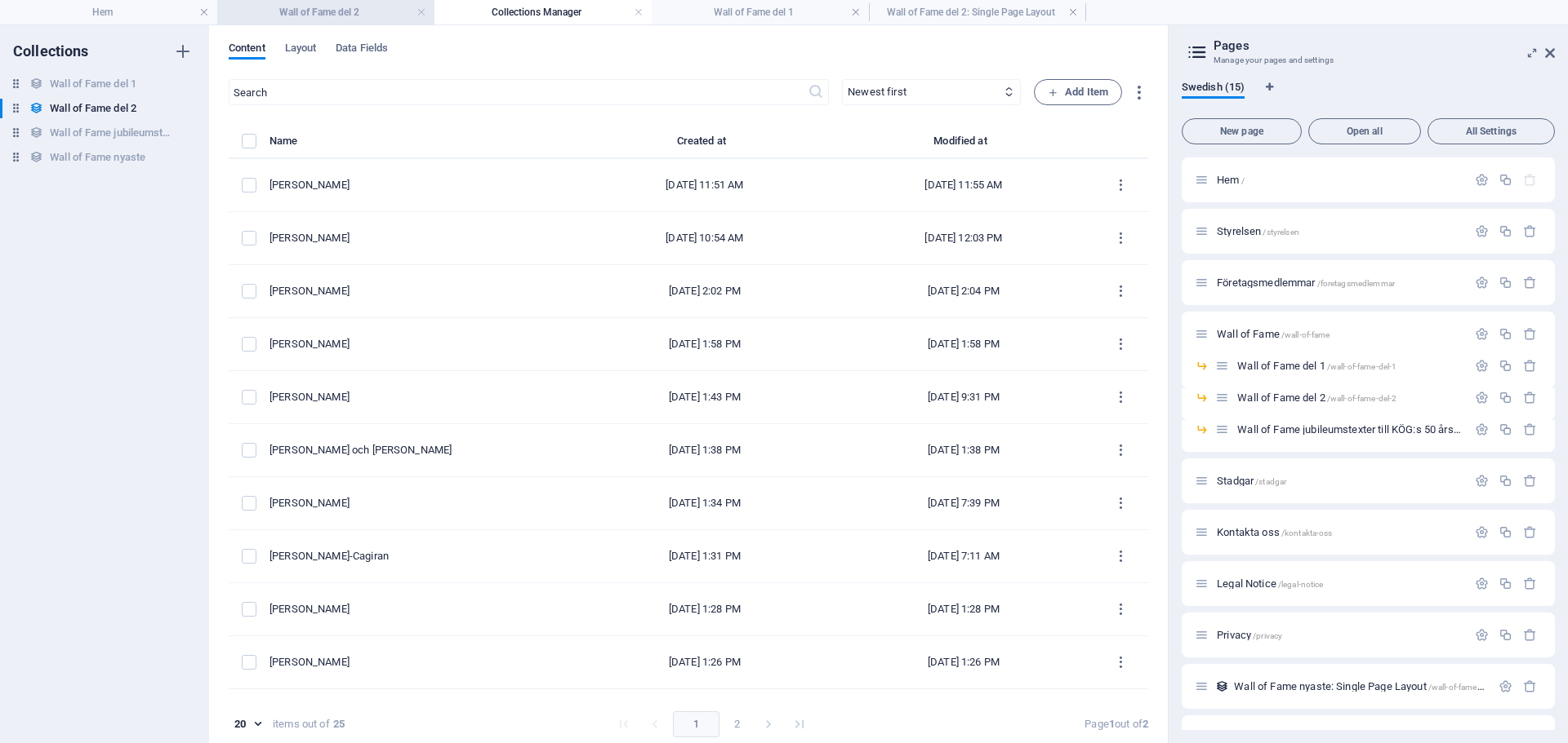
click at [320, 14] on h4 "Wall of Fame del 2" at bounding box center [326, 11] width 217 height 18
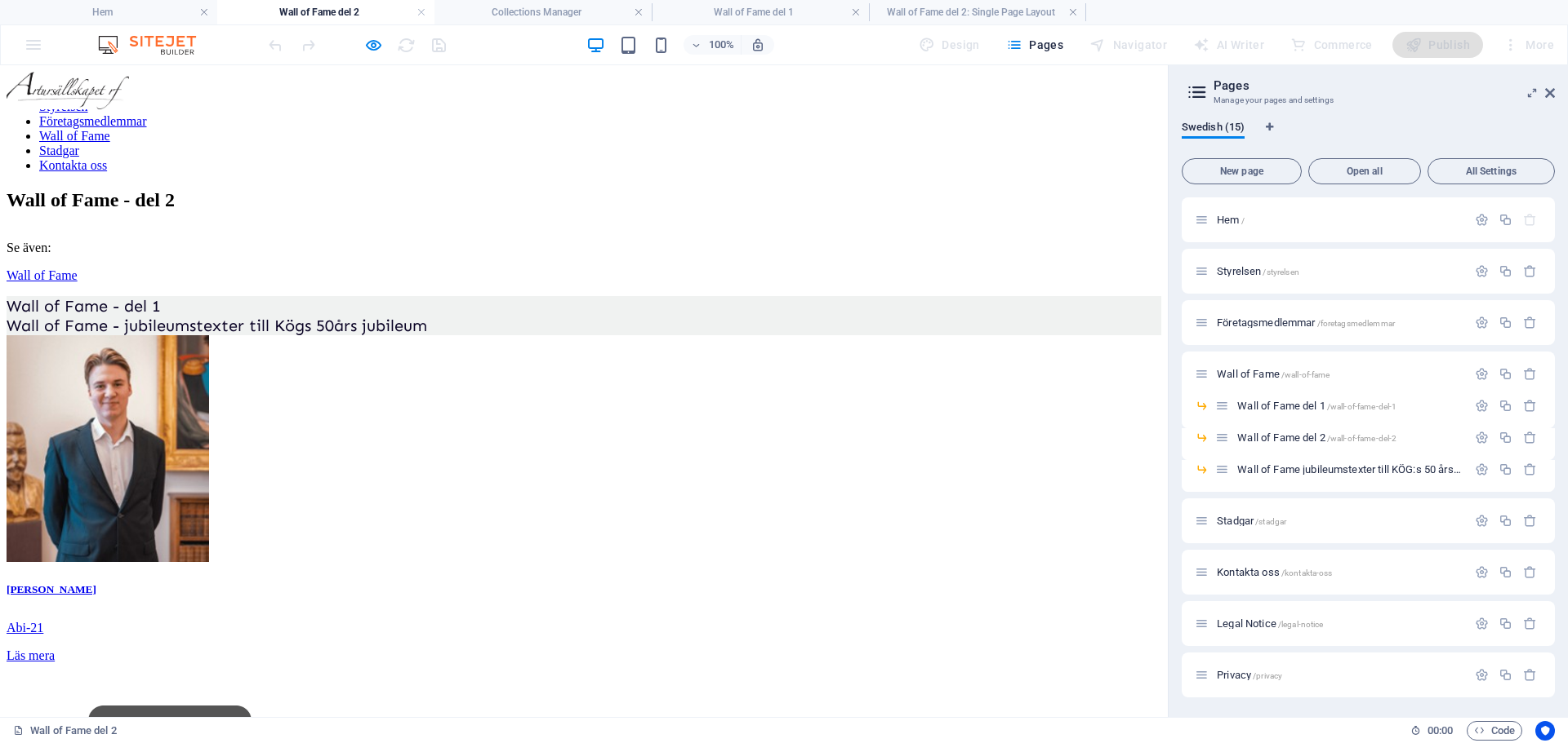
scroll to position [293, 0]
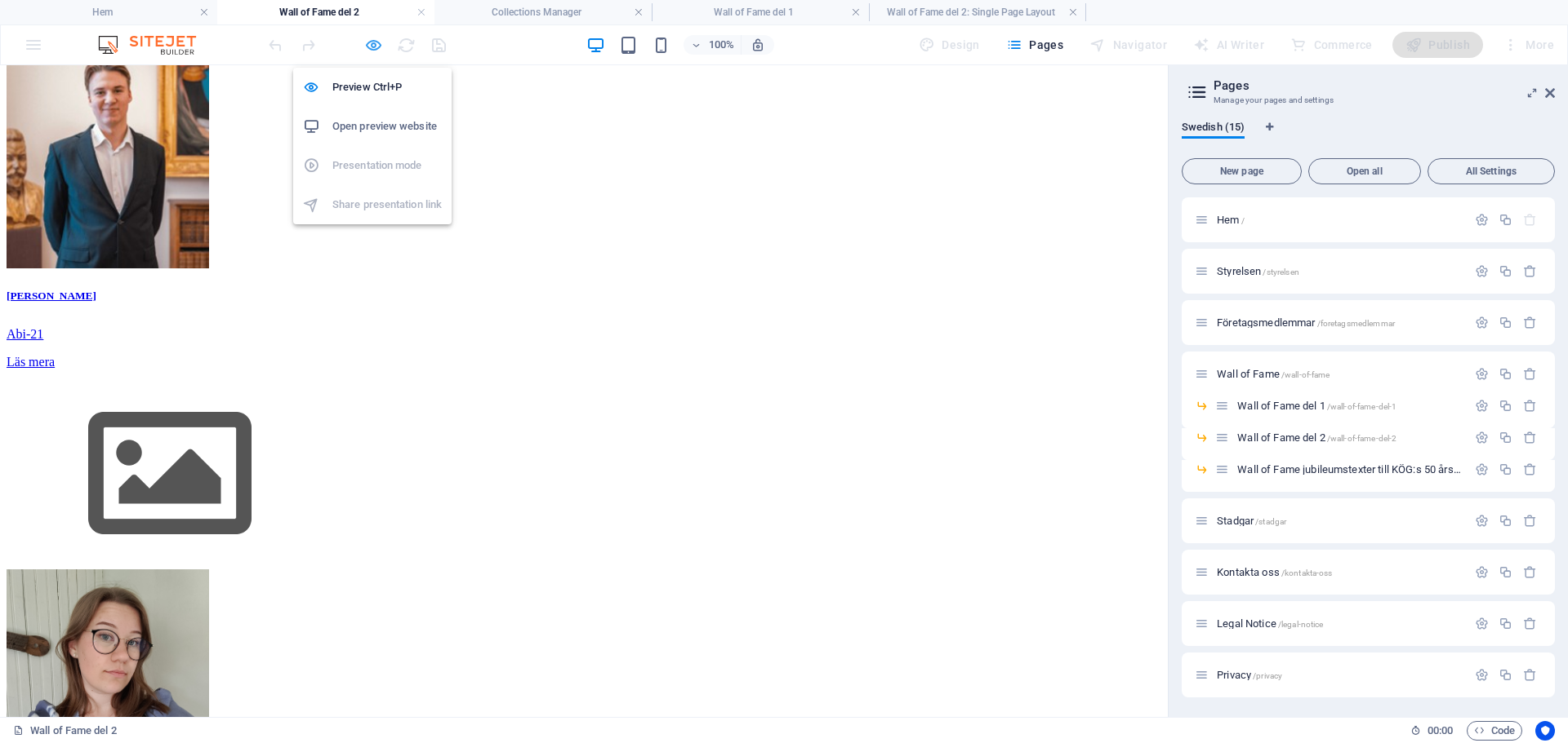
click at [370, 48] on icon "button" at bounding box center [374, 46] width 19 height 19
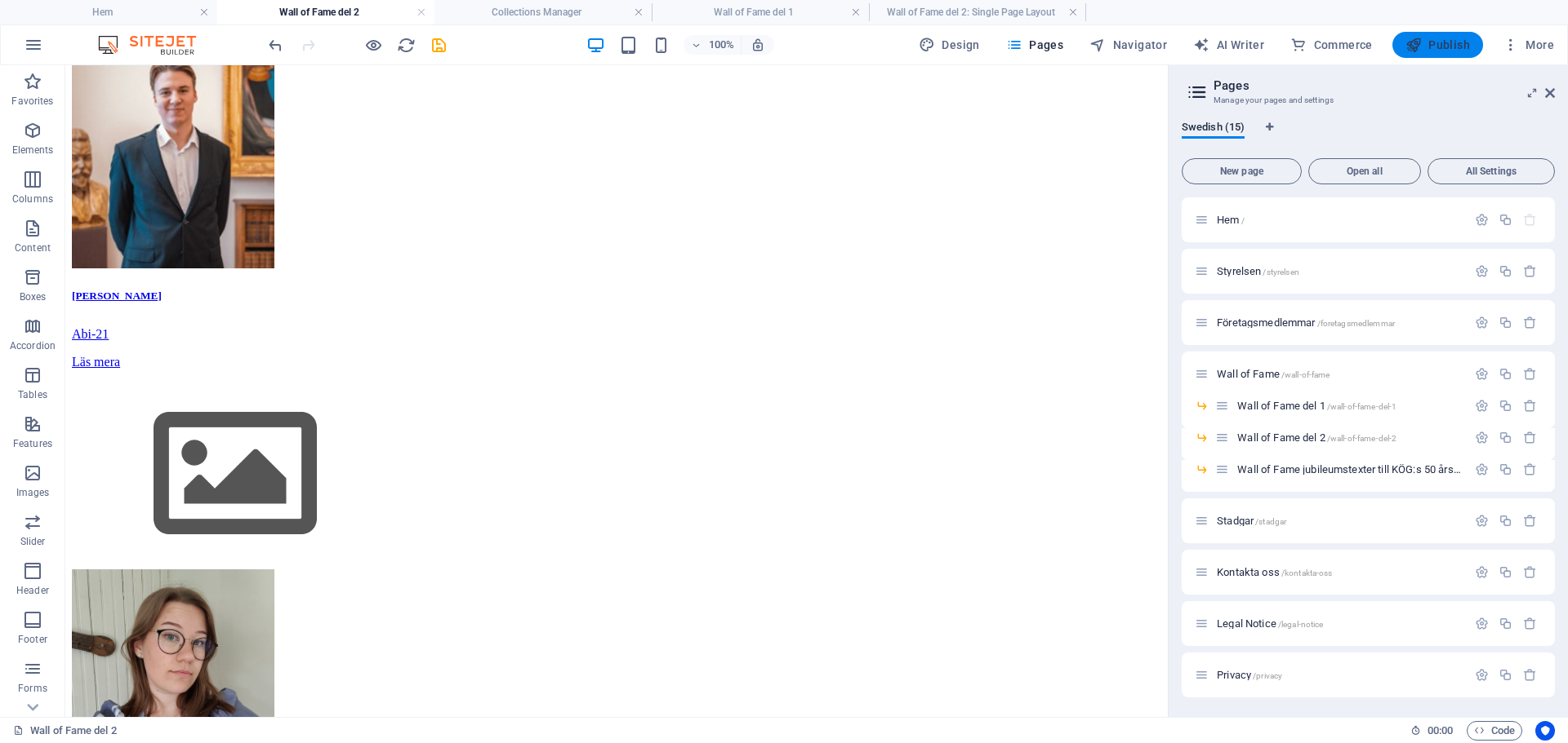
click at [1438, 39] on span "Publish" at bounding box center [1437, 45] width 65 height 16
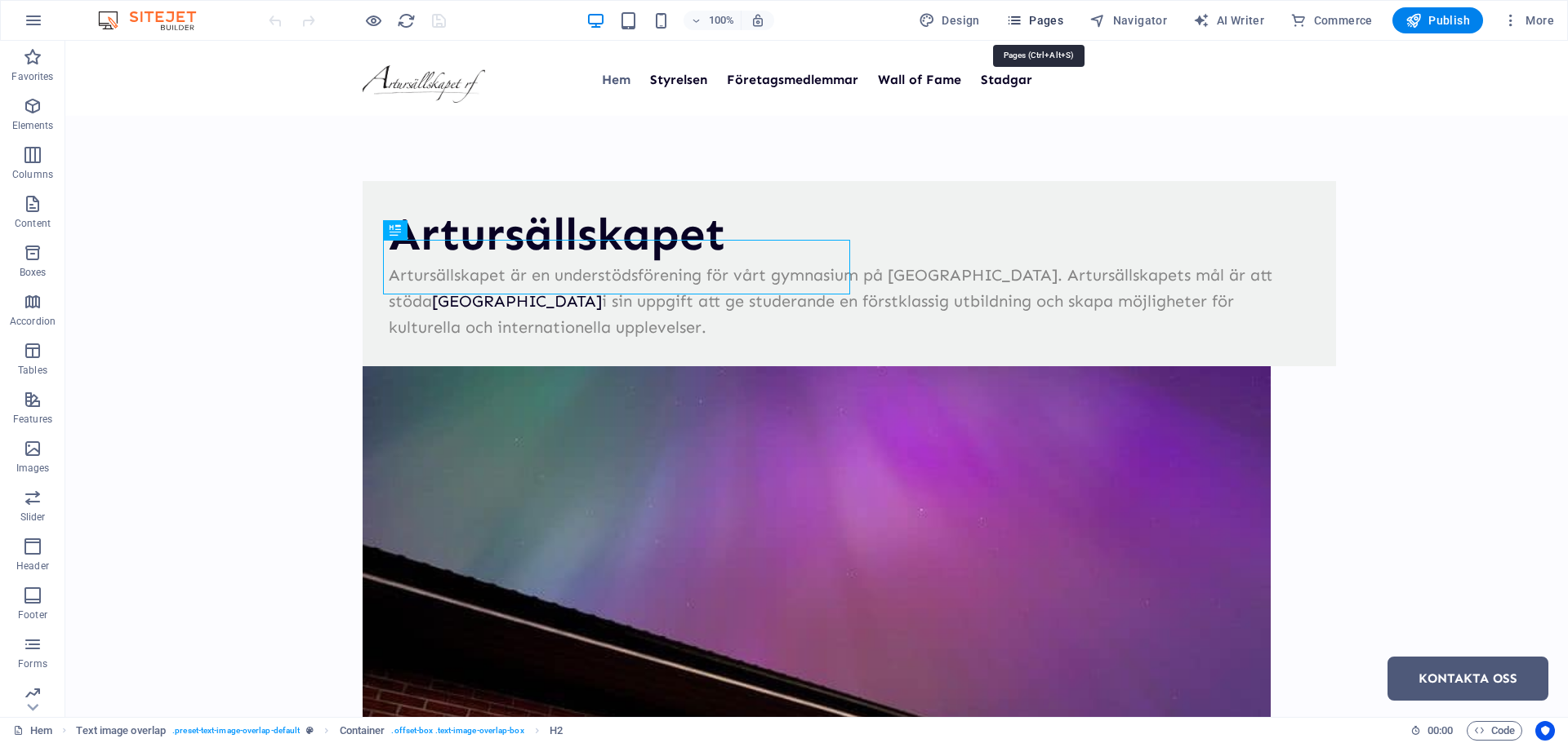
click at [1033, 24] on span "Pages" at bounding box center [1034, 20] width 57 height 16
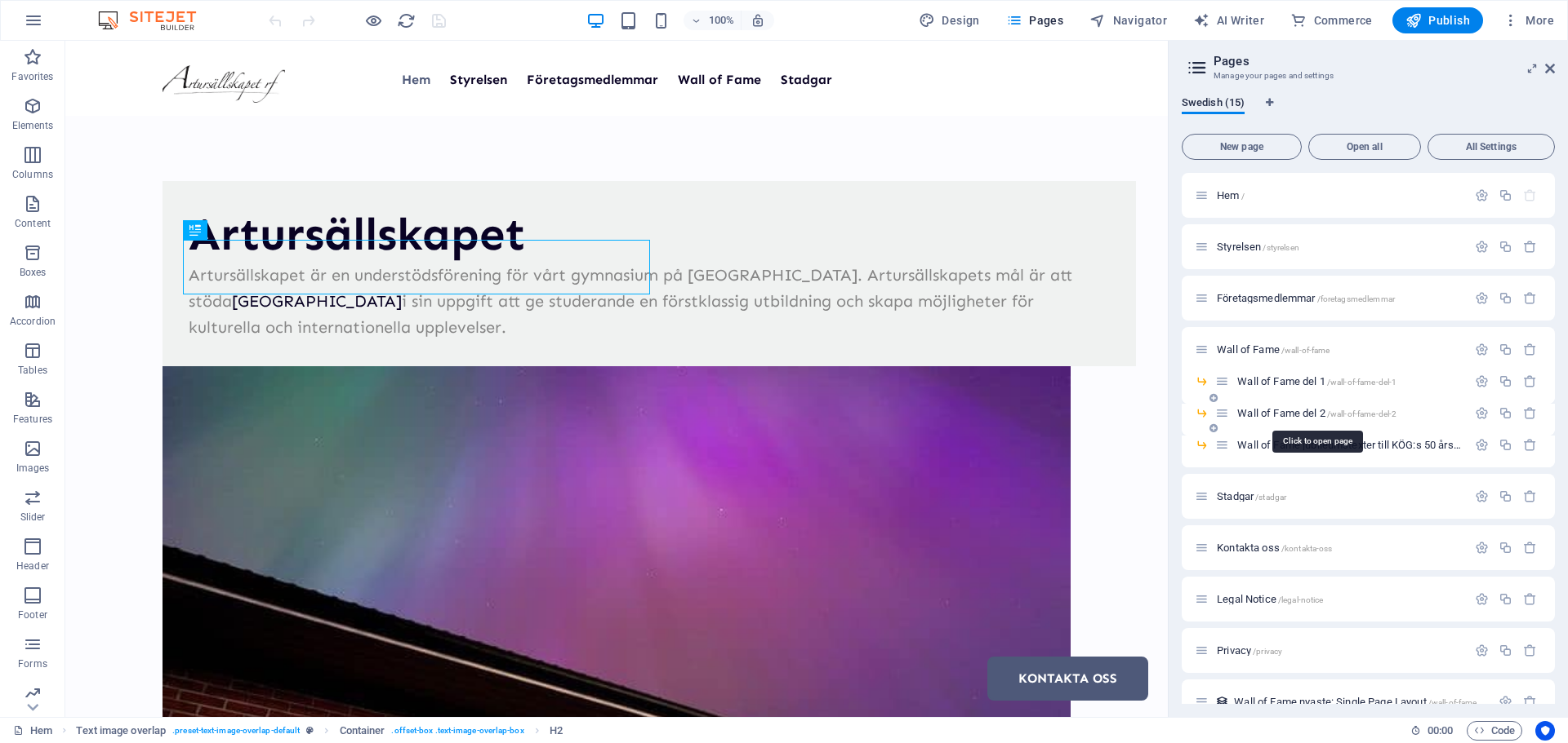
click at [1261, 412] on span "Wall of Fame del 2 /wall-of-fame-del-2" at bounding box center [1316, 412] width 159 height 12
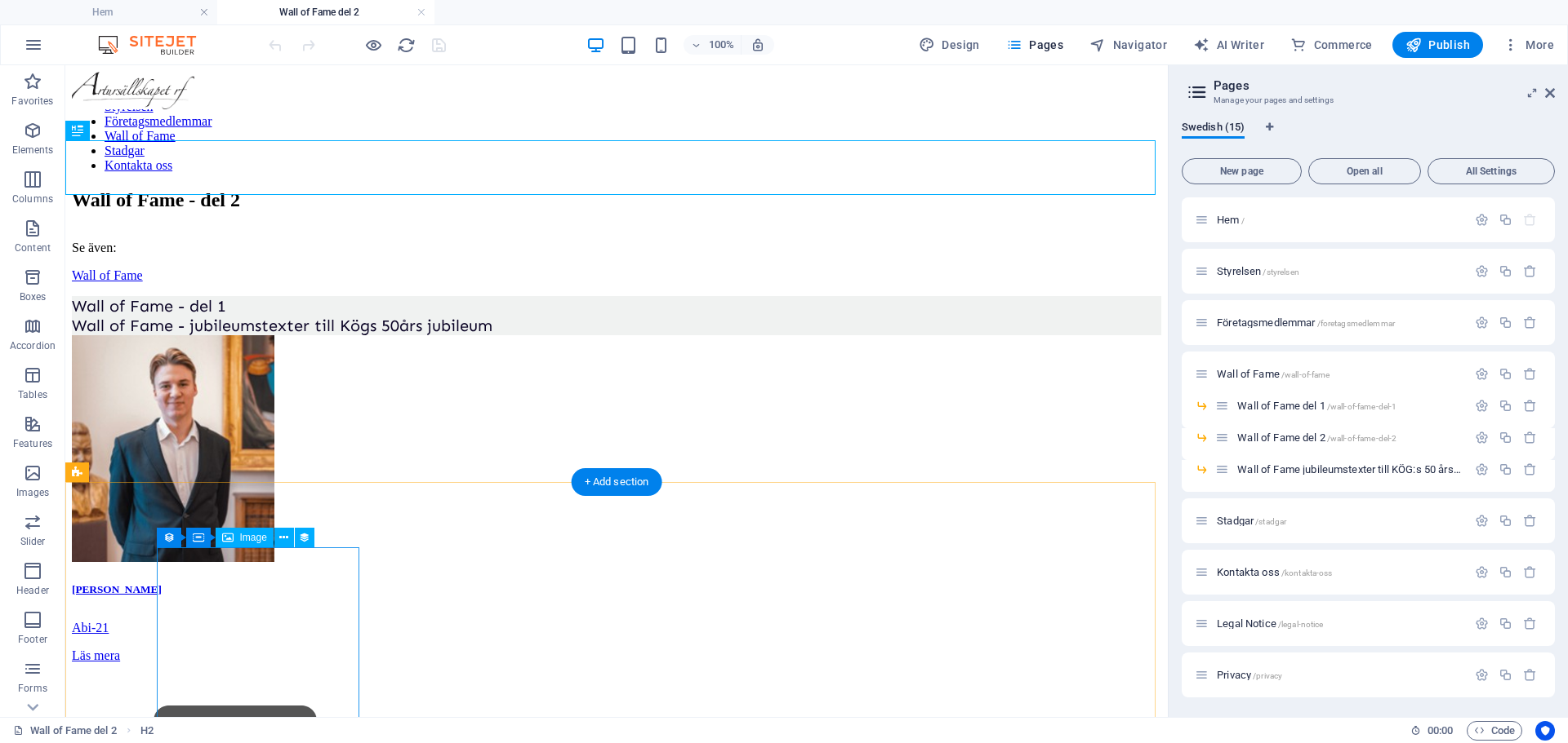
click at [218, 566] on figure at bounding box center [616, 451] width 1089 height 231
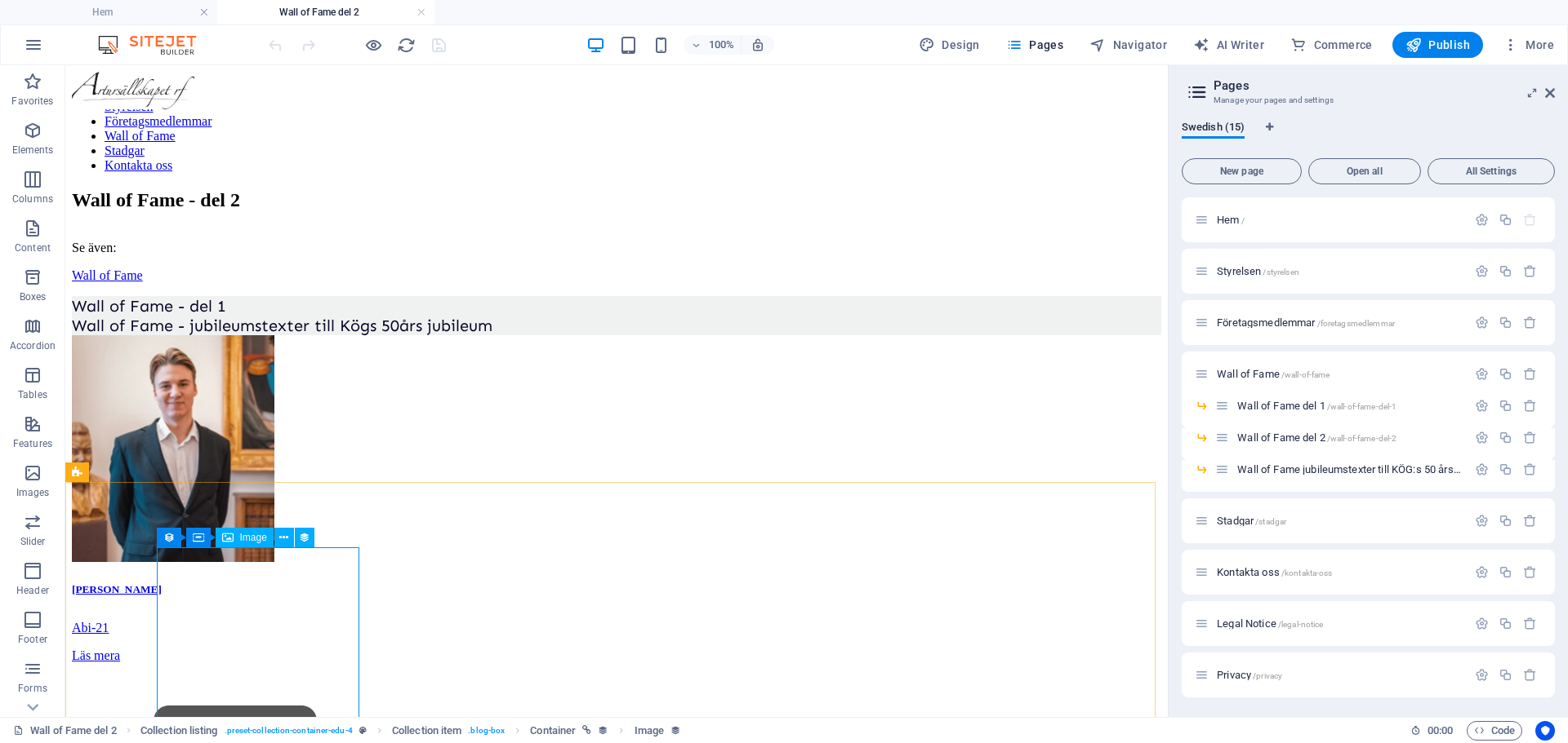
click at [245, 537] on span "Image" at bounding box center [254, 537] width 27 height 10
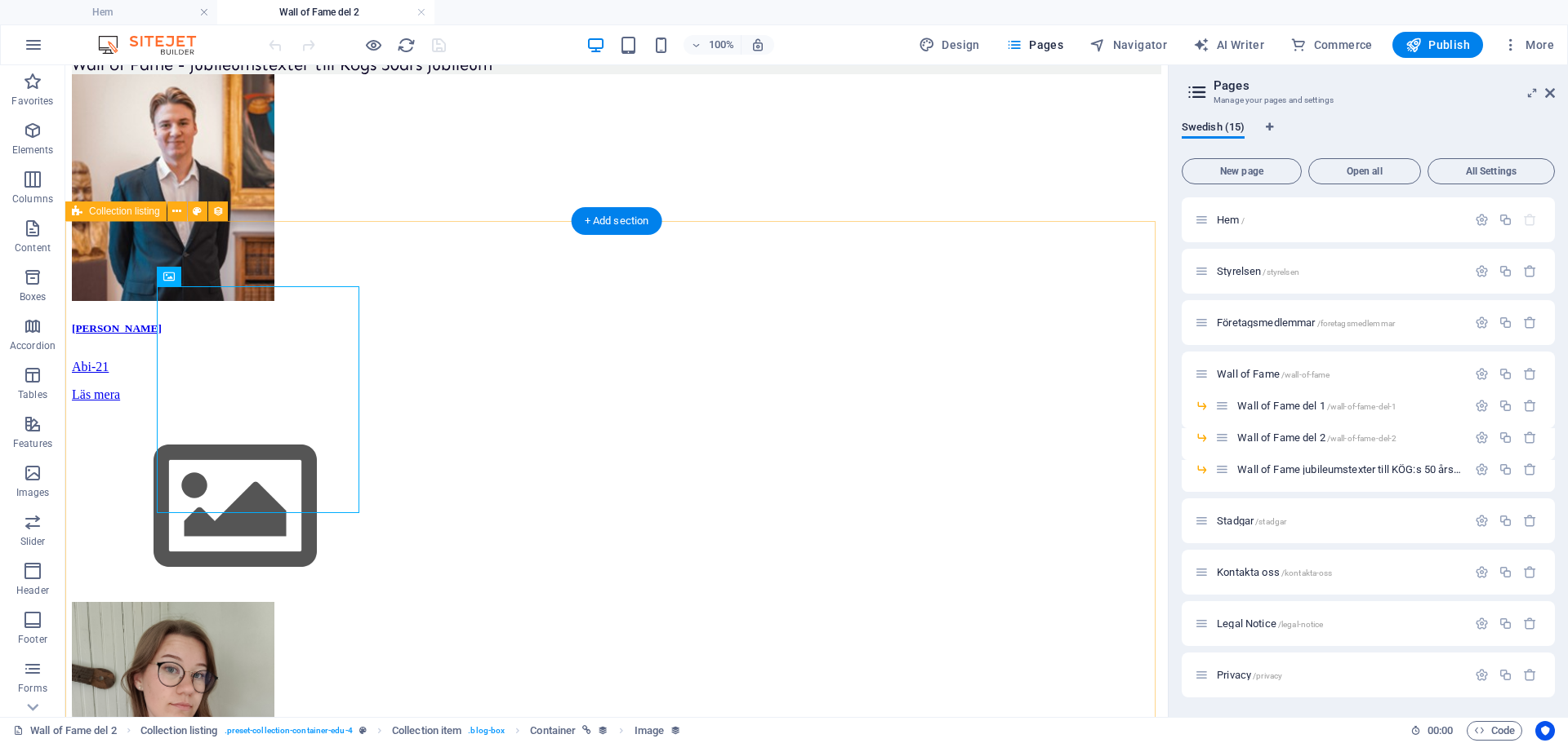
scroll to position [263, 0]
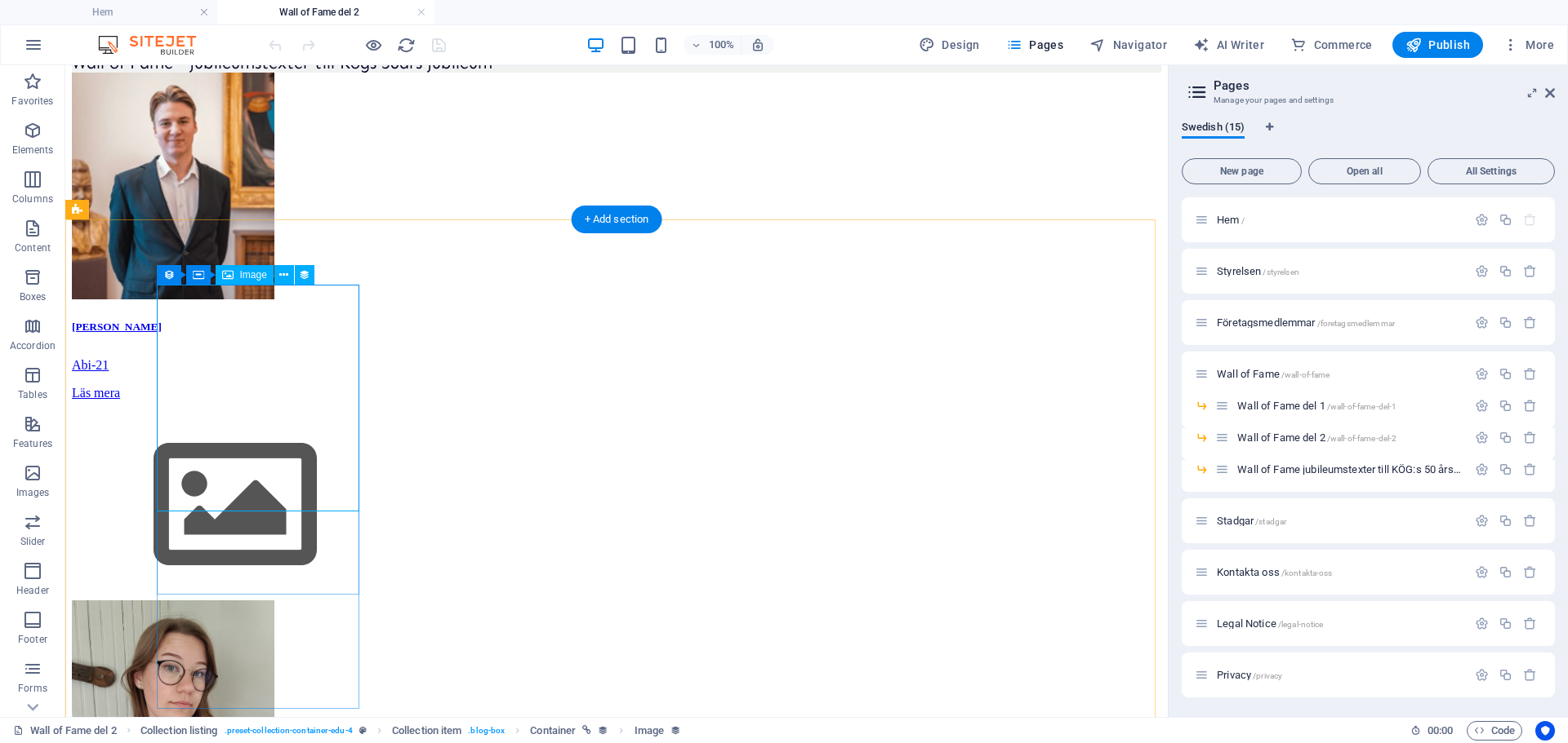
click at [314, 303] on figure at bounding box center [616, 188] width 1089 height 231
click at [276, 303] on figure at bounding box center [616, 188] width 1089 height 231
select select "px"
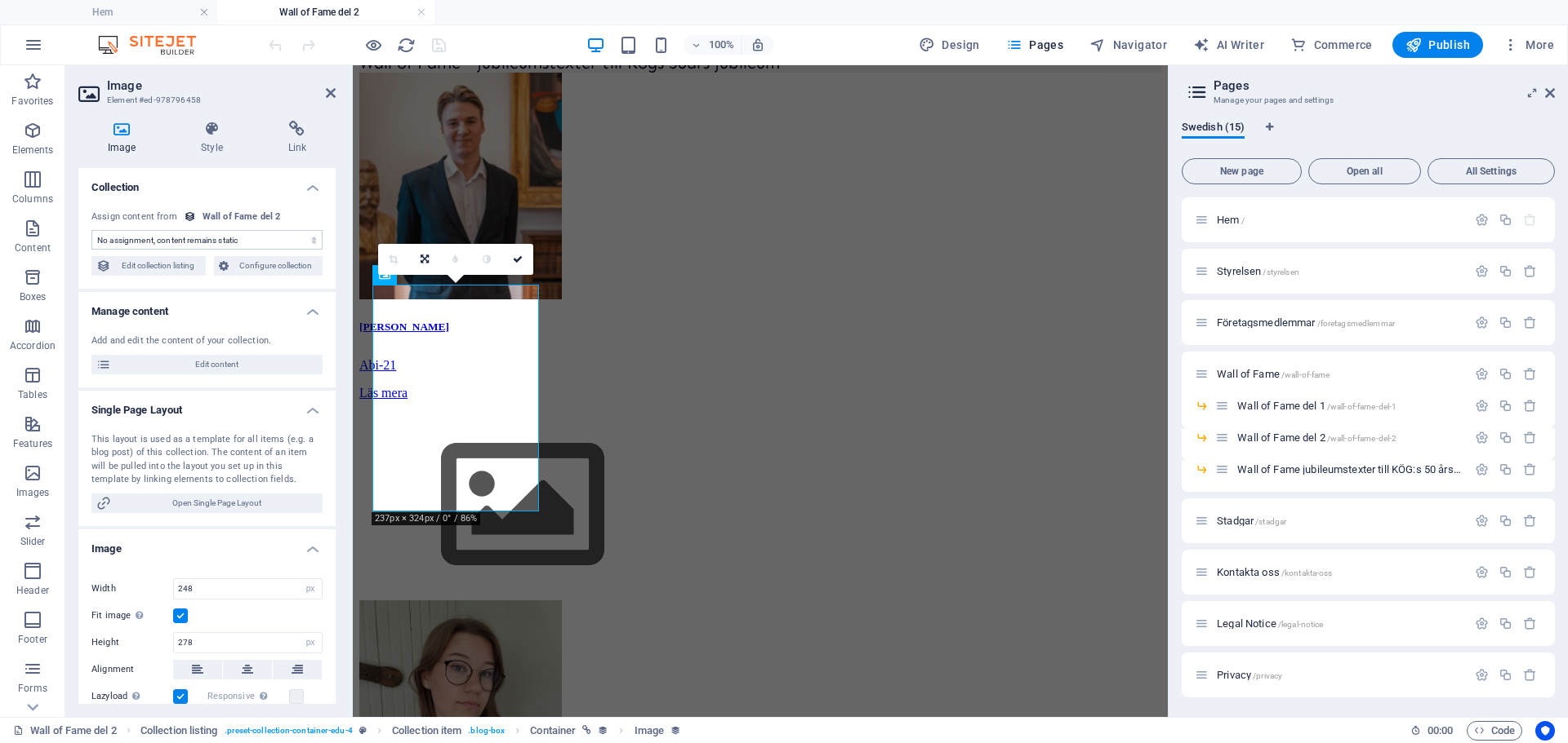
select select "teacher-image"
click at [126, 147] on h4 "Image" at bounding box center [125, 138] width 93 height 34
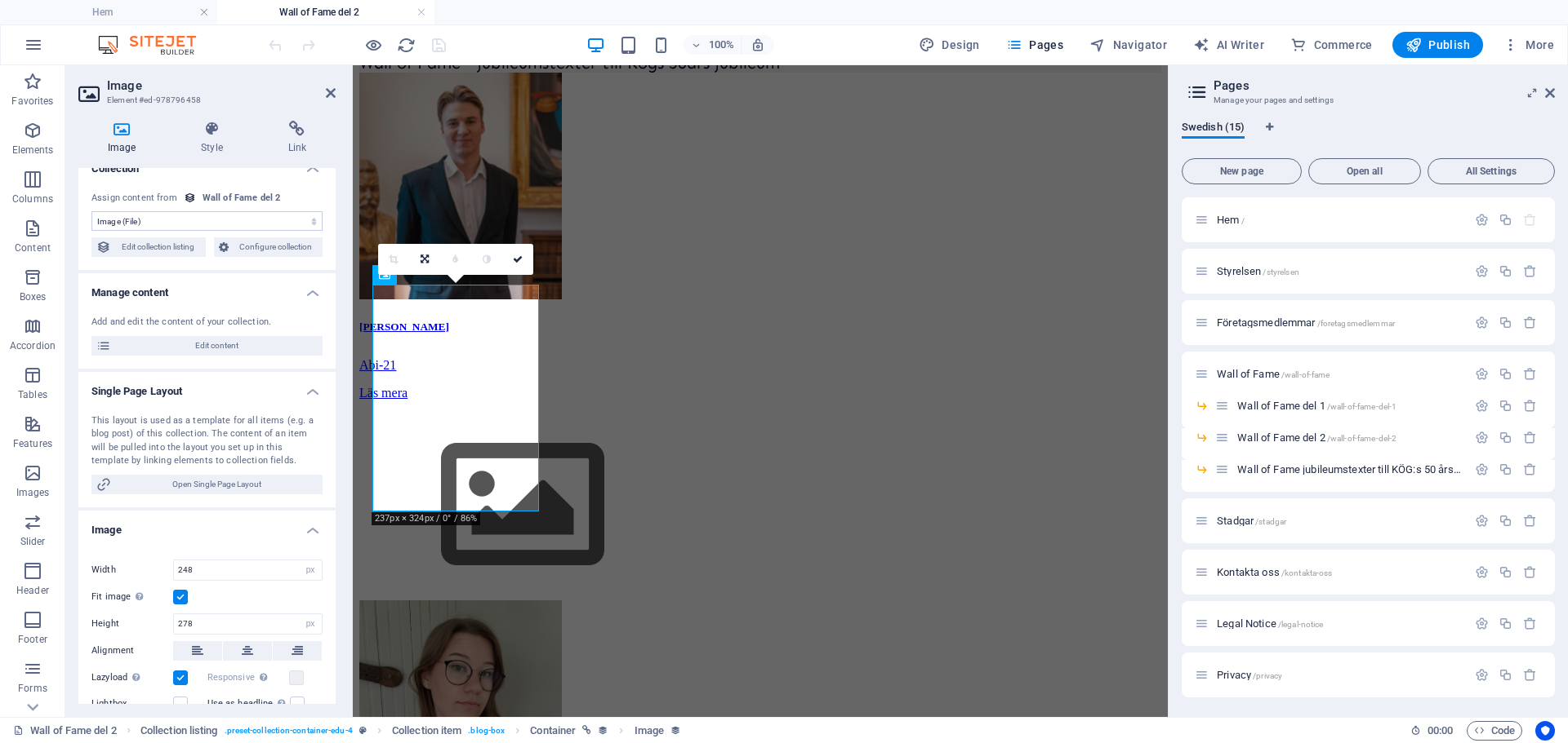
scroll to position [0, 0]
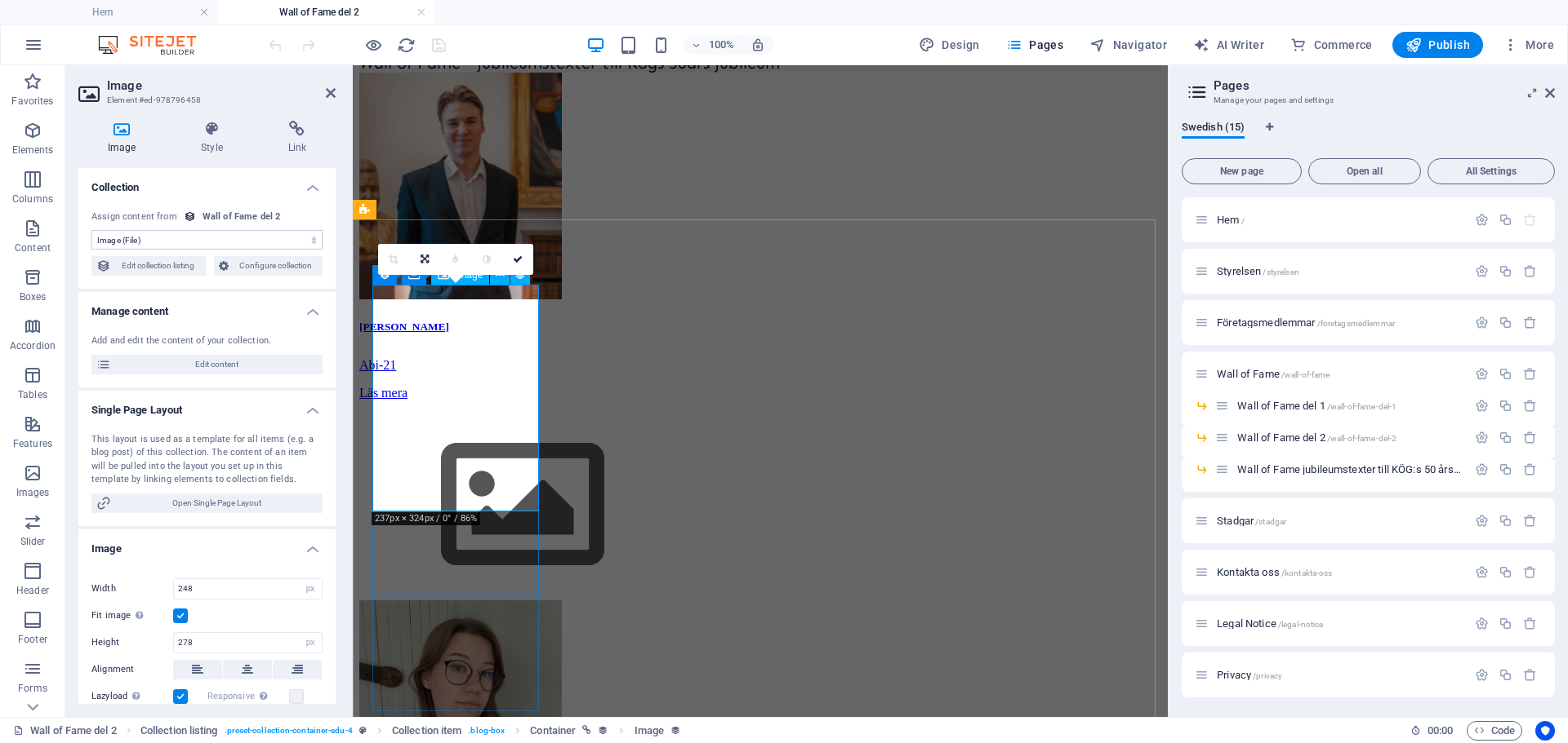
click at [435, 303] on figure at bounding box center [760, 188] width 802 height 231
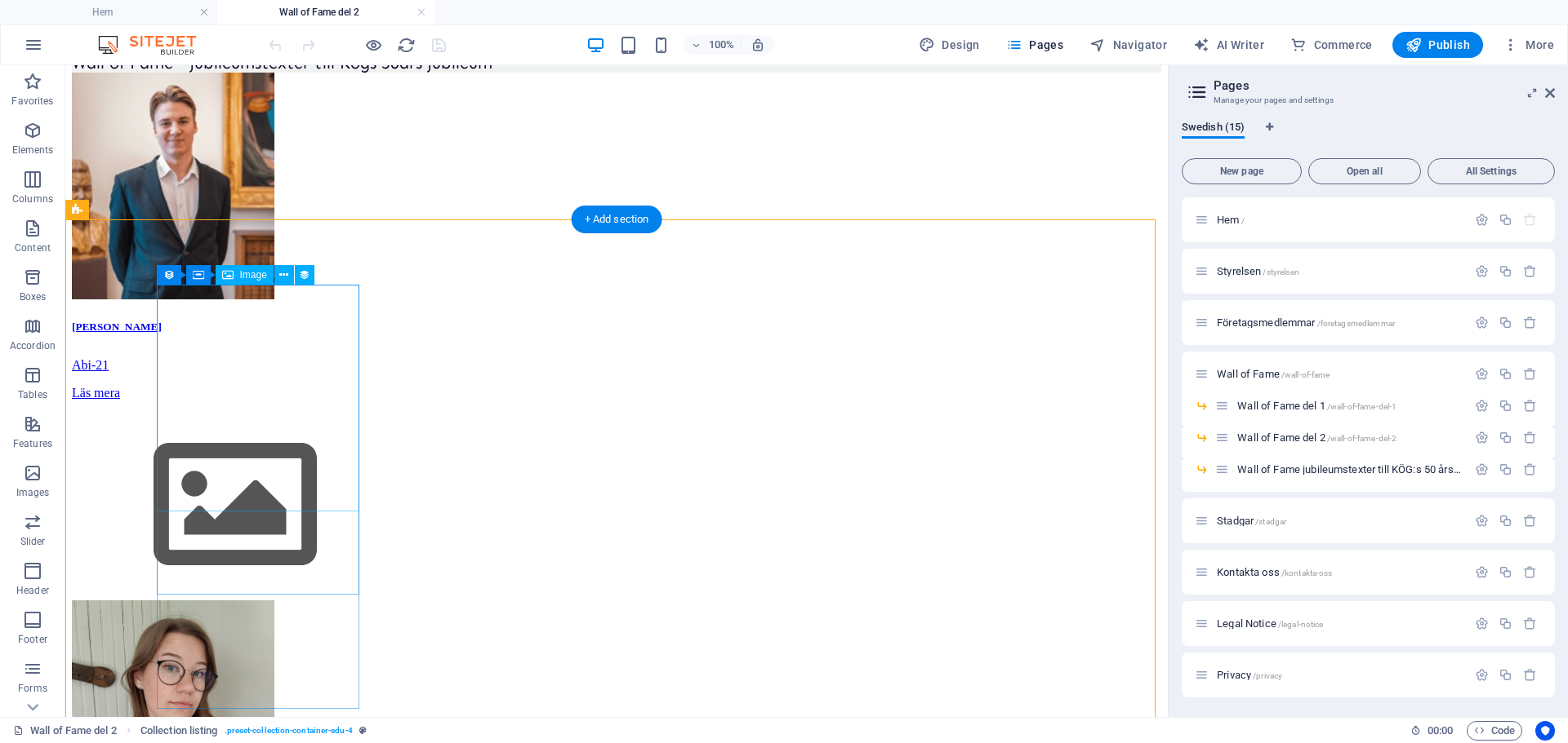
click at [276, 303] on figure at bounding box center [616, 188] width 1089 height 231
click at [231, 271] on icon at bounding box center [228, 274] width 11 height 20
click at [233, 303] on figure at bounding box center [616, 188] width 1089 height 231
select select "teacher-image"
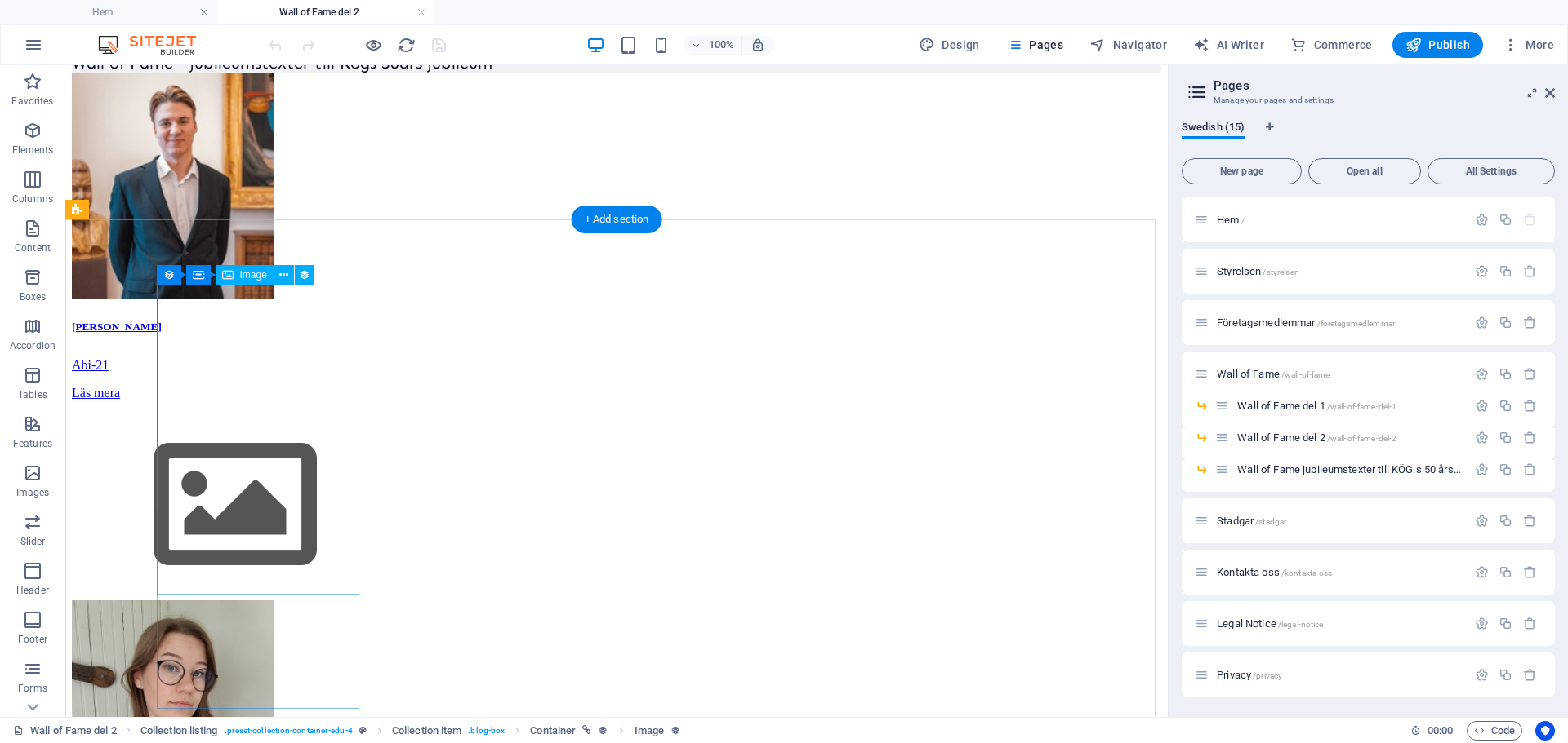
select select "px"
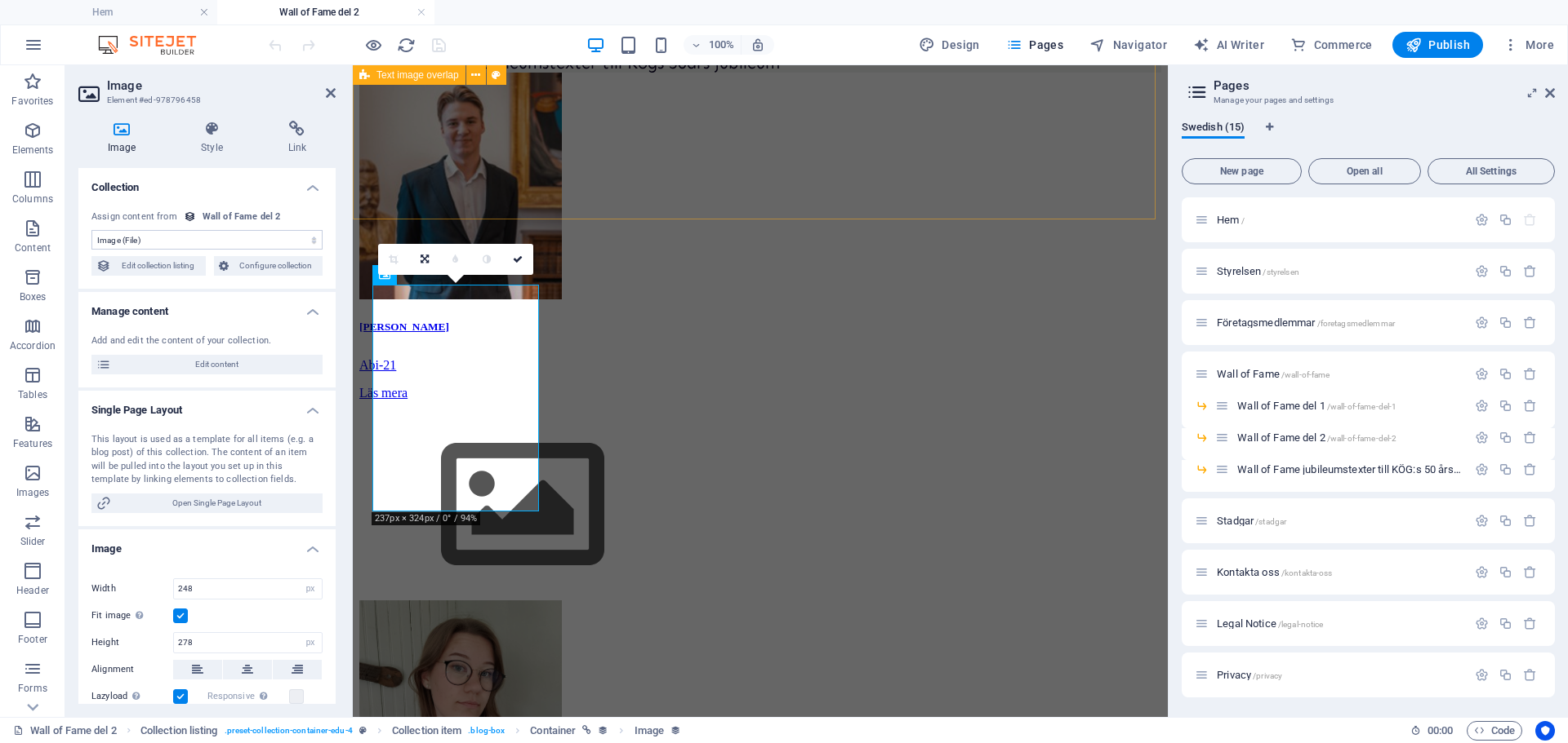
click at [595, 72] on div "Se även: Wall of Fame Wall of Fame - del 1 Wall of Fame - jubileumstexter till …" at bounding box center [760, 18] width 802 height 108
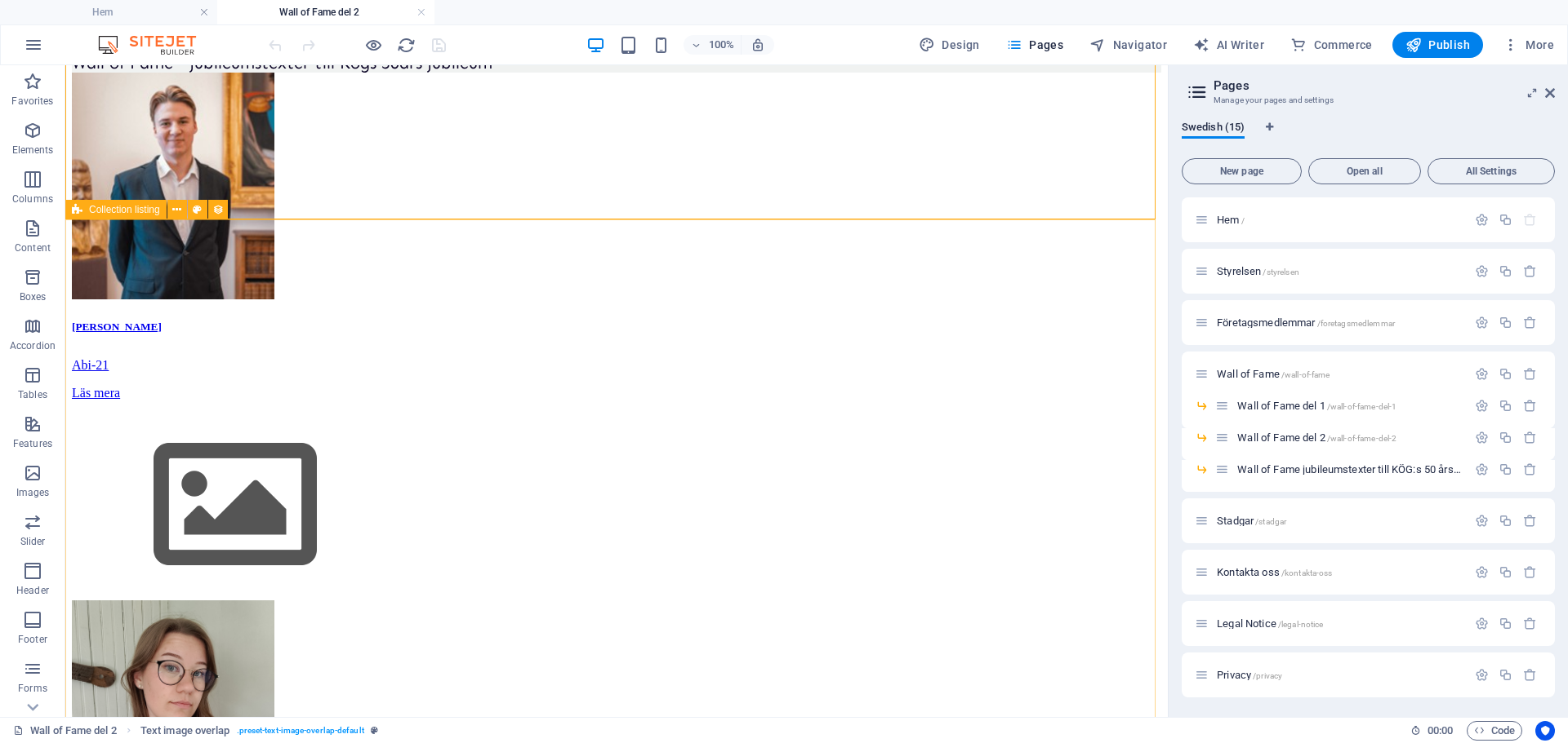
click at [139, 211] on span "Collection listing" at bounding box center [124, 210] width 71 height 10
click at [173, 276] on icon at bounding box center [169, 274] width 11 height 20
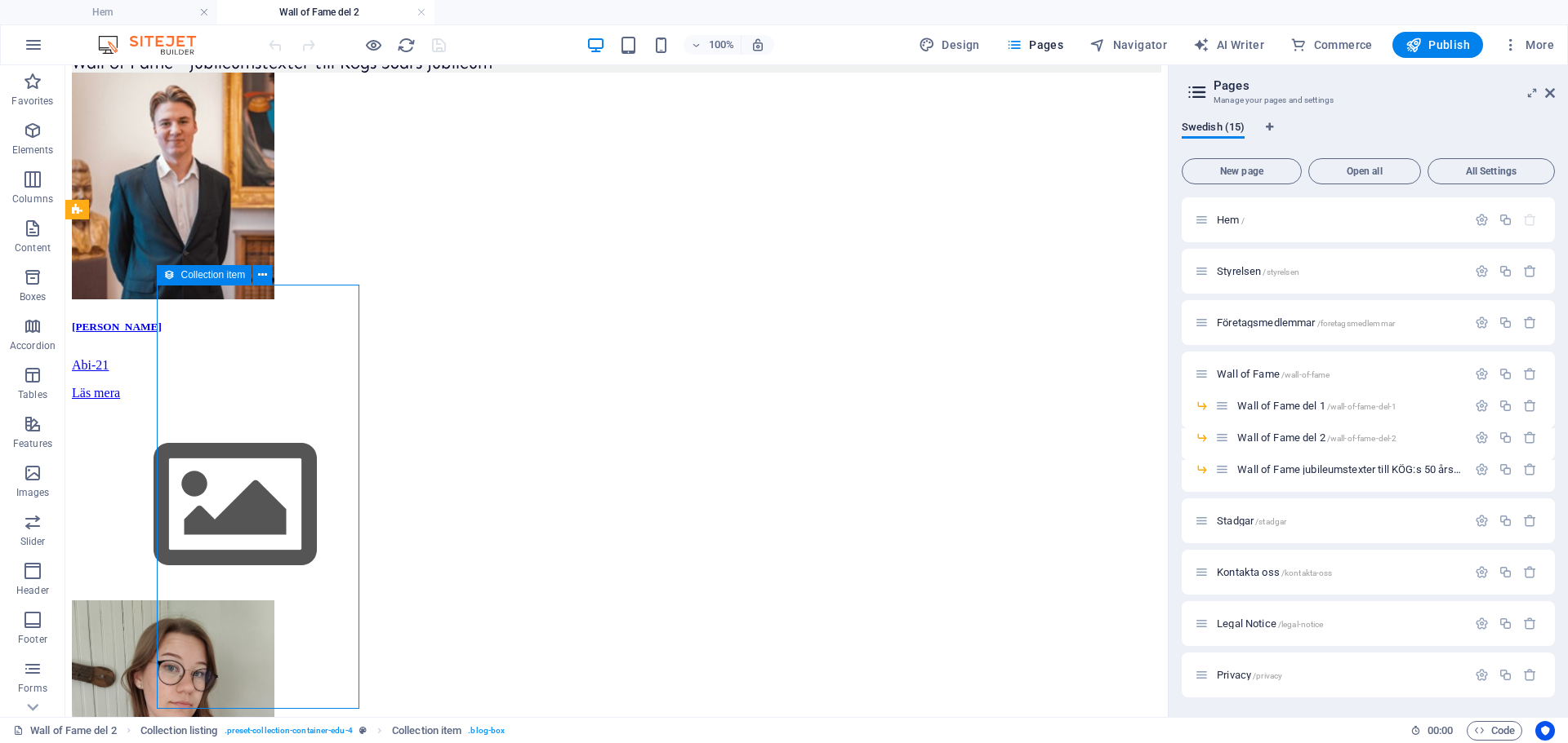
click at [173, 276] on icon at bounding box center [169, 274] width 11 height 20
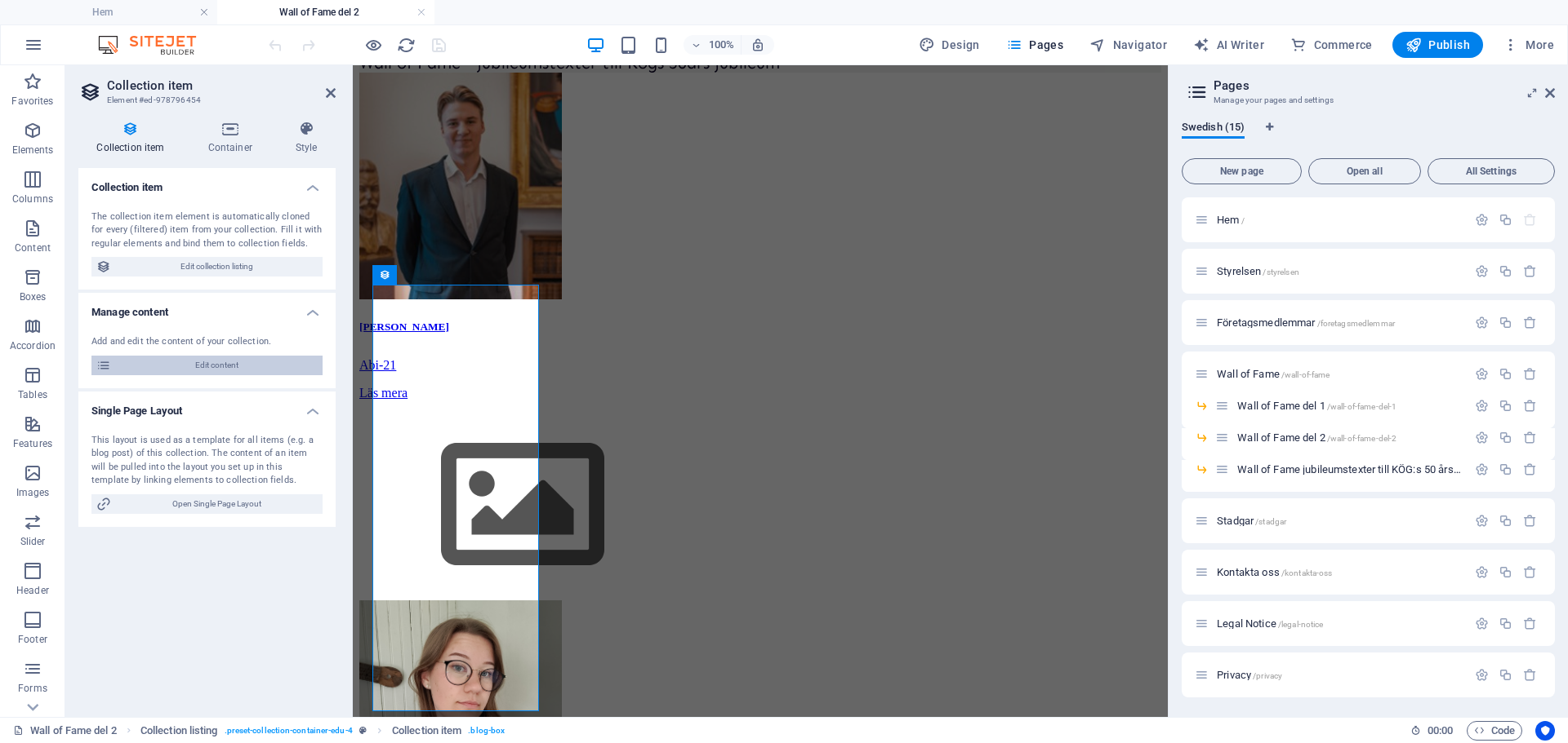
click at [215, 372] on span "Edit content" at bounding box center [217, 365] width 202 height 20
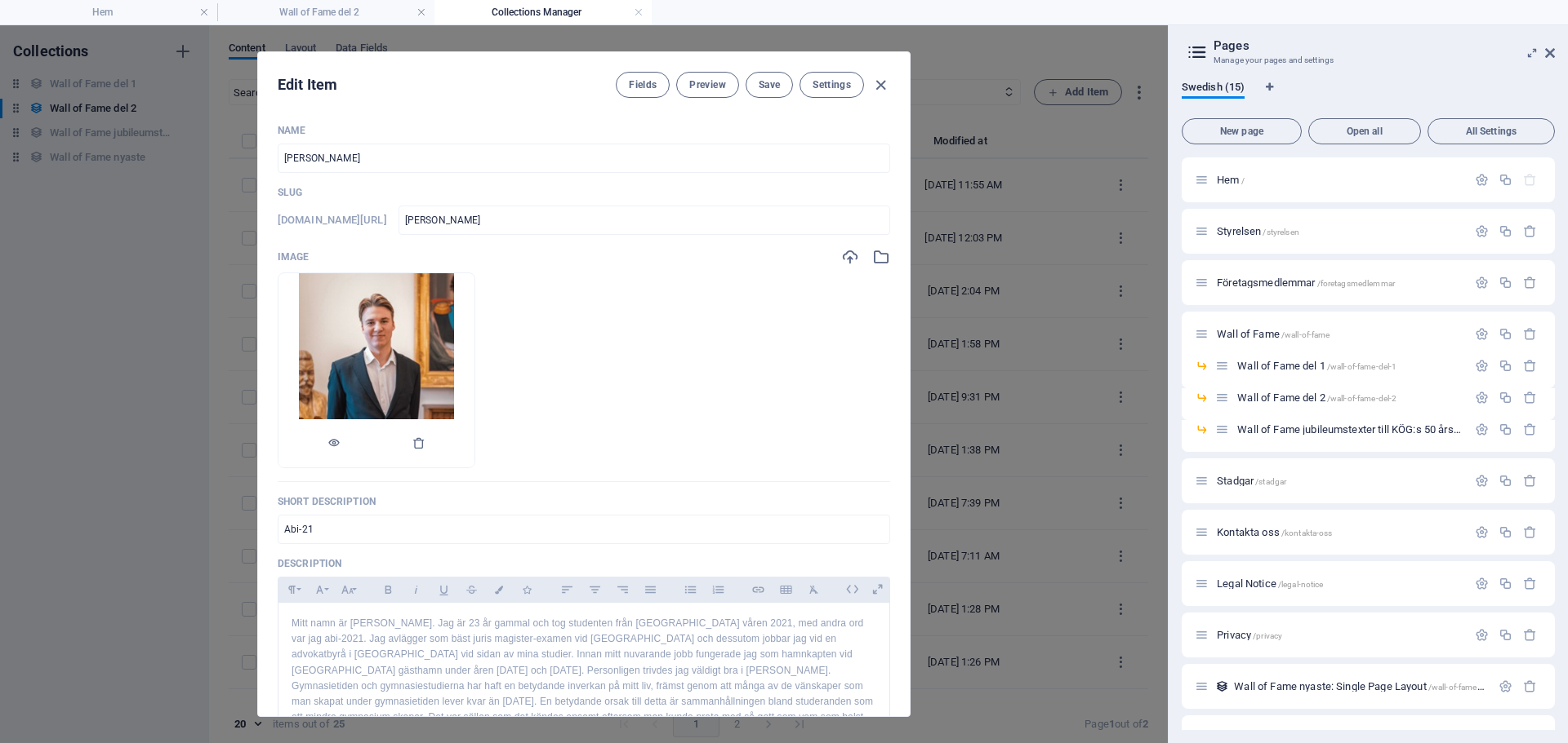
click at [426, 393] on img at bounding box center [377, 371] width 155 height 194
click at [404, 378] on img at bounding box center [377, 371] width 155 height 194
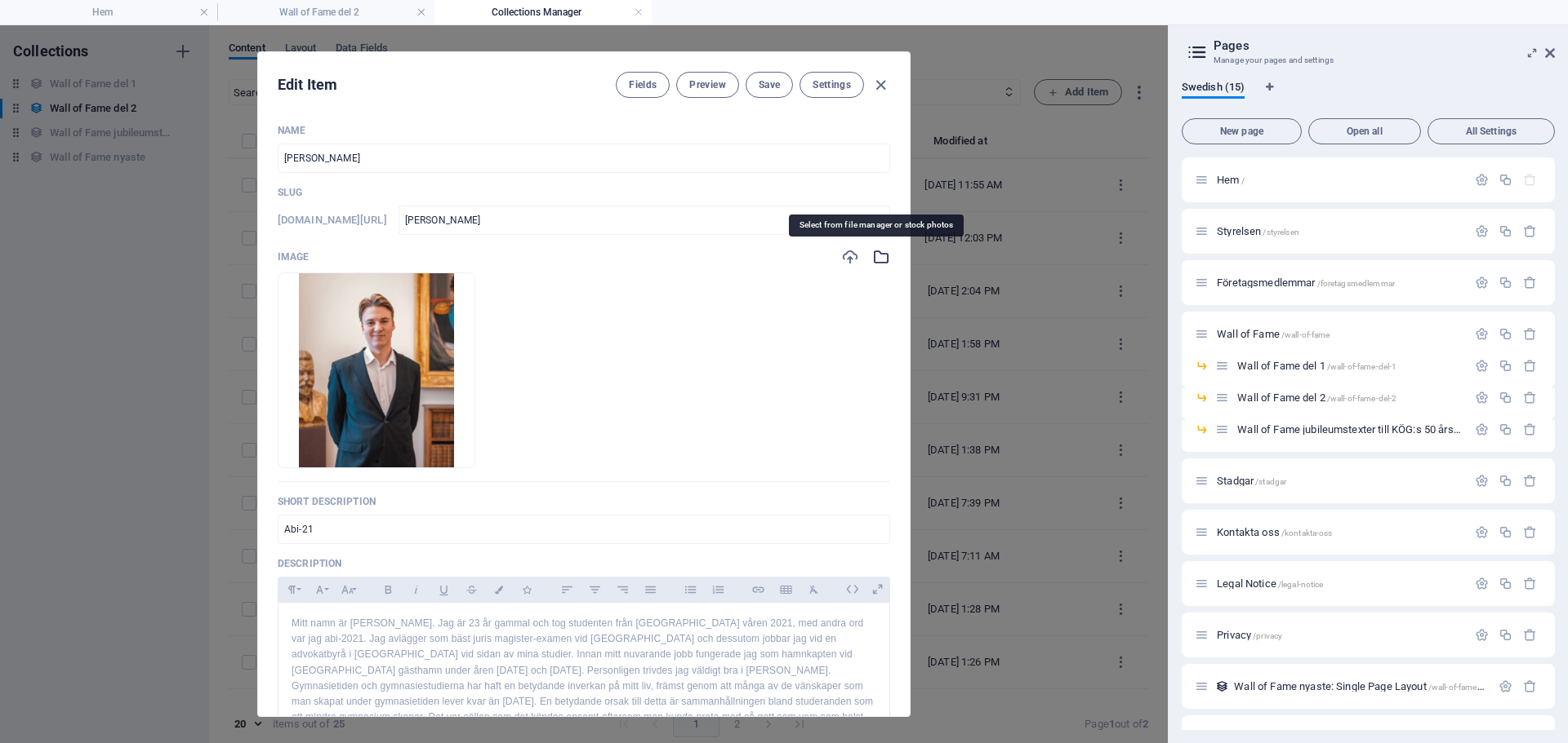
drag, startPoint x: 404, startPoint y: 378, endPoint x: 871, endPoint y: 259, distance: 481.9
click at [872, 259] on icon "button" at bounding box center [881, 256] width 18 height 18
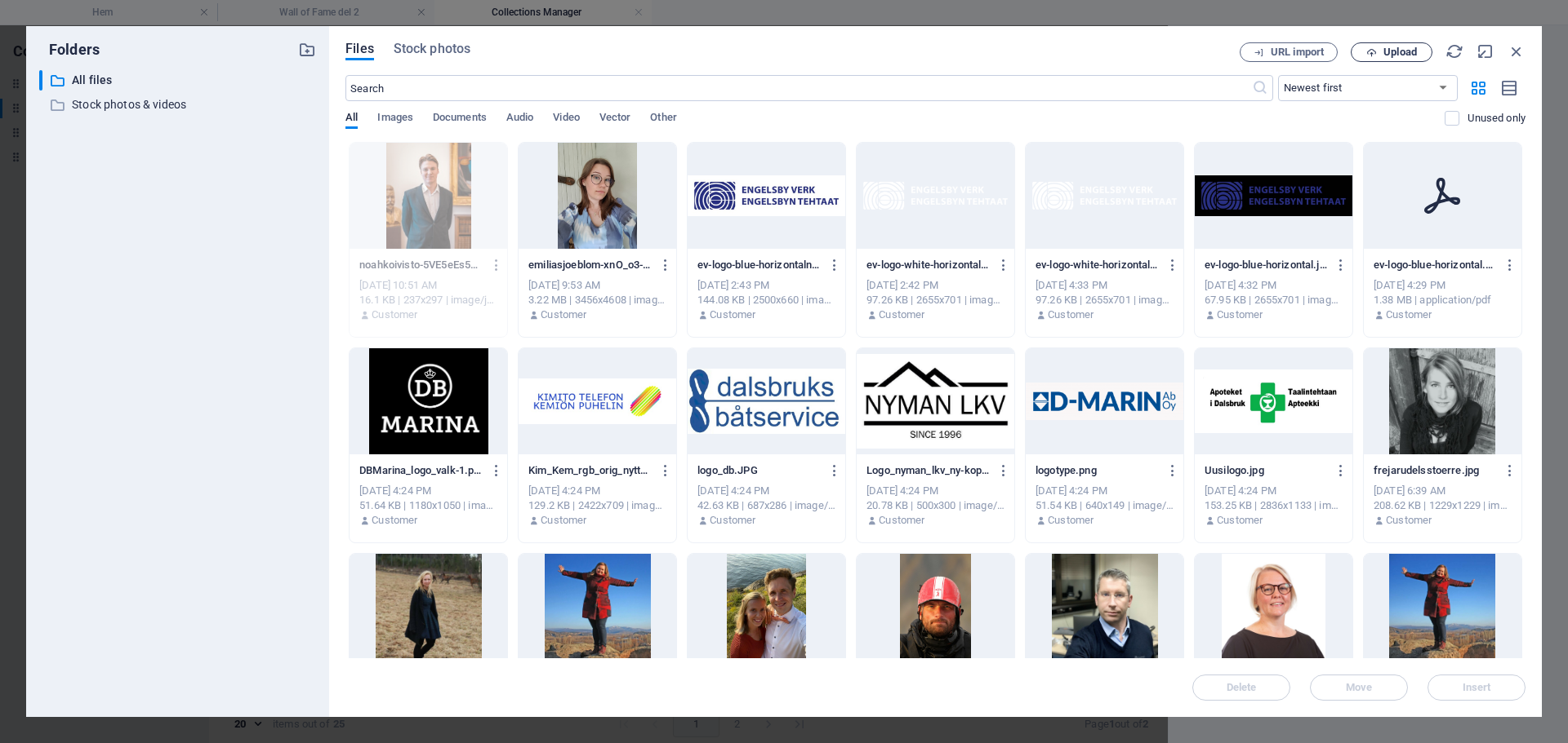
click at [1384, 54] on span "Upload" at bounding box center [1399, 52] width 33 height 10
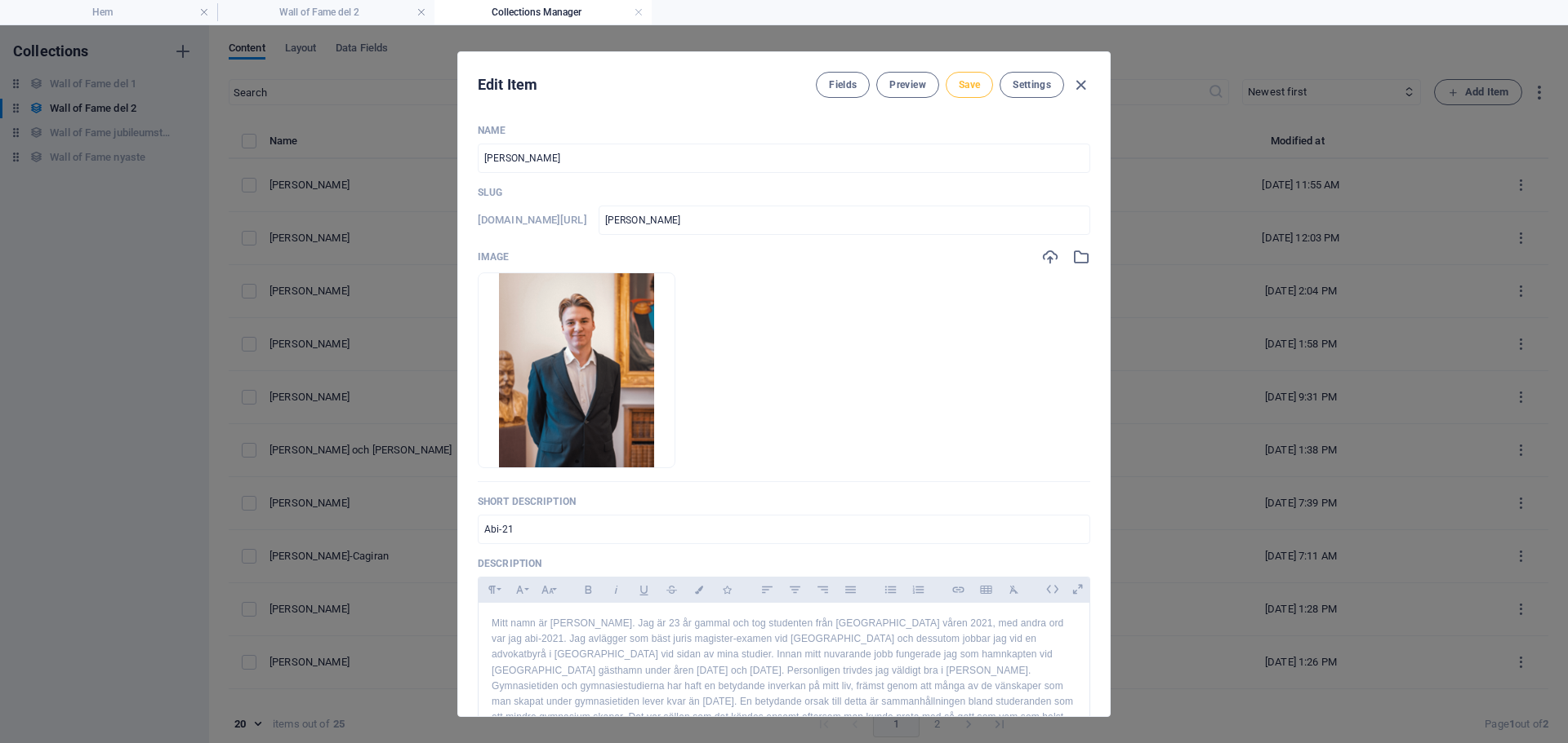
click at [972, 84] on span "Save" at bounding box center [969, 85] width 21 height 13
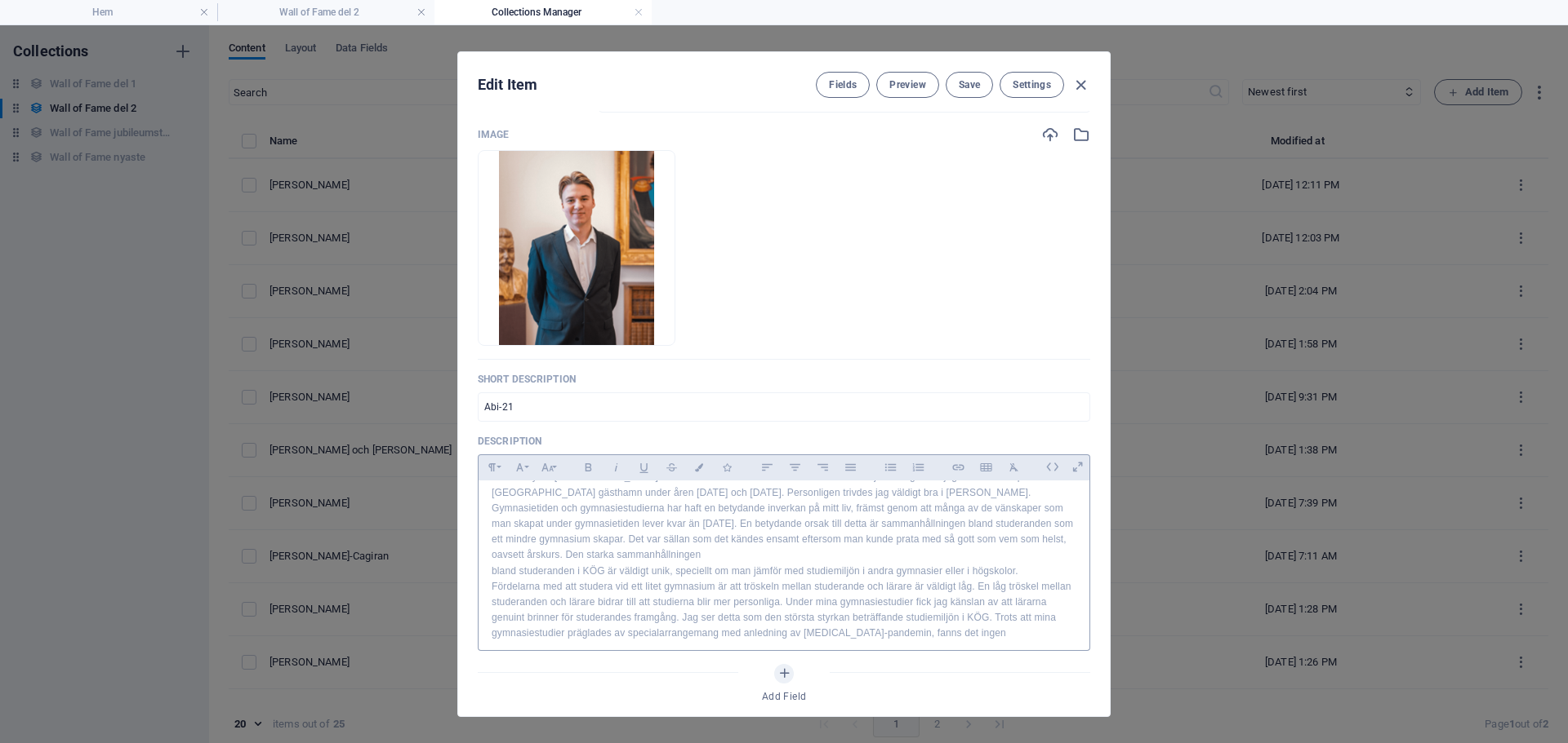
scroll to position [60, 0]
click at [960, 89] on span "Save" at bounding box center [969, 85] width 21 height 13
click at [1084, 90] on icon "button" at bounding box center [1081, 86] width 19 height 19
type input "[PERSON_NAME]"
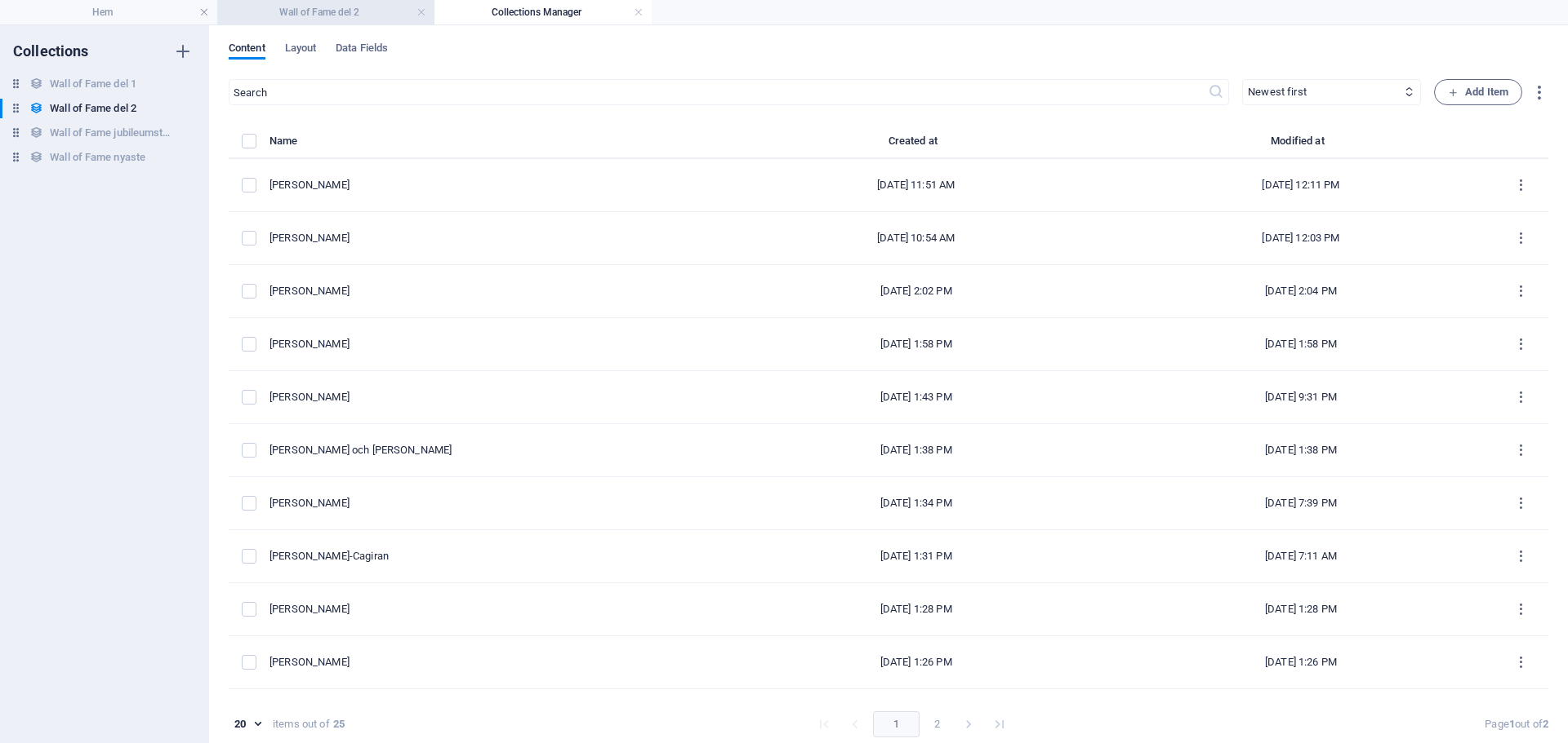
click at [397, 4] on h4 "Wall of Fame del 2" at bounding box center [326, 11] width 217 height 18
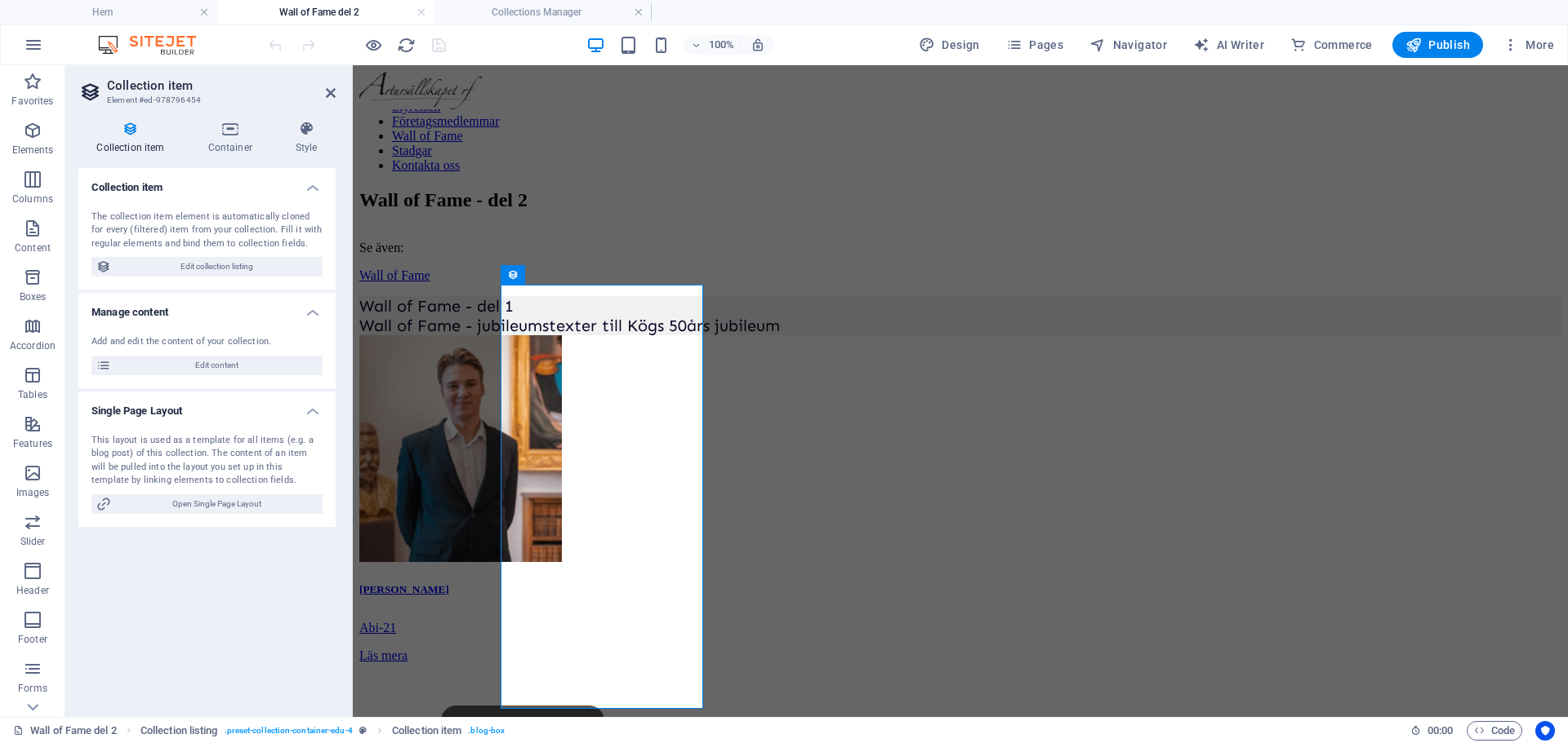
scroll to position [263, 0]
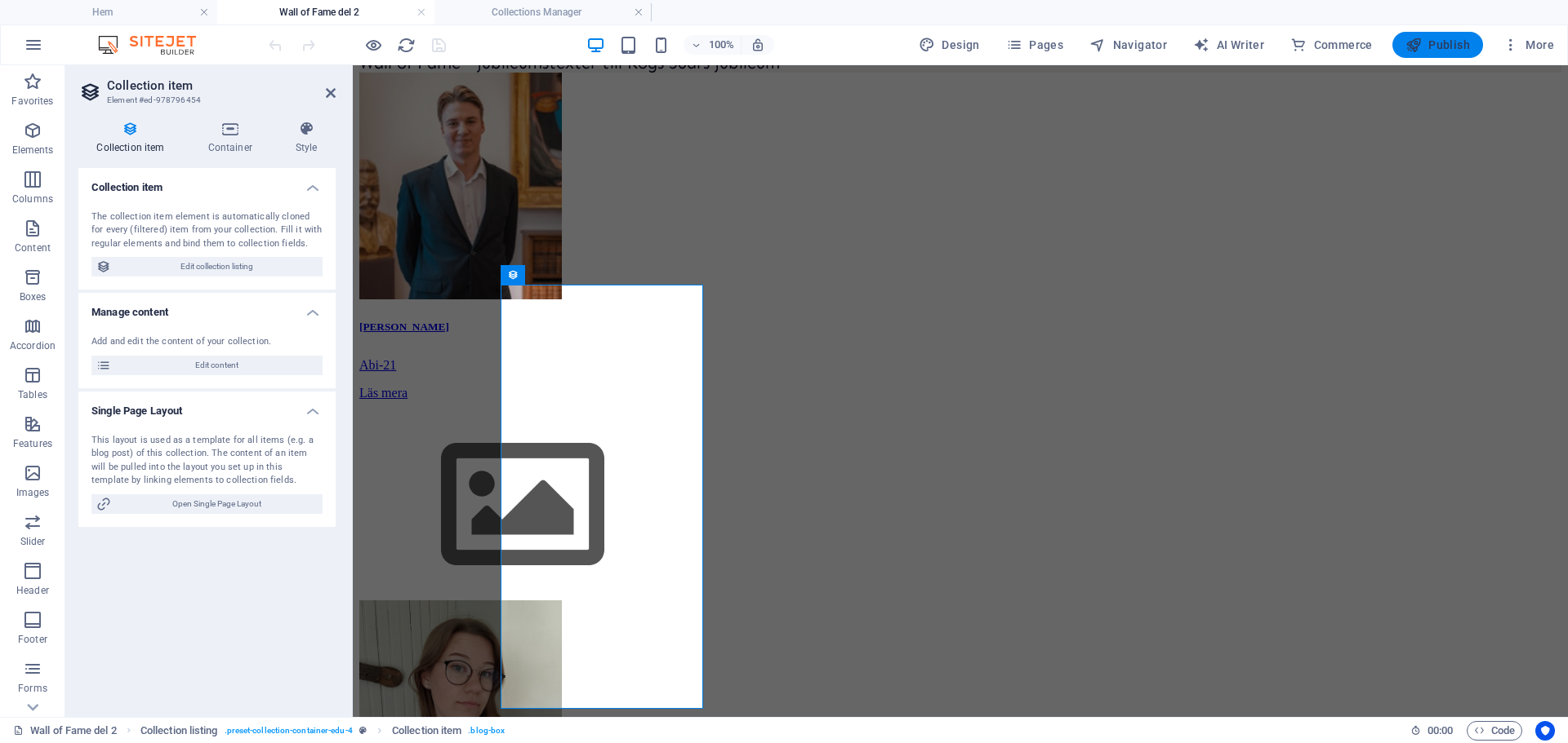
click at [1443, 48] on span "Publish" at bounding box center [1437, 45] width 65 height 16
